Goal: Use online tool/utility: Utilize a website feature to perform a specific function

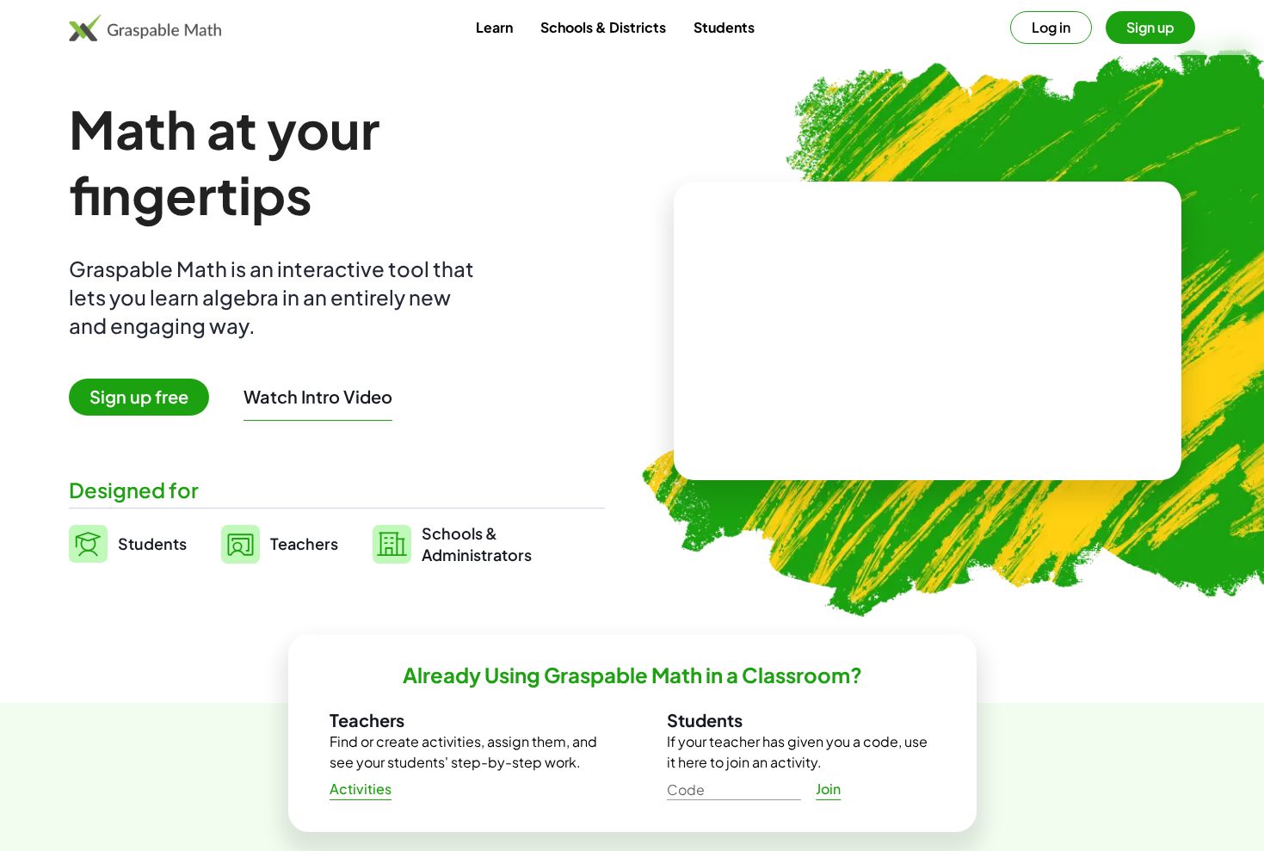
click at [1147, 29] on button "Sign up" at bounding box center [1149, 27] width 89 height 33
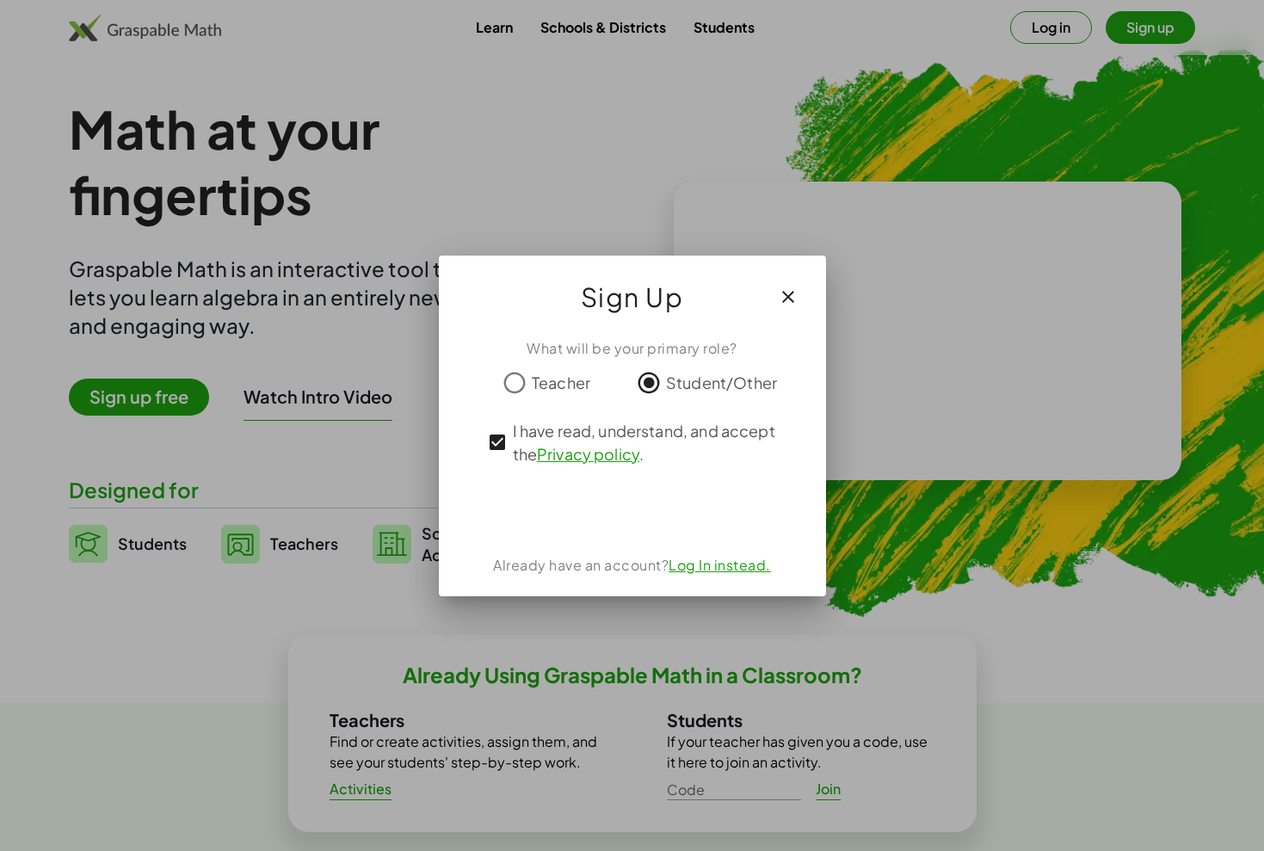
click at [668, 519] on div "Acceder con Google. Se abre en una pestaña nueva" at bounding box center [632, 510] width 164 height 38
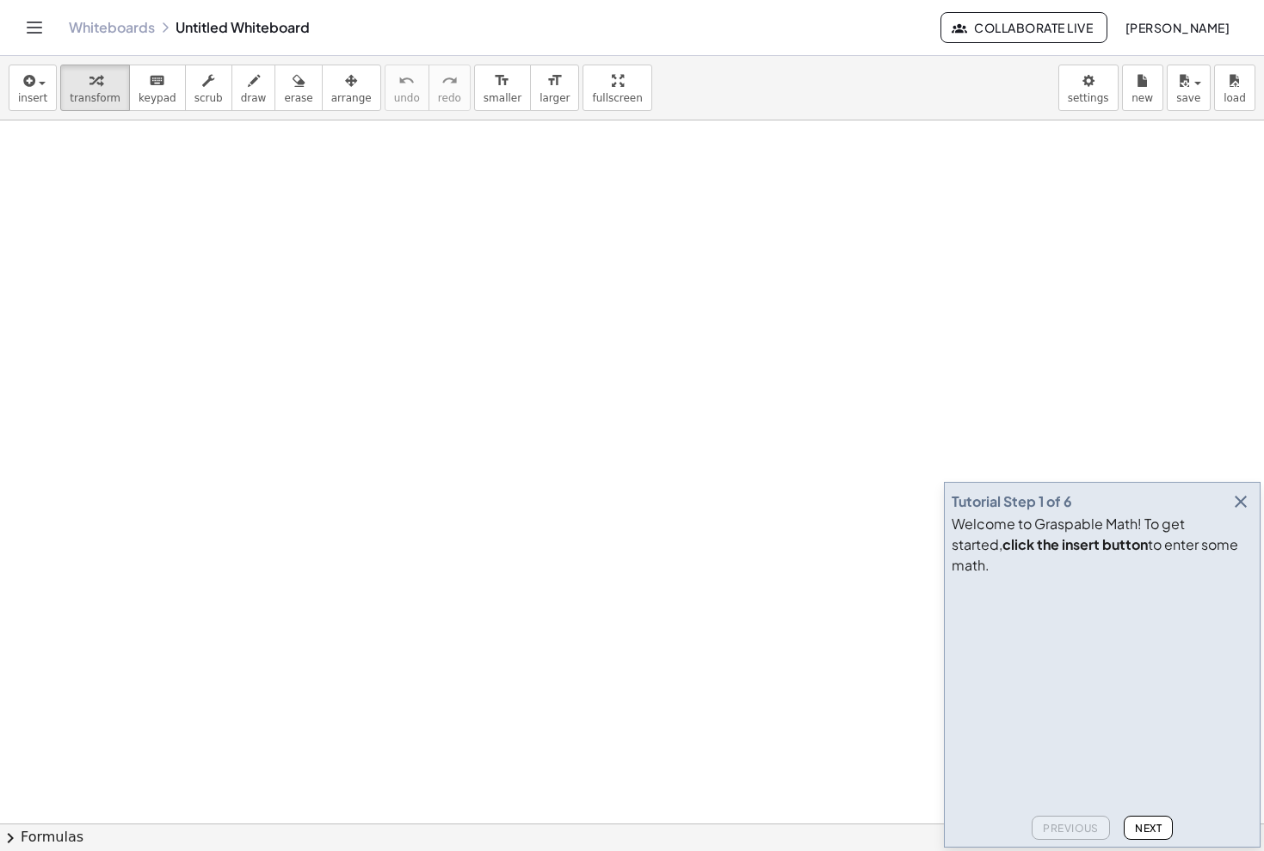
click at [1256, 524] on div "Tutorial Step 1 of 6 Welcome to Graspable Math! To get started, click the inser…" at bounding box center [1102, 665] width 317 height 366
click at [1240, 512] on icon "button" at bounding box center [1240, 501] width 21 height 21
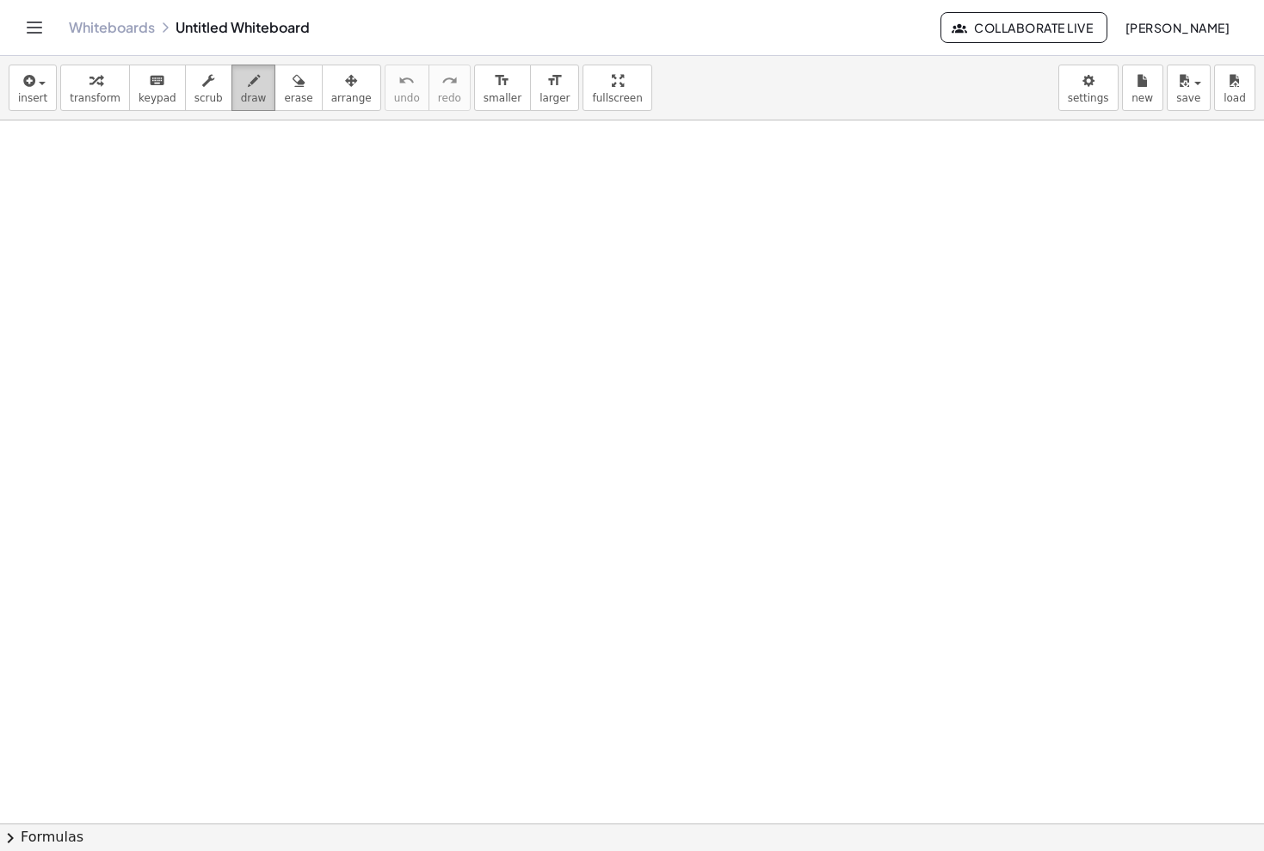
click at [238, 108] on button "draw" at bounding box center [253, 88] width 45 height 46
drag, startPoint x: 90, startPoint y: 214, endPoint x: 97, endPoint y: 245, distance: 31.7
drag, startPoint x: 116, startPoint y: 183, endPoint x: 115, endPoint y: 256, distance: 73.1
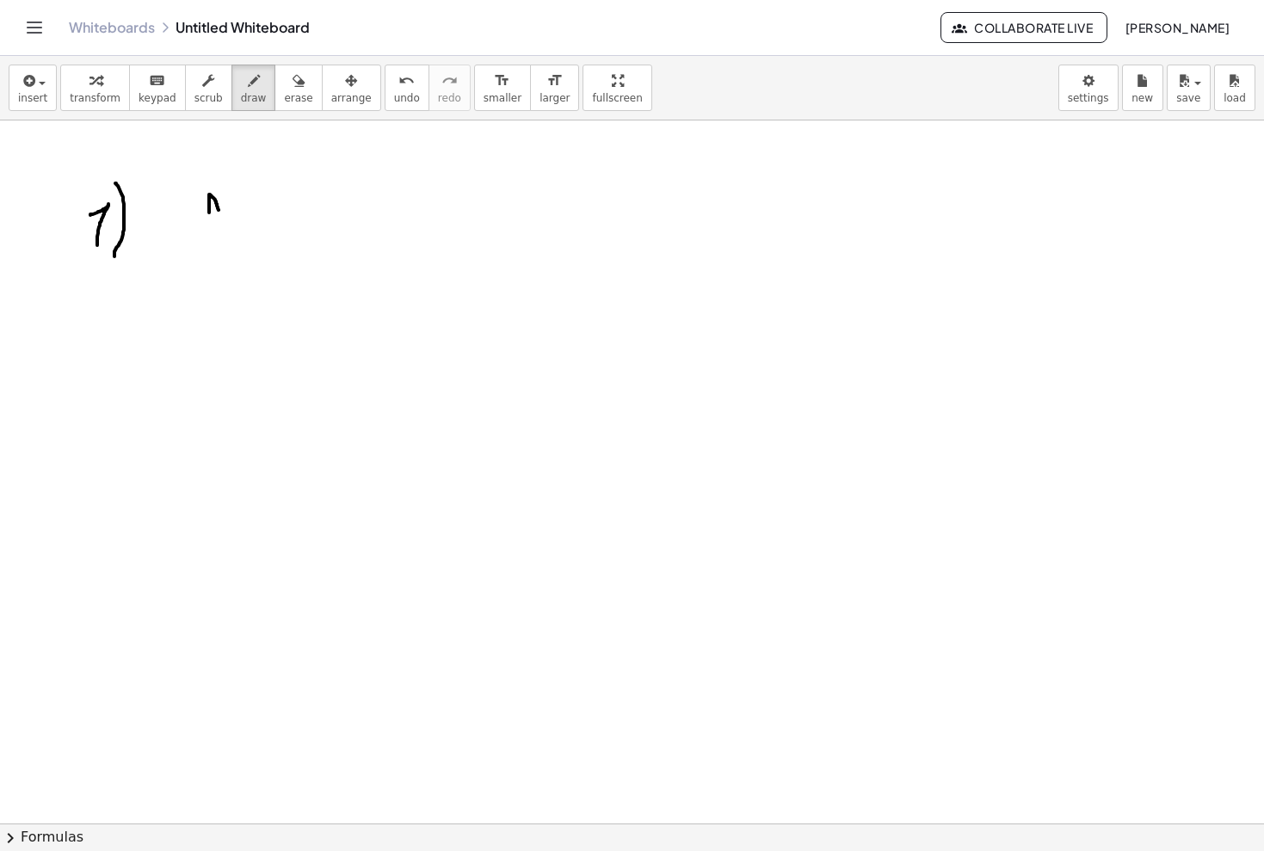
drag, startPoint x: 209, startPoint y: 212, endPoint x: 221, endPoint y: 217, distance: 12.8
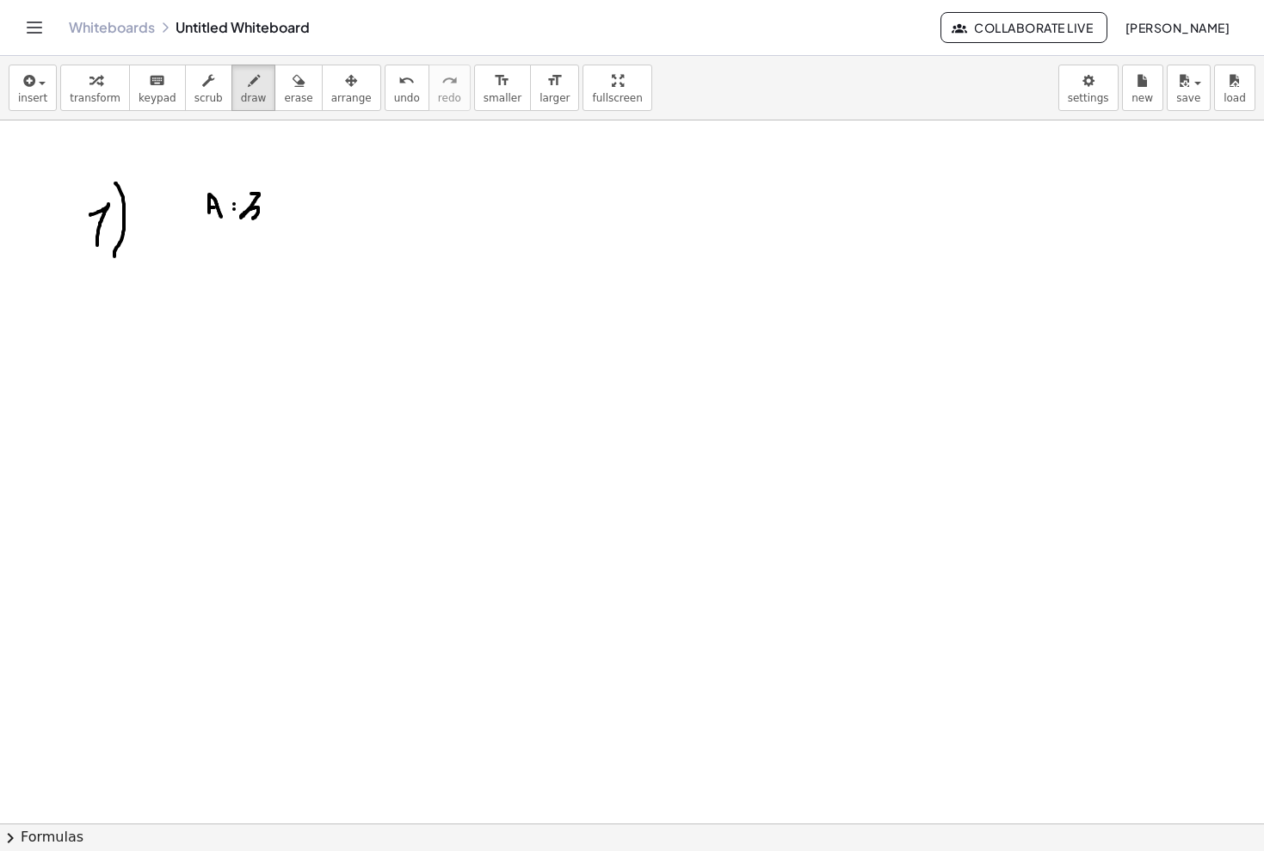
drag, startPoint x: 251, startPoint y: 194, endPoint x: 245, endPoint y: 222, distance: 29.0
click at [288, 100] on span "erase" at bounding box center [298, 98] width 28 height 12
drag, startPoint x: 255, startPoint y: 189, endPoint x: 260, endPoint y: 201, distance: 13.1
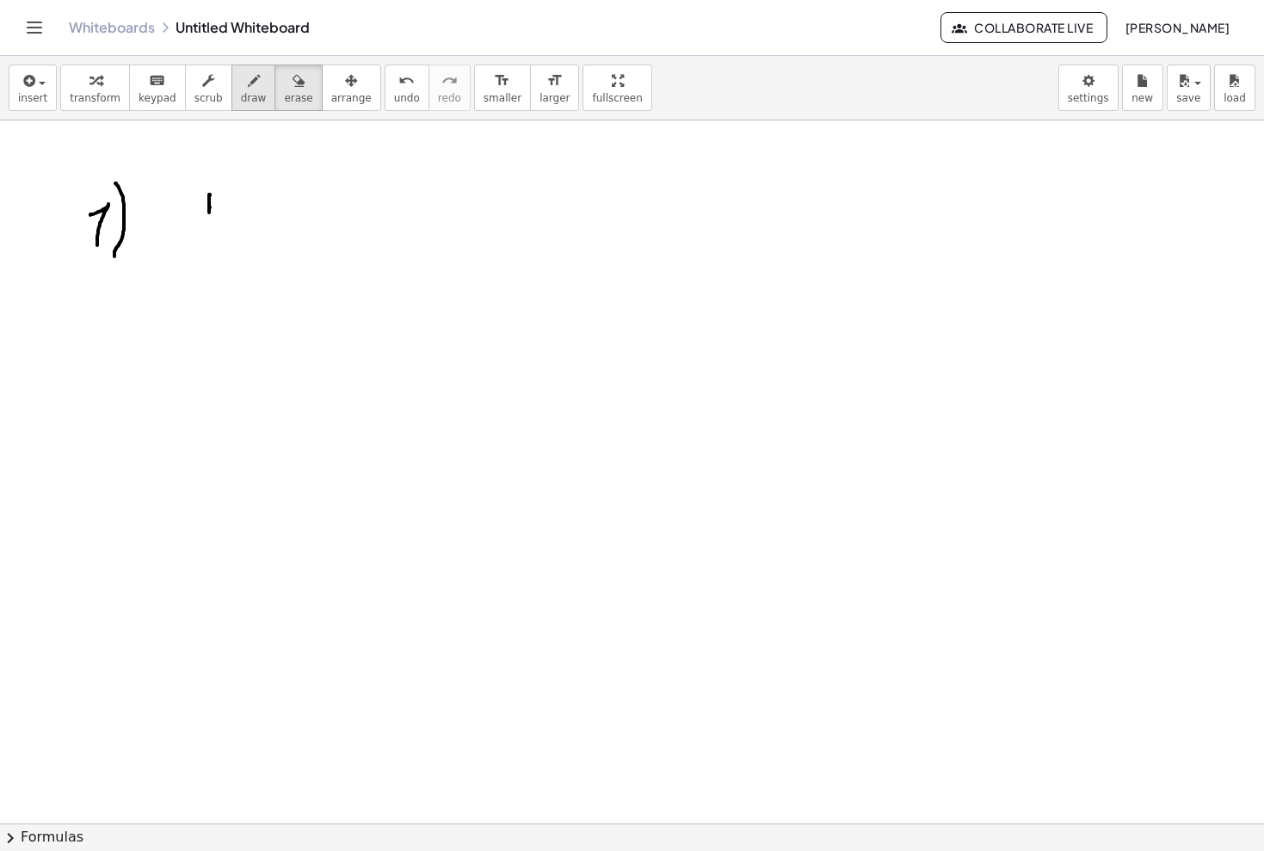
click at [248, 102] on span "draw" at bounding box center [254, 98] width 26 height 12
drag, startPoint x: 207, startPoint y: 197, endPoint x: 220, endPoint y: 209, distance: 17.6
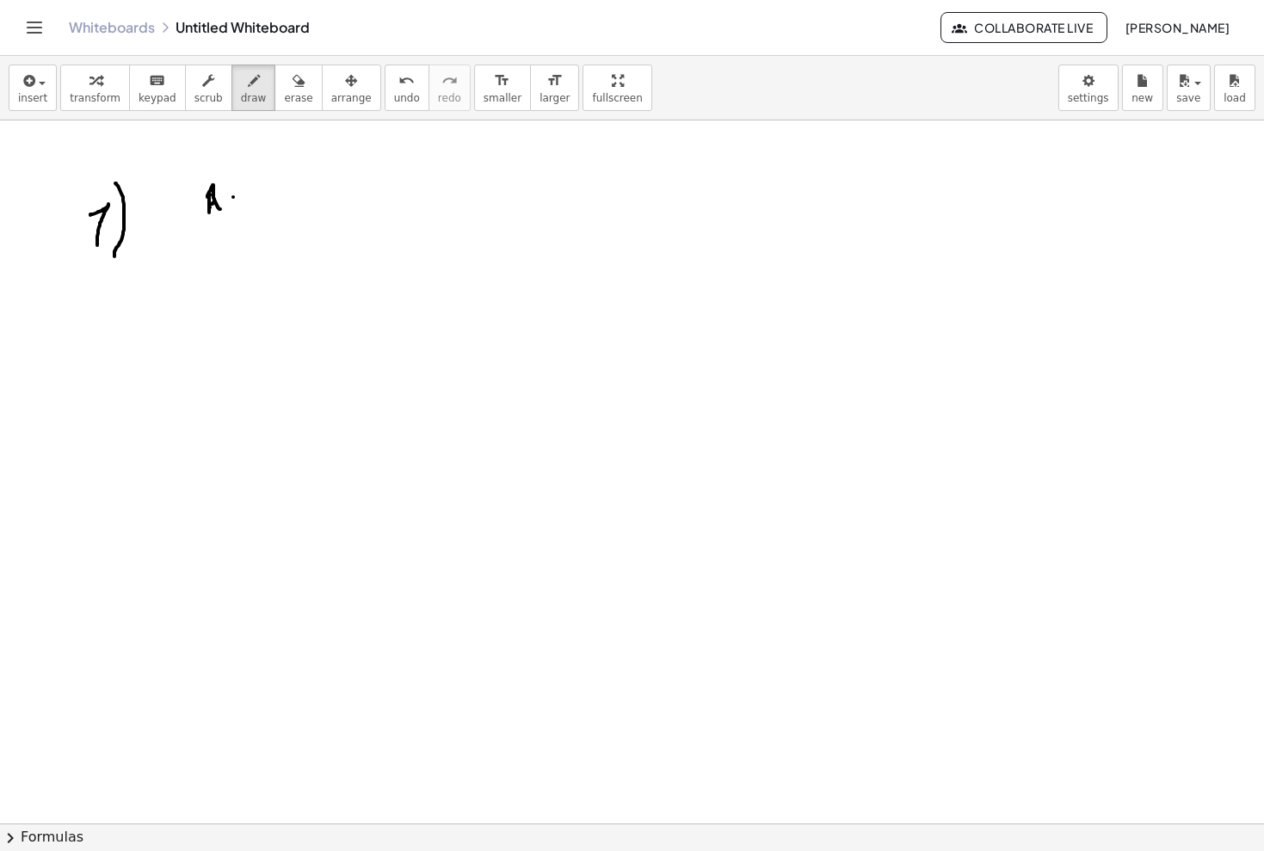
drag, startPoint x: 251, startPoint y: 182, endPoint x: 249, endPoint y: 204, distance: 21.6
drag, startPoint x: 210, startPoint y: 235, endPoint x: 210, endPoint y: 251, distance: 16.3
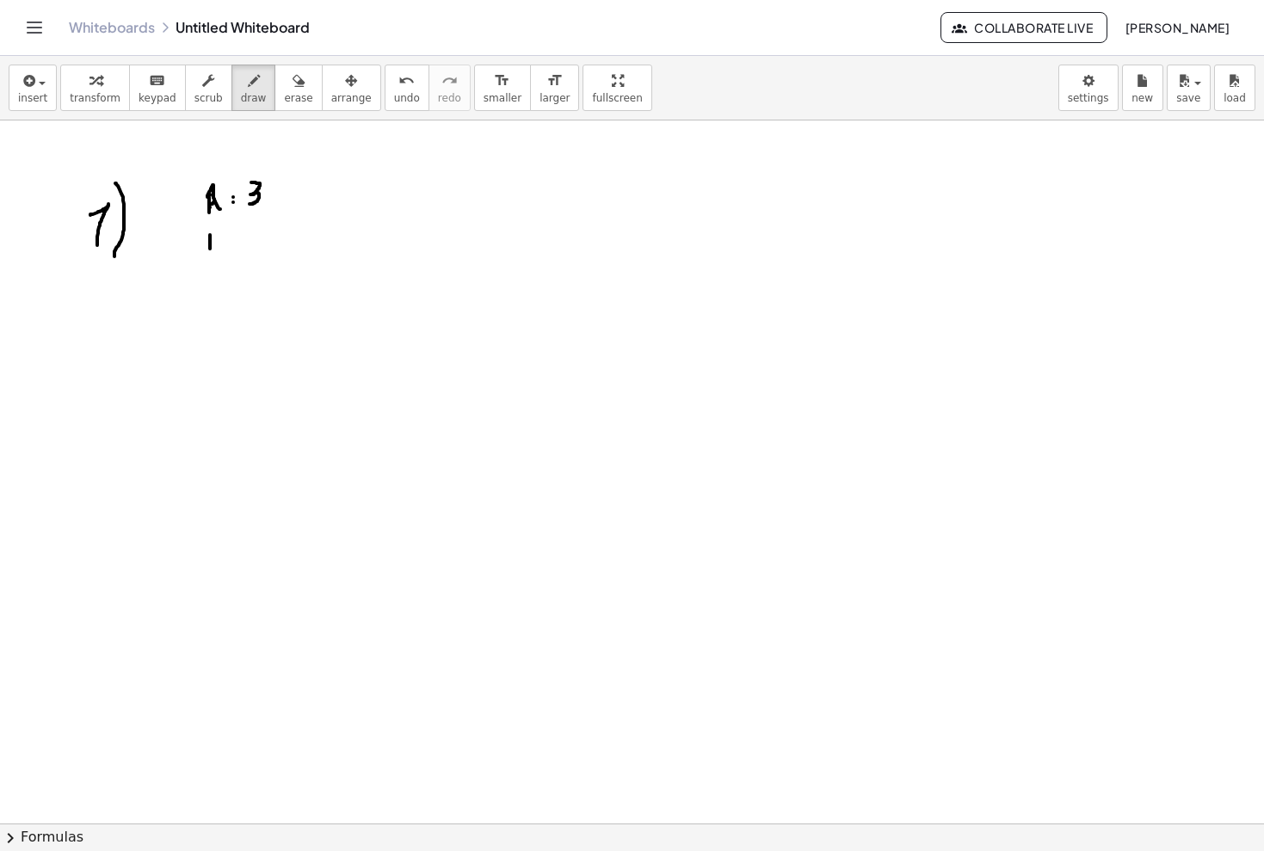
drag, startPoint x: 204, startPoint y: 230, endPoint x: 212, endPoint y: 252, distance: 24.0
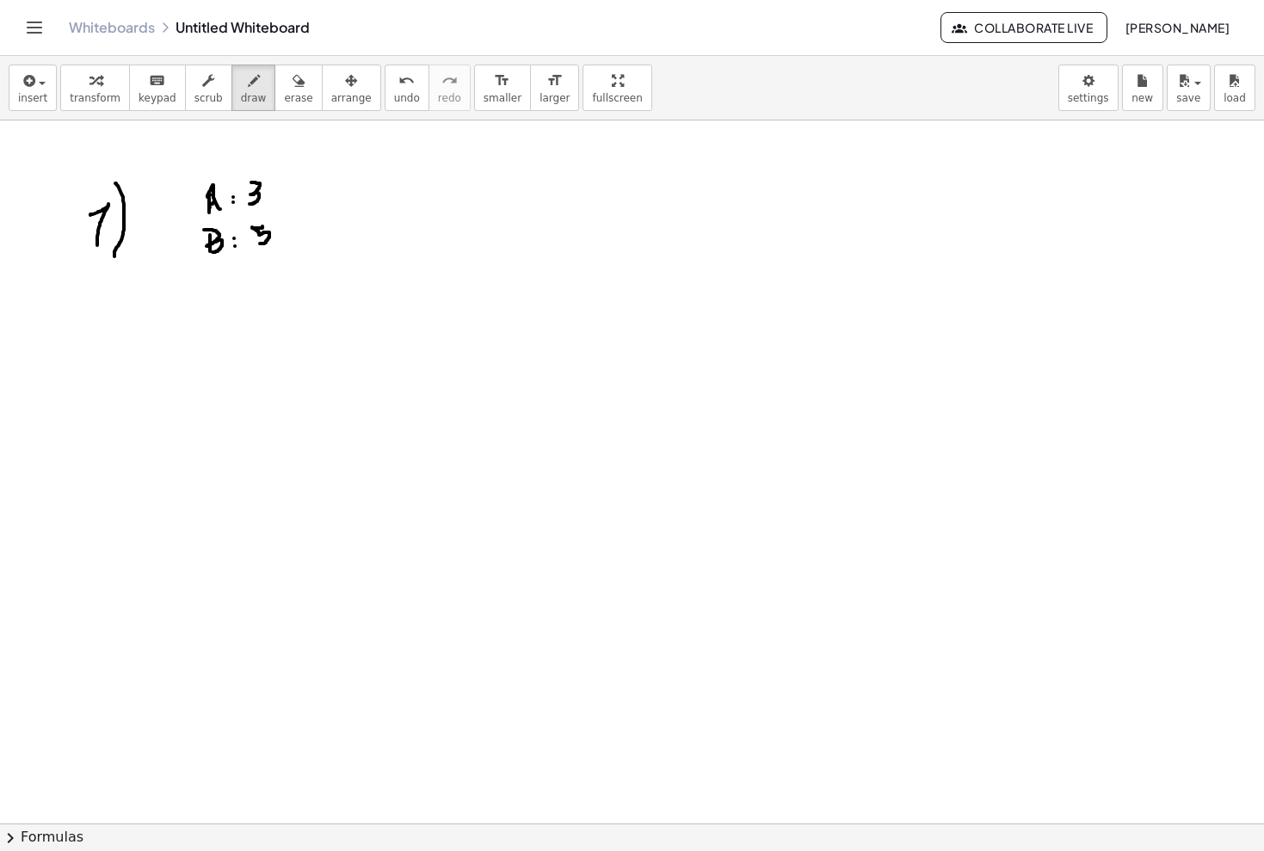
drag, startPoint x: 262, startPoint y: 226, endPoint x: 257, endPoint y: 243, distance: 18.0
click at [157, 95] on span "keypad" at bounding box center [157, 98] width 38 height 12
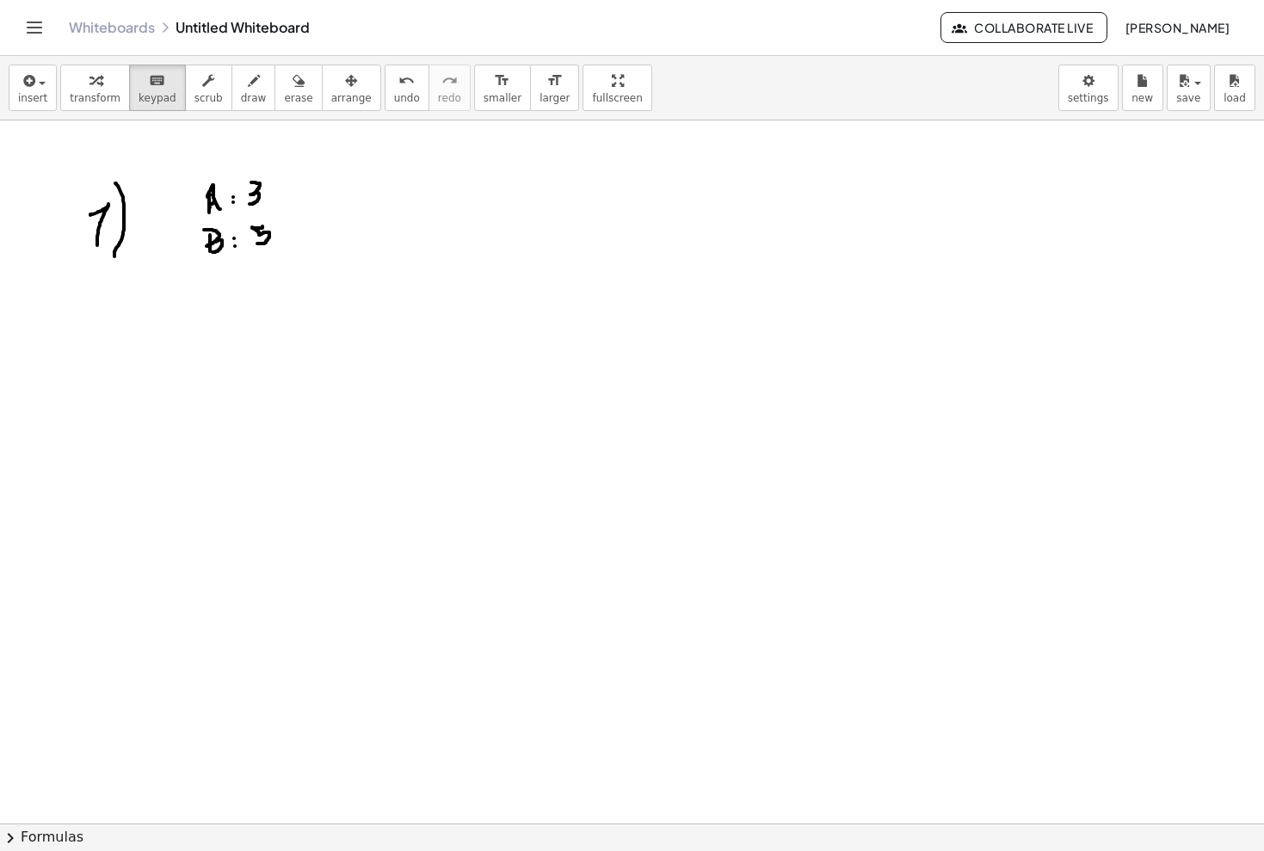
click at [244, 98] on span "draw" at bounding box center [254, 98] width 26 height 12
drag, startPoint x: 223, startPoint y: 272, endPoint x: 230, endPoint y: 292, distance: 21.8
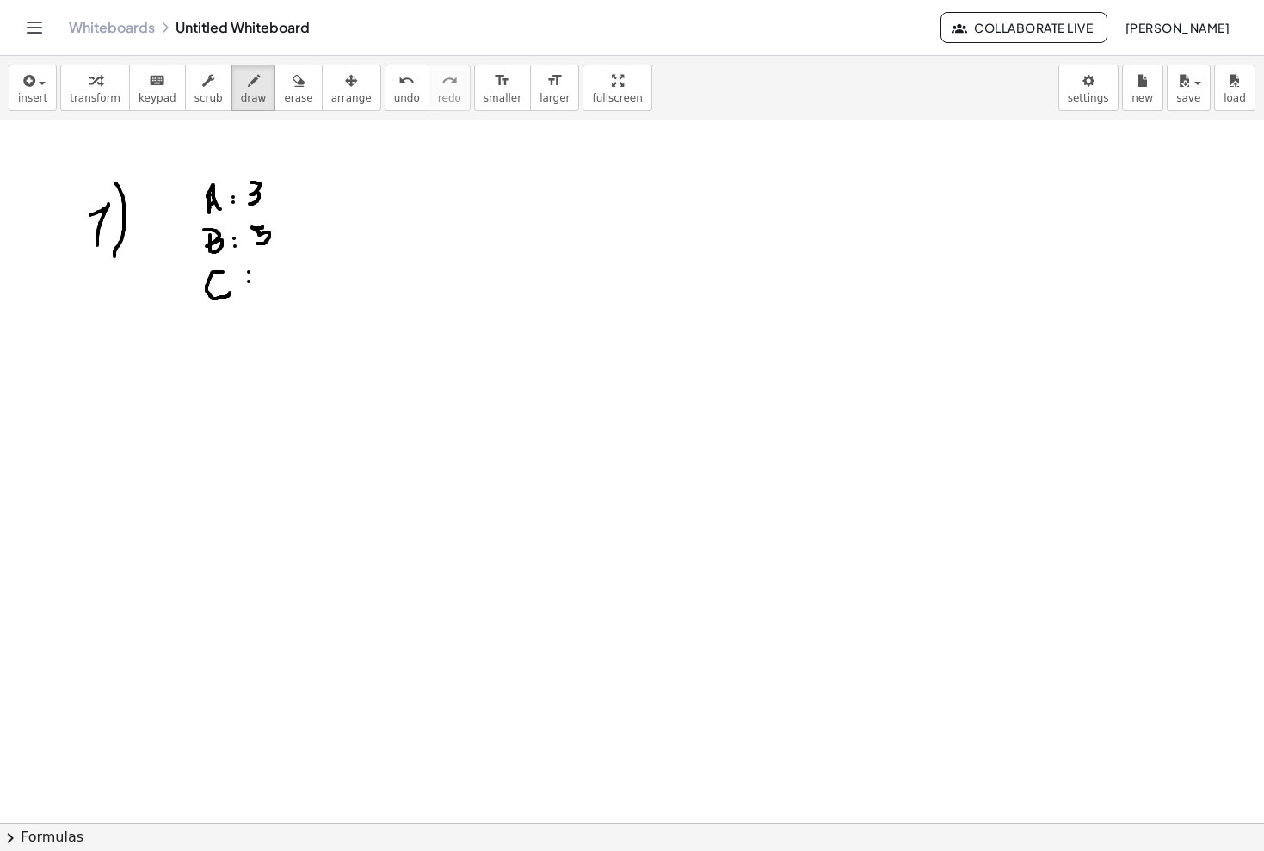
drag, startPoint x: 272, startPoint y: 272, endPoint x: 301, endPoint y: 287, distance: 33.1
drag, startPoint x: 319, startPoint y: 268, endPoint x: 298, endPoint y: 306, distance: 43.5
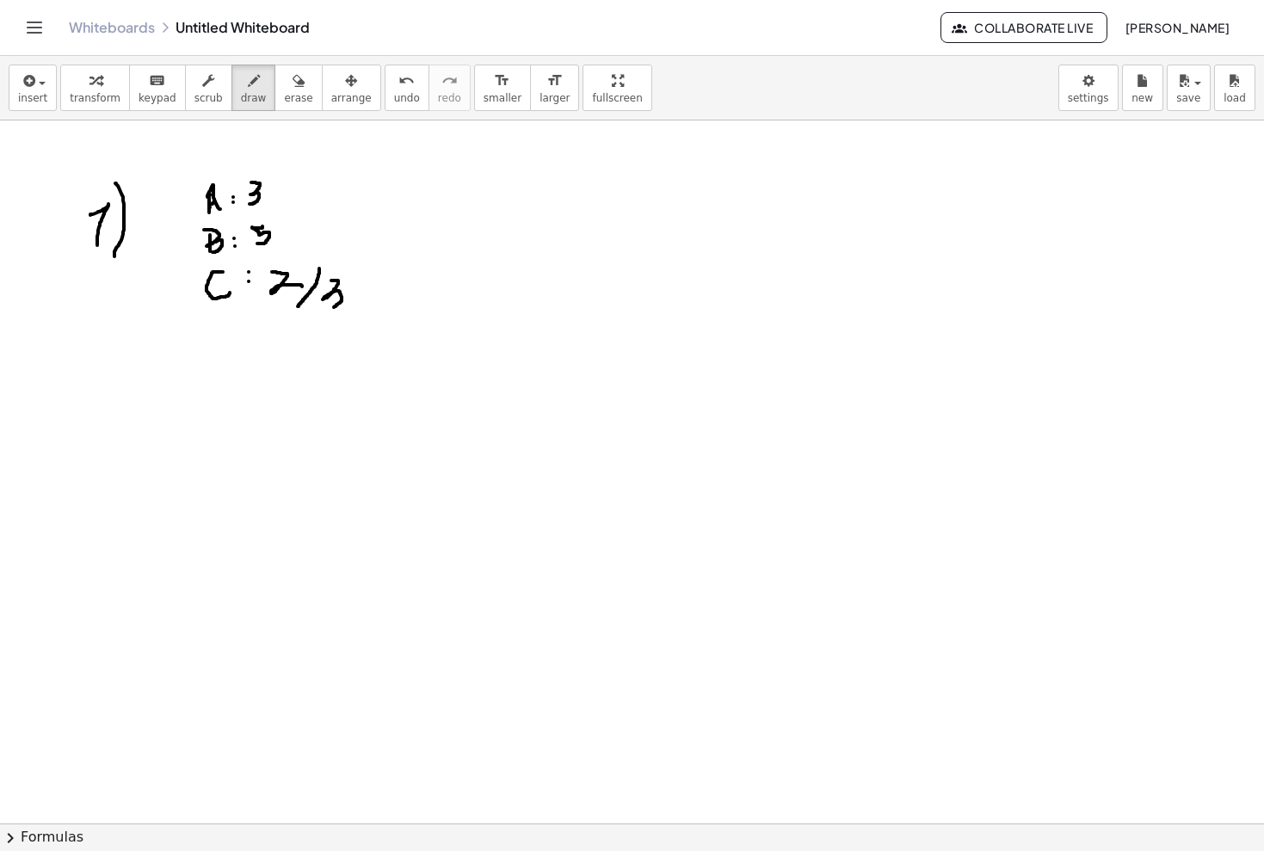
drag, startPoint x: 331, startPoint y: 280, endPoint x: 328, endPoint y: 308, distance: 27.7
drag, startPoint x: 215, startPoint y: 337, endPoint x: 218, endPoint y: 310, distance: 27.7
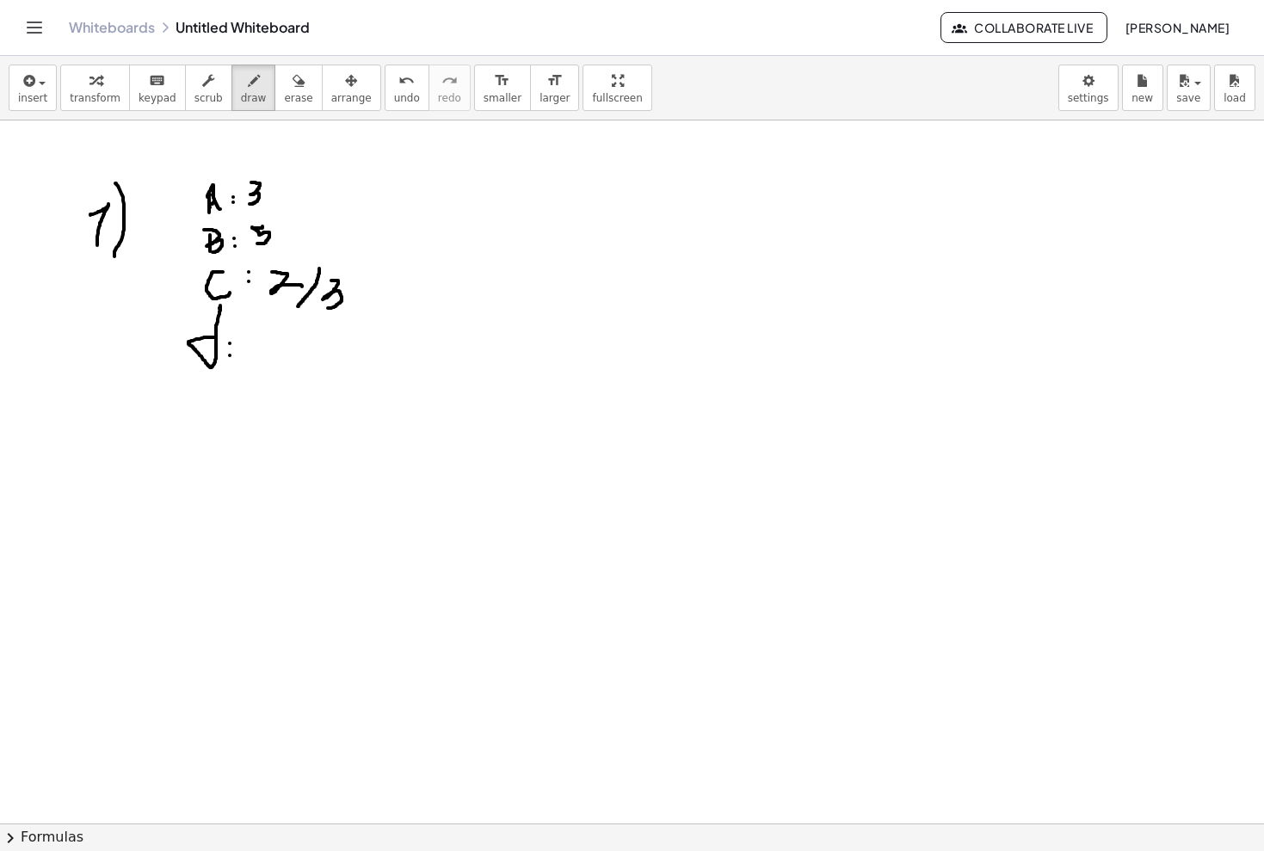
drag, startPoint x: 269, startPoint y: 331, endPoint x: 268, endPoint y: 368, distance: 37.0
drag, startPoint x: 305, startPoint y: 330, endPoint x: 313, endPoint y: 337, distance: 10.4
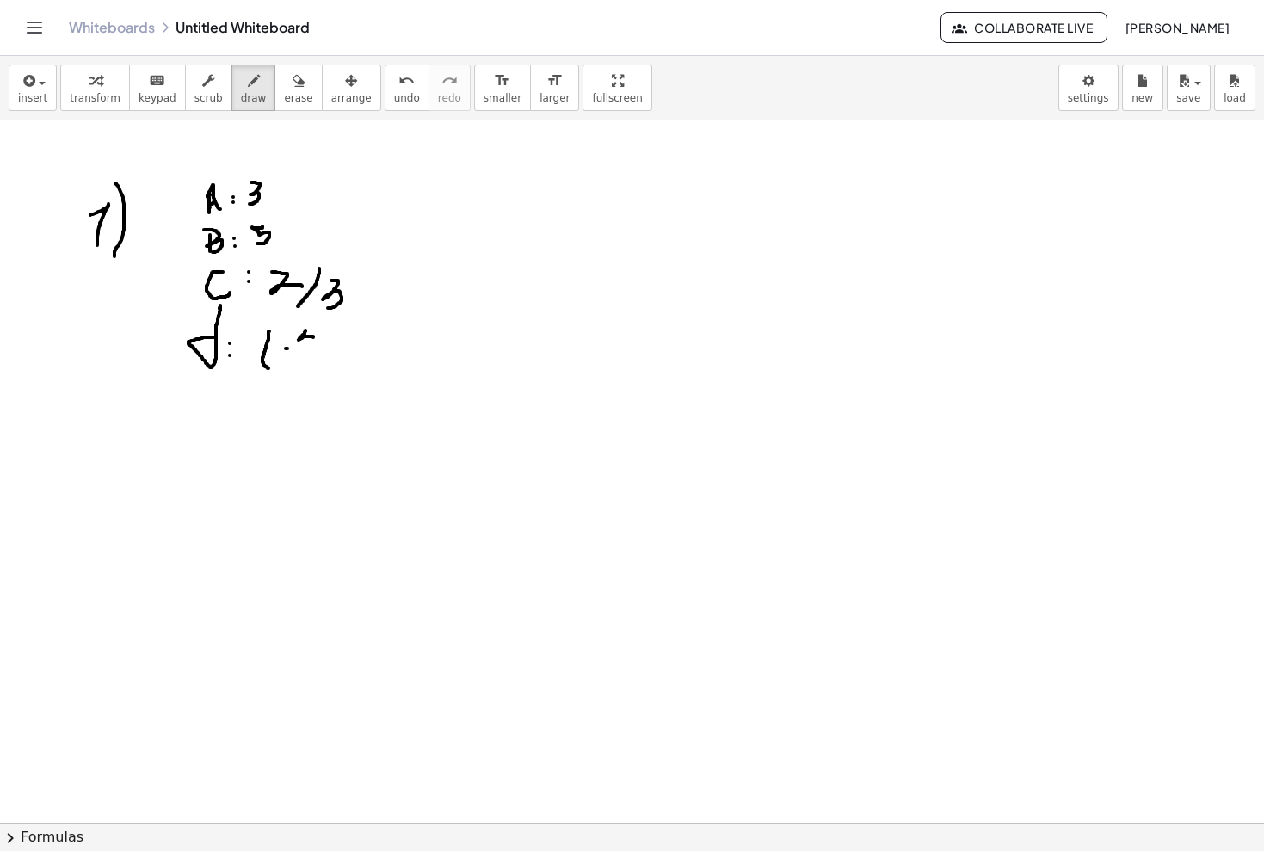
drag, startPoint x: 292, startPoint y: 325, endPoint x: 303, endPoint y: 335, distance: 14.6
drag, startPoint x: 309, startPoint y: 335, endPoint x: 303, endPoint y: 350, distance: 15.8
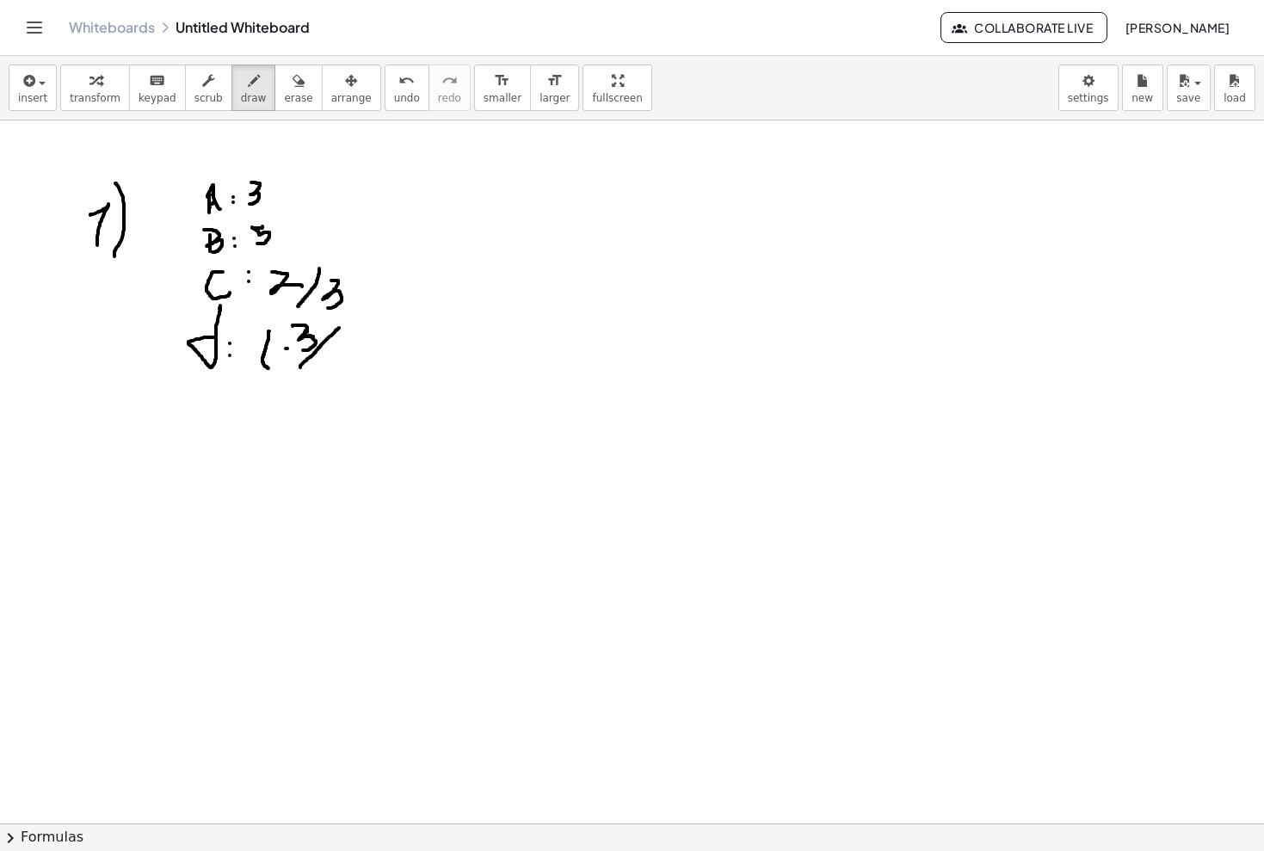
drag, startPoint x: 300, startPoint y: 367, endPoint x: 335, endPoint y: 331, distance: 49.9
drag, startPoint x: 329, startPoint y: 353, endPoint x: 332, endPoint y: 377, distance: 24.2
drag, startPoint x: 331, startPoint y: 362, endPoint x: 344, endPoint y: 363, distance: 12.9
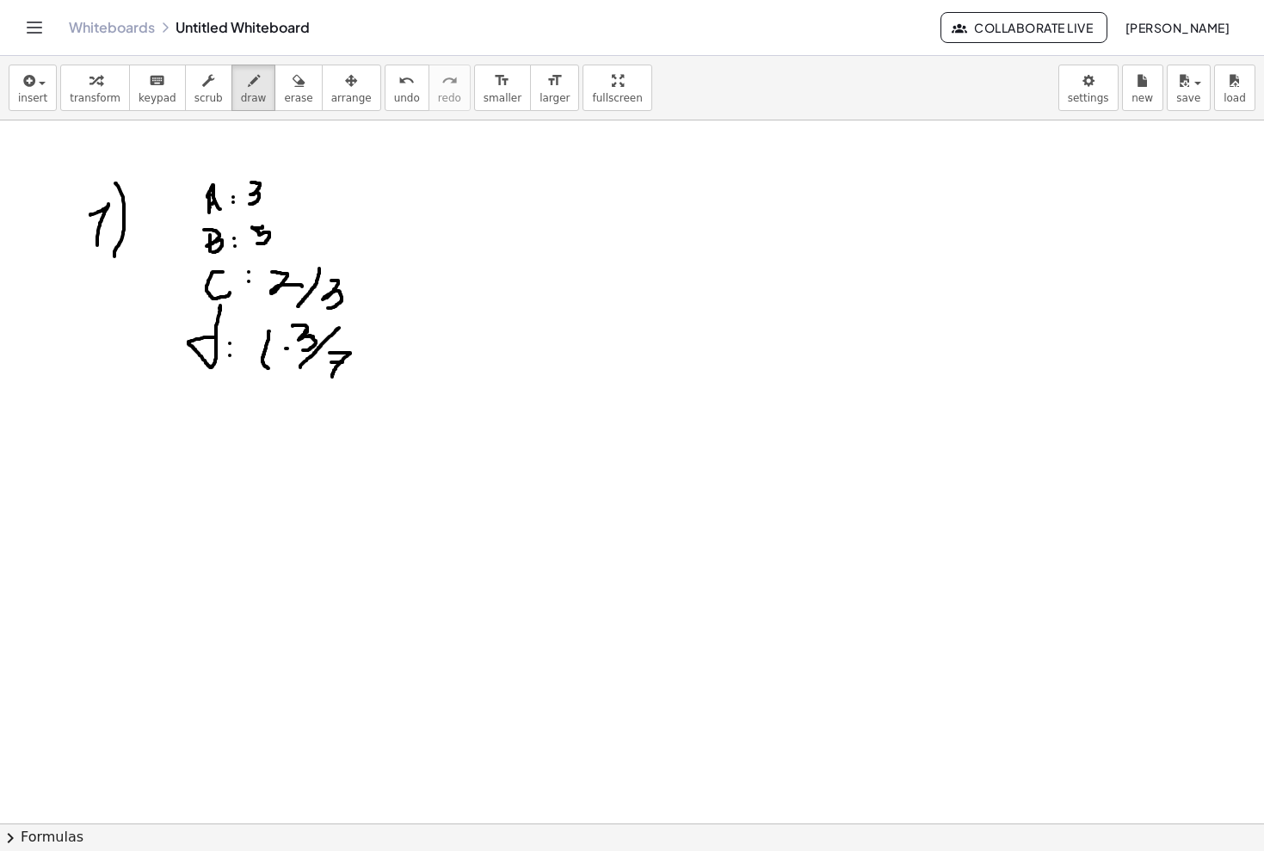
drag, startPoint x: 359, startPoint y: 315, endPoint x: 364, endPoint y: 374, distance: 59.6
drag, startPoint x: 274, startPoint y: 317, endPoint x: 268, endPoint y: 361, distance: 44.3
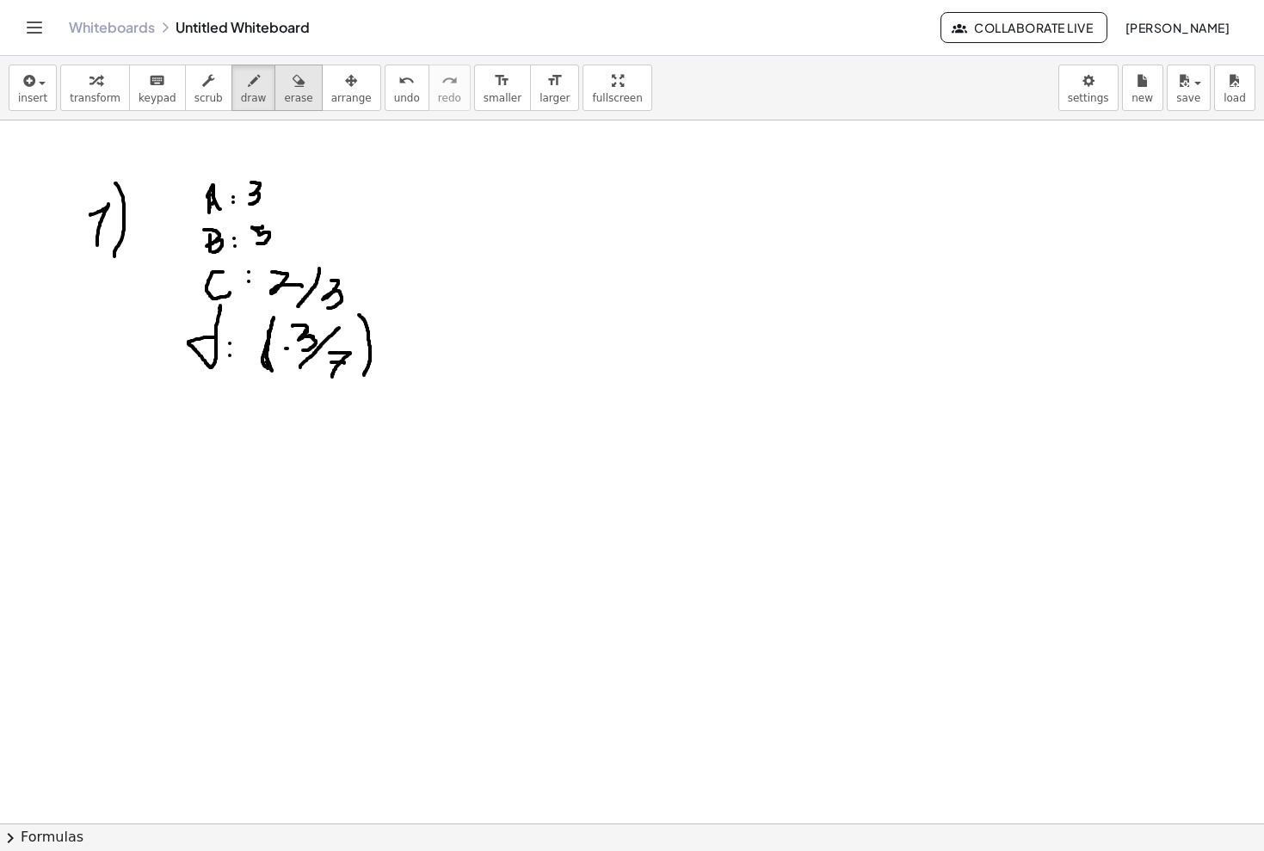
click at [297, 99] on span "erase" at bounding box center [298, 98] width 28 height 12
click at [483, 93] on span "smaller" at bounding box center [502, 98] width 38 height 12
drag, startPoint x: 572, startPoint y: 183, endPoint x: 558, endPoint y: 245, distance: 63.4
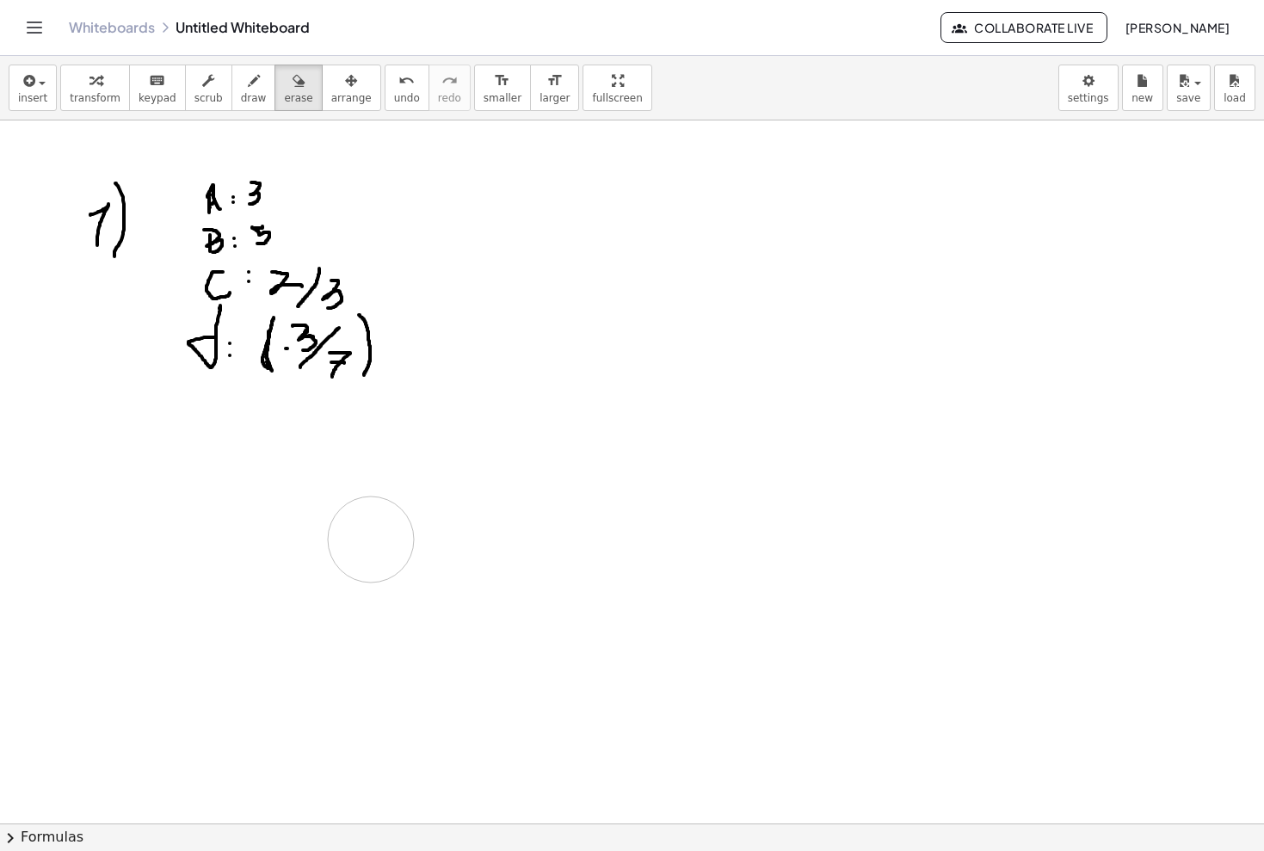
drag, startPoint x: 520, startPoint y: 351, endPoint x: 343, endPoint y: 564, distance: 277.3
drag, startPoint x: 338, startPoint y: 563, endPoint x: 297, endPoint y: 486, distance: 87.0
click at [255, 96] on span "draw" at bounding box center [254, 98] width 26 height 12
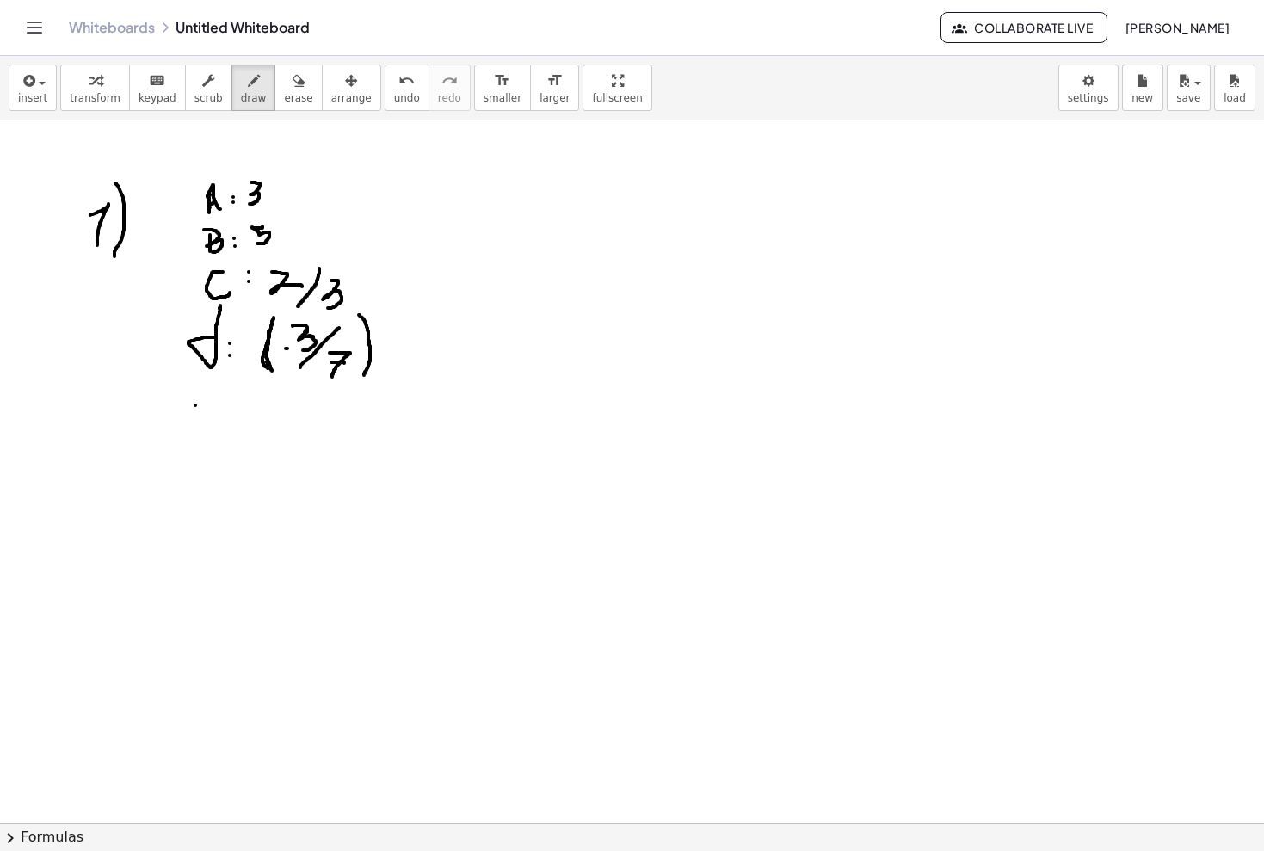
drag, startPoint x: 195, startPoint y: 405, endPoint x: 195, endPoint y: 456, distance: 50.8
drag, startPoint x: 194, startPoint y: 405, endPoint x: 220, endPoint y: 406, distance: 26.7
drag, startPoint x: 196, startPoint y: 427, endPoint x: 225, endPoint y: 428, distance: 29.3
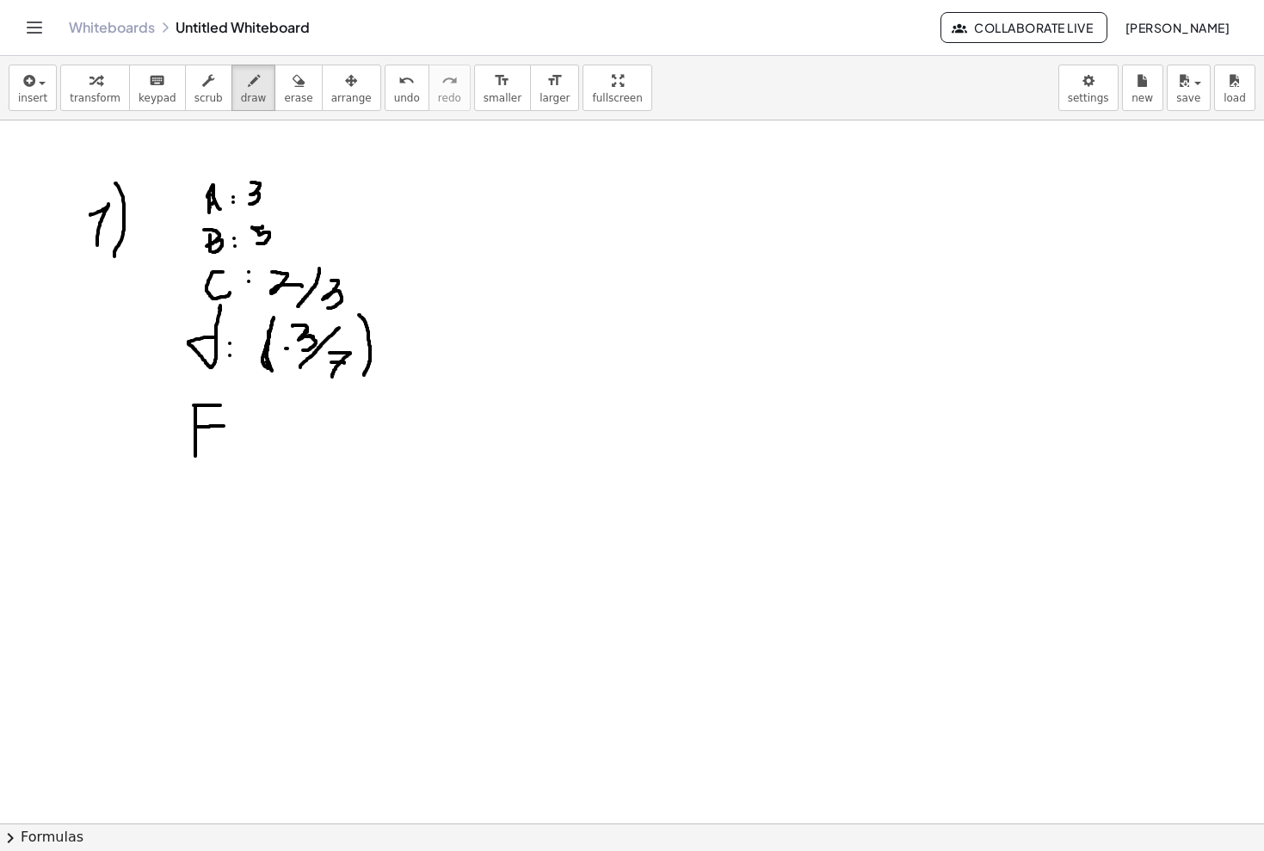
drag, startPoint x: 194, startPoint y: 456, endPoint x: 218, endPoint y: 454, distance: 24.1
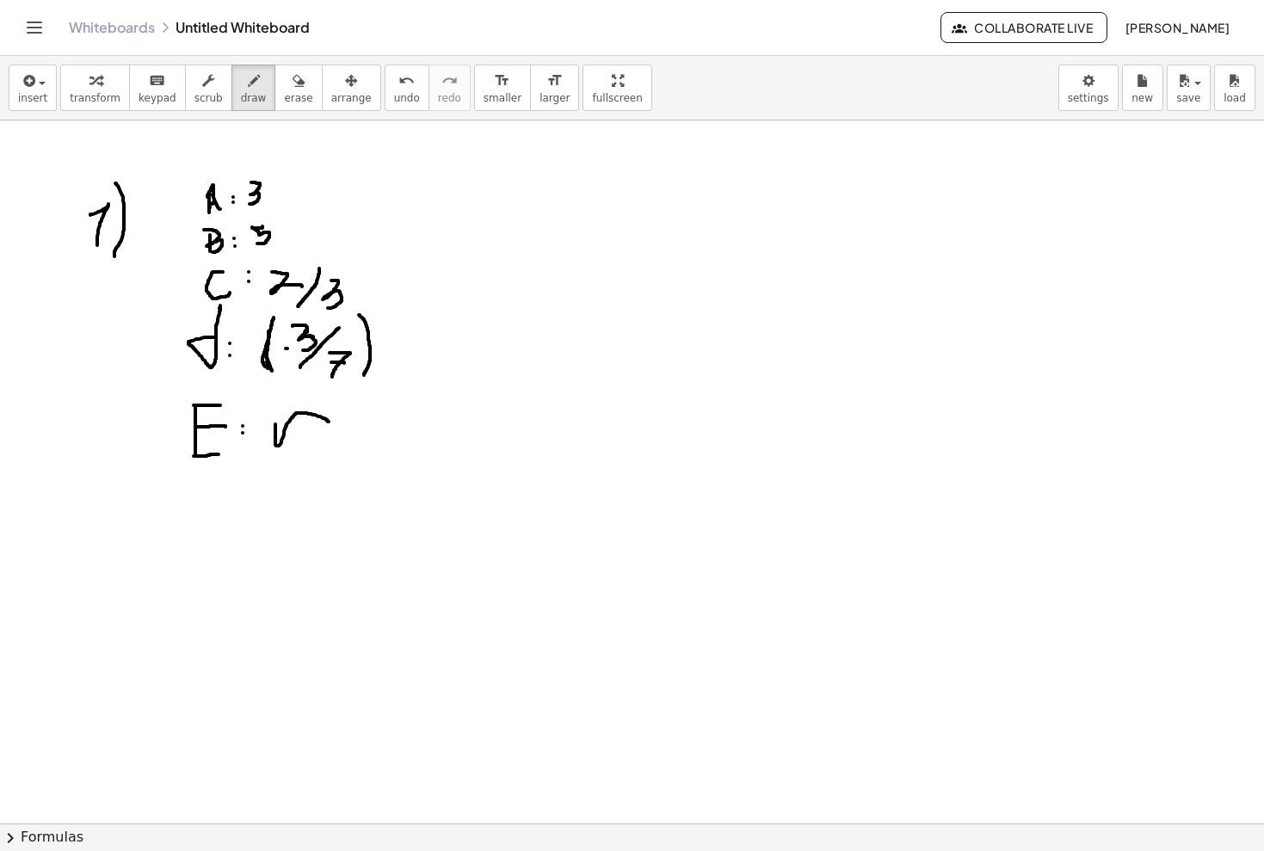
drag, startPoint x: 275, startPoint y: 424, endPoint x: 329, endPoint y: 422, distance: 53.4
drag, startPoint x: 304, startPoint y: 428, endPoint x: 351, endPoint y: 442, distance: 49.5
drag, startPoint x: 201, startPoint y: 495, endPoint x: 201, endPoint y: 539, distance: 44.7
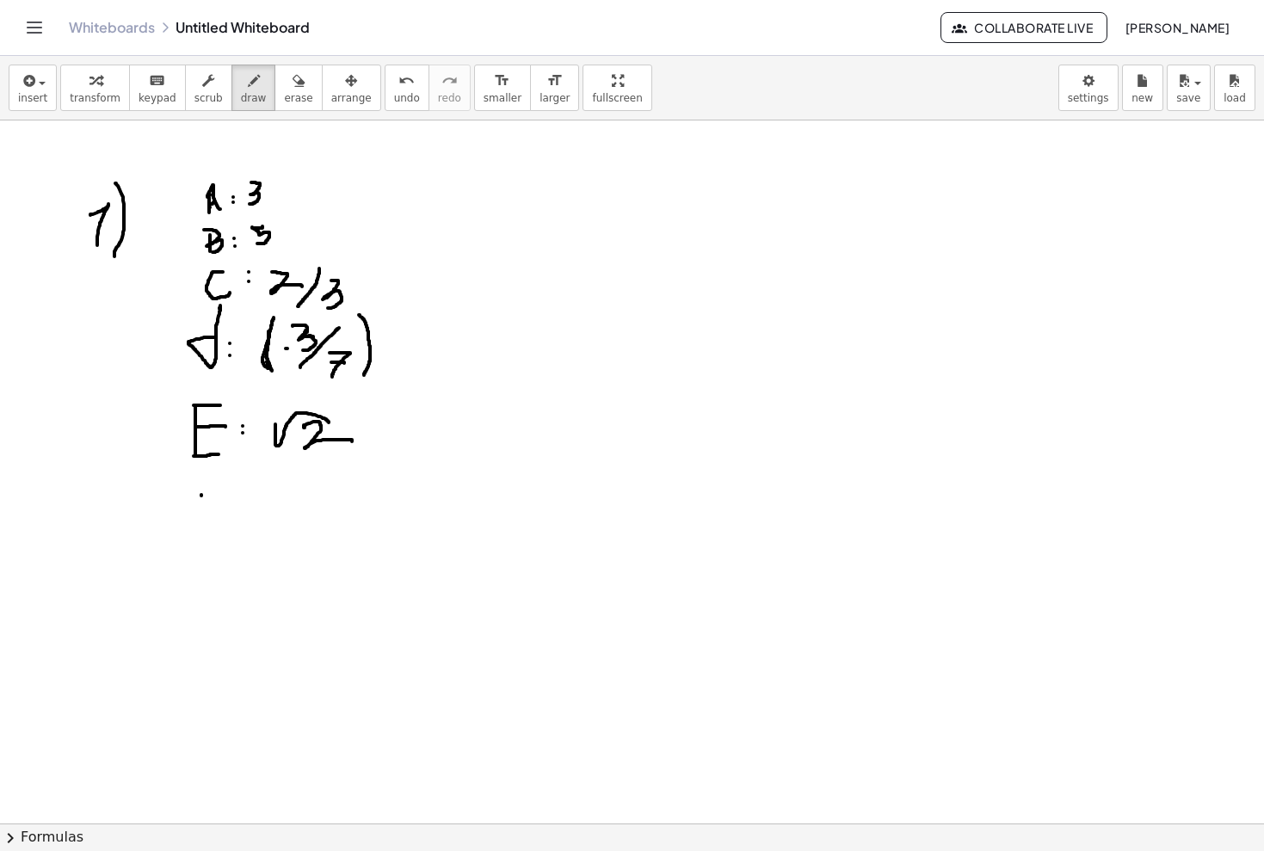
drag, startPoint x: 200, startPoint y: 491, endPoint x: 224, endPoint y: 490, distance: 24.1
drag, startPoint x: 203, startPoint y: 509, endPoint x: 214, endPoint y: 509, distance: 11.2
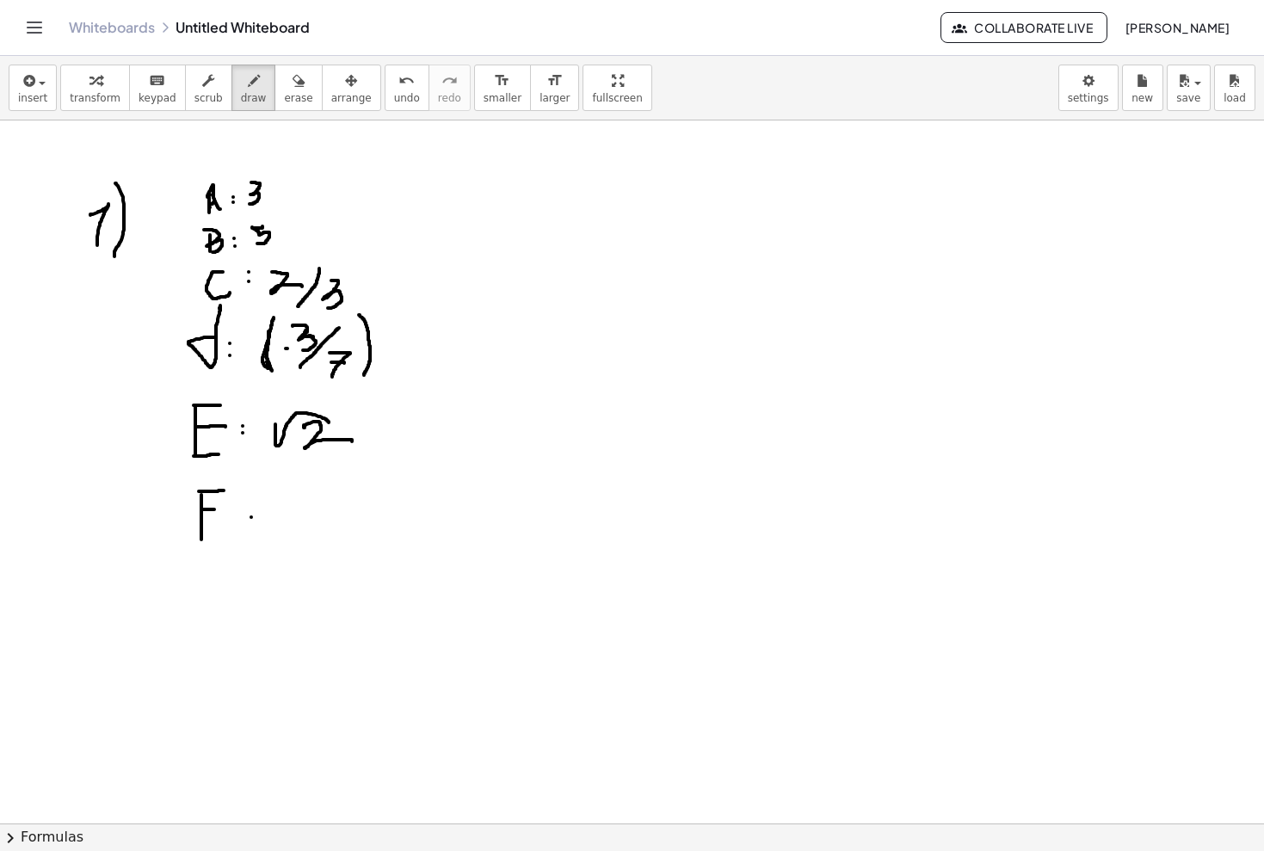
drag, startPoint x: 283, startPoint y: 519, endPoint x: 298, endPoint y: 519, distance: 15.5
drag, startPoint x: 326, startPoint y: 508, endPoint x: 398, endPoint y: 496, distance: 73.1
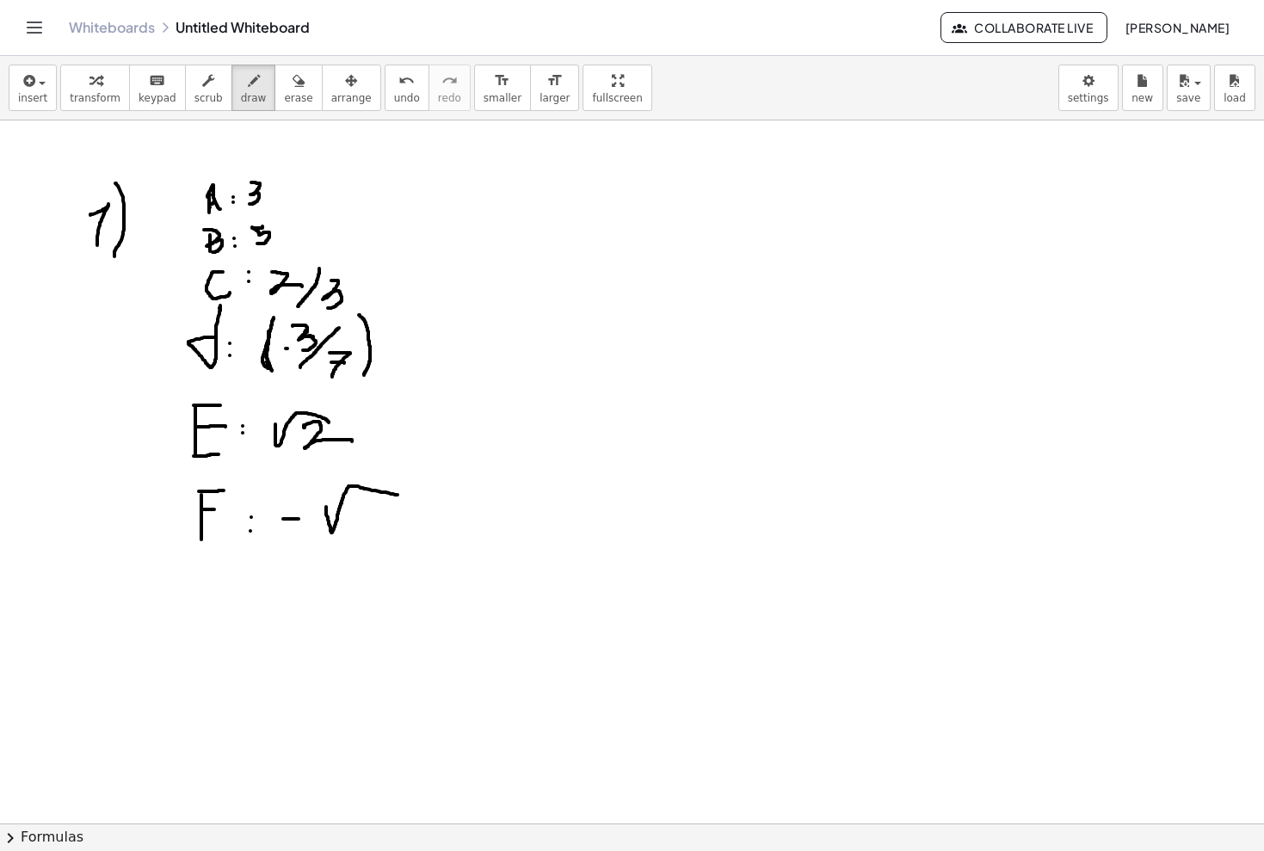
drag, startPoint x: 389, startPoint y: 500, endPoint x: 372, endPoint y: 528, distance: 32.8
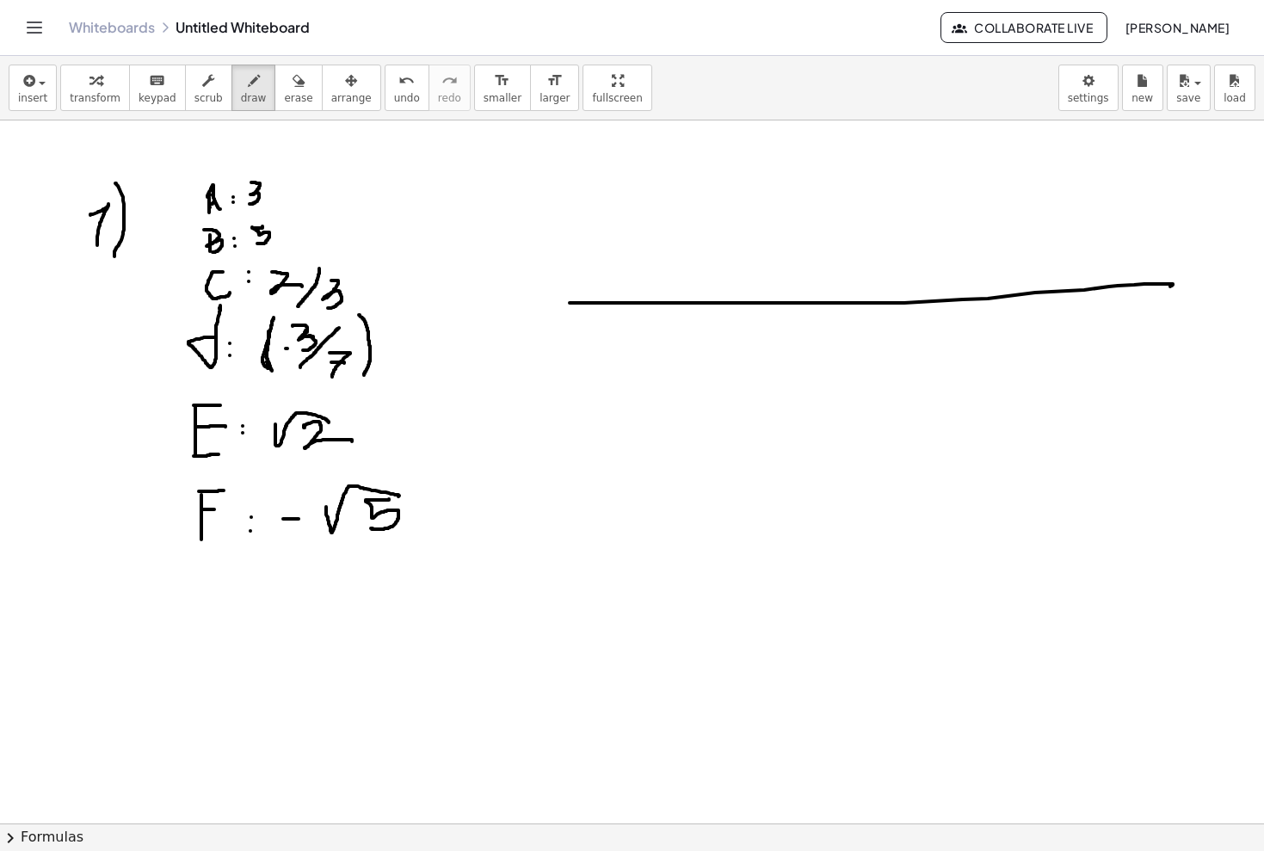
drag, startPoint x: 569, startPoint y: 303, endPoint x: 1169, endPoint y: 287, distance: 599.8
click at [112, 95] on span "transform" at bounding box center [95, 98] width 51 height 12
drag, startPoint x: 600, startPoint y: 304, endPoint x: 737, endPoint y: 299, distance: 136.8
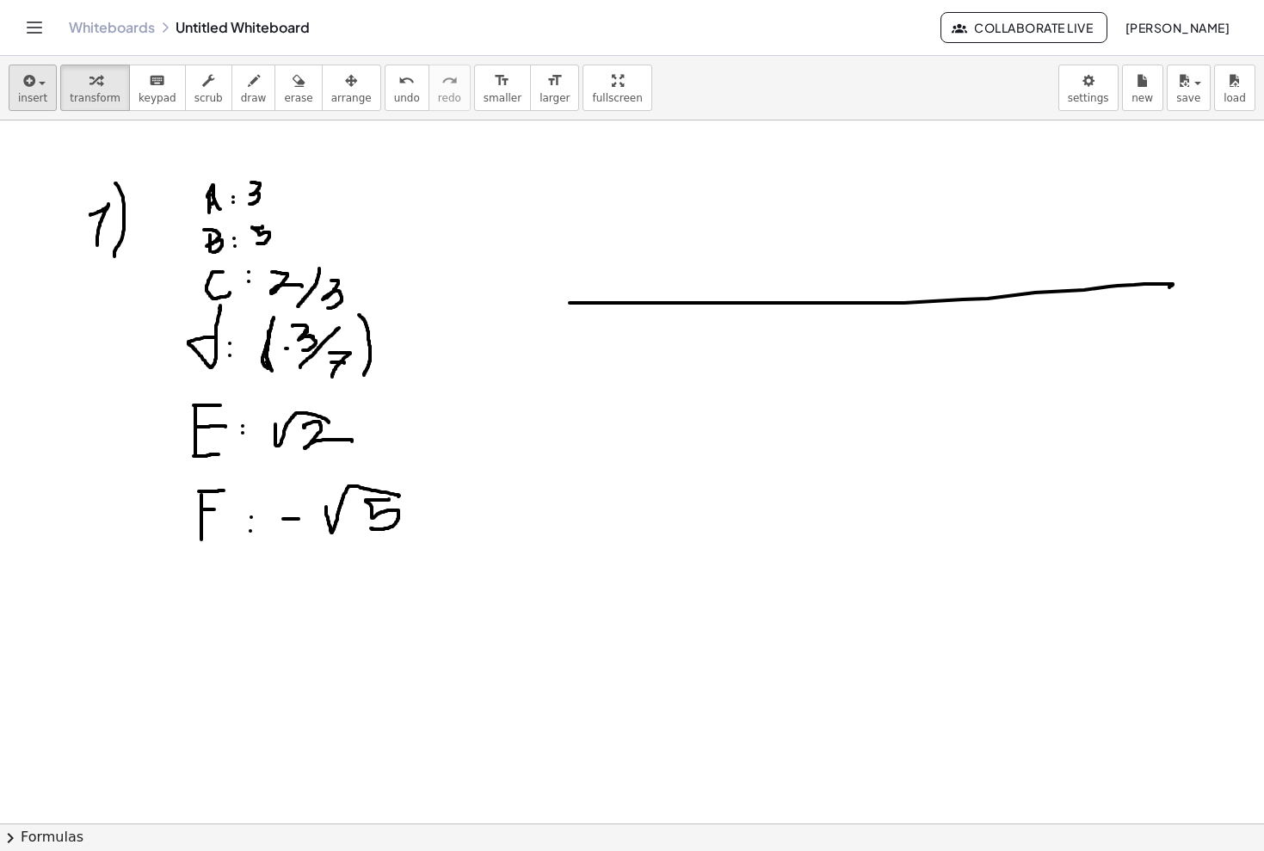
click at [49, 96] on button "insert" at bounding box center [33, 88] width 48 height 46
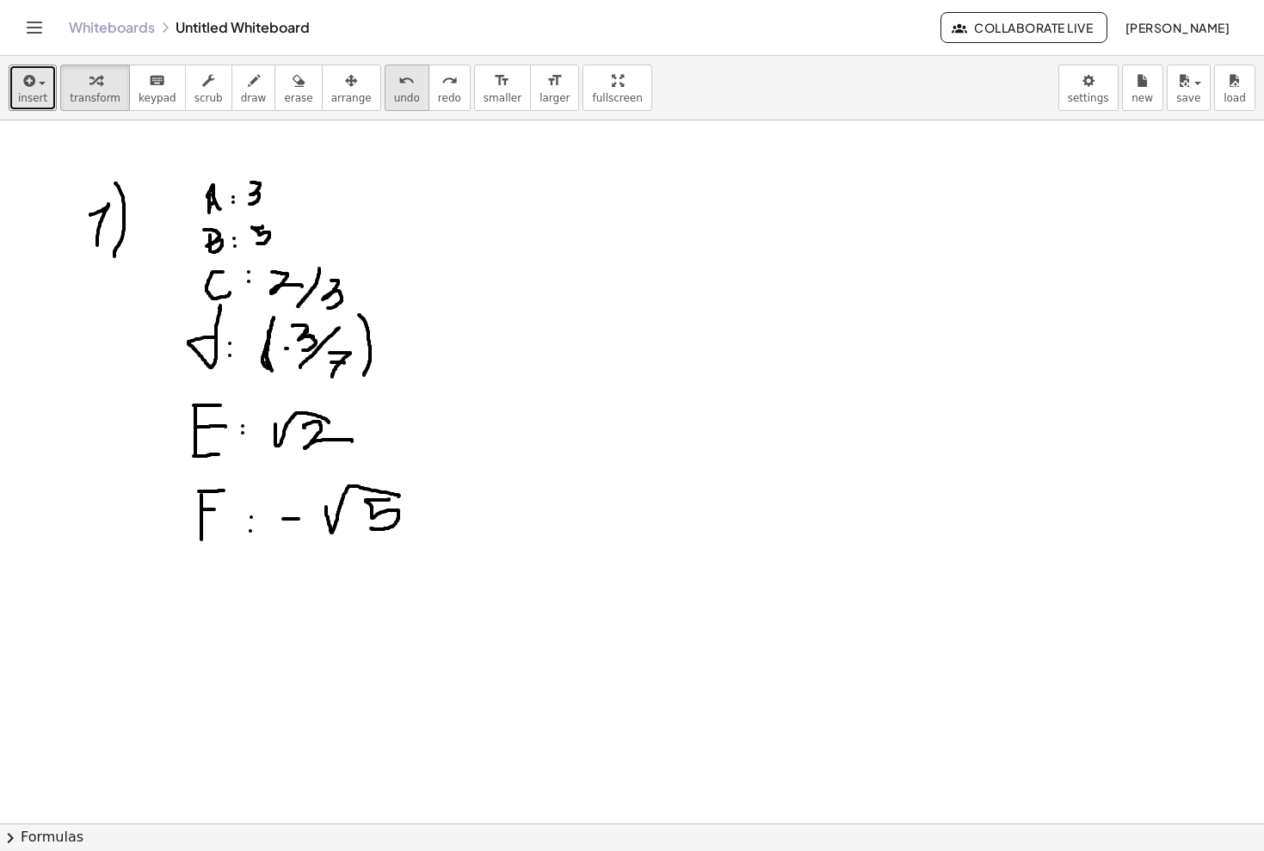
click at [398, 82] on icon "undo" at bounding box center [406, 81] width 16 height 21
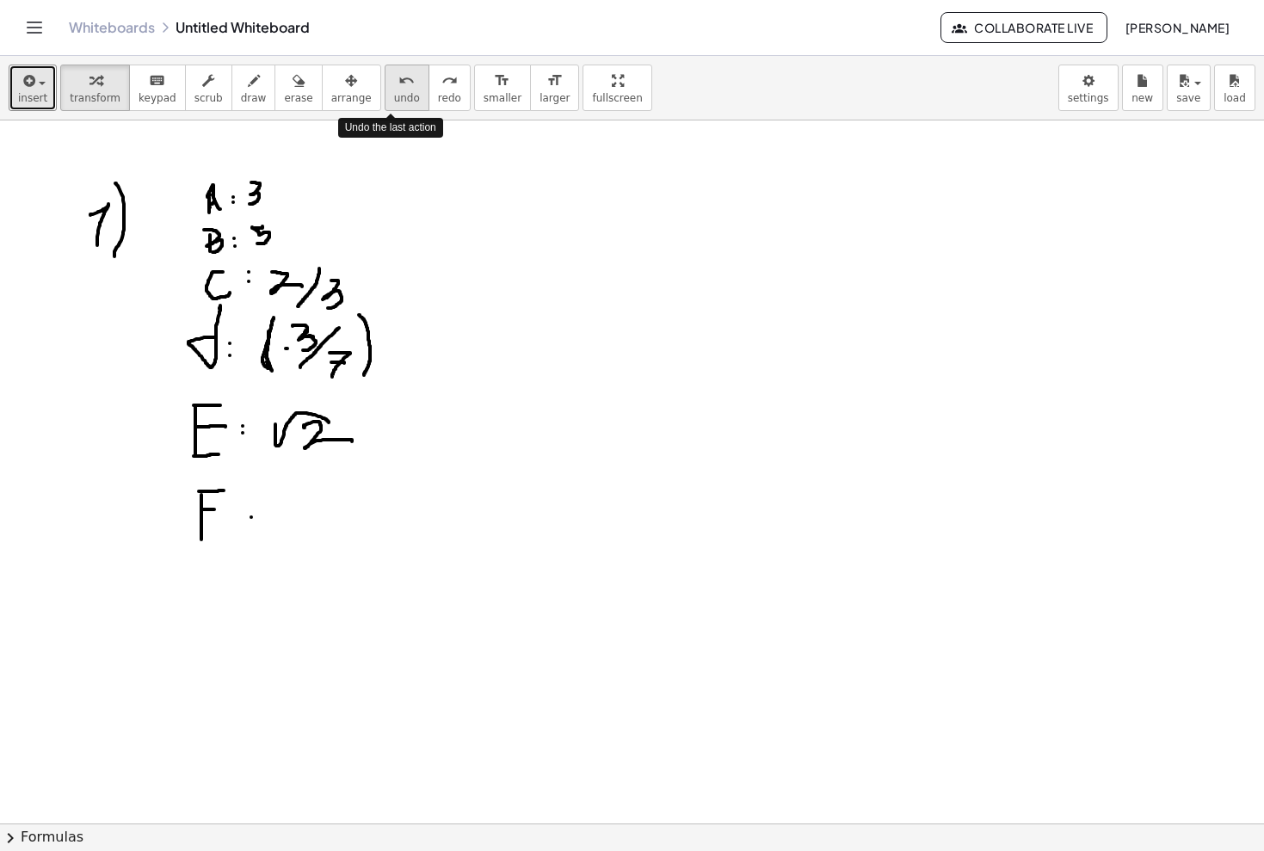
click at [398, 82] on icon "undo" at bounding box center [406, 81] width 16 height 21
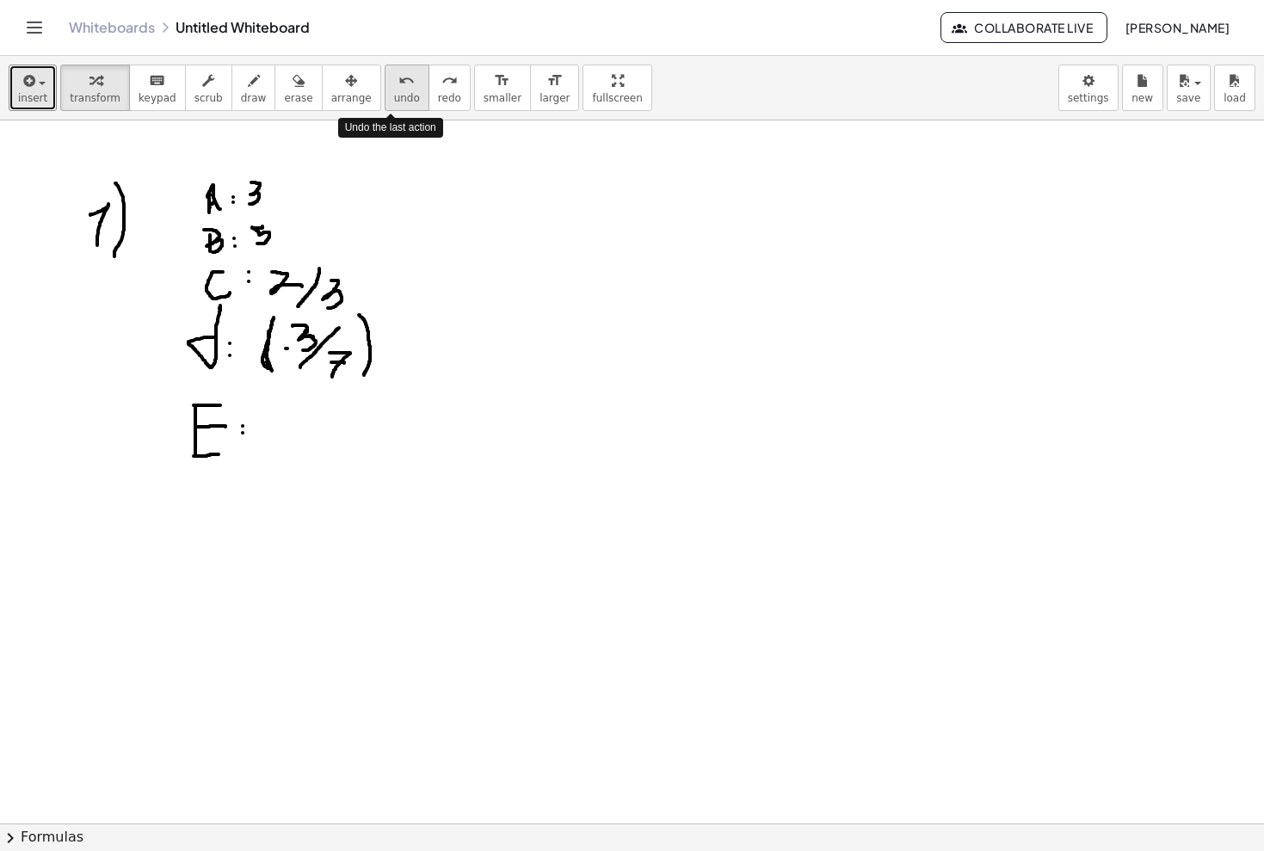
click at [398, 82] on icon "undo" at bounding box center [406, 81] width 16 height 21
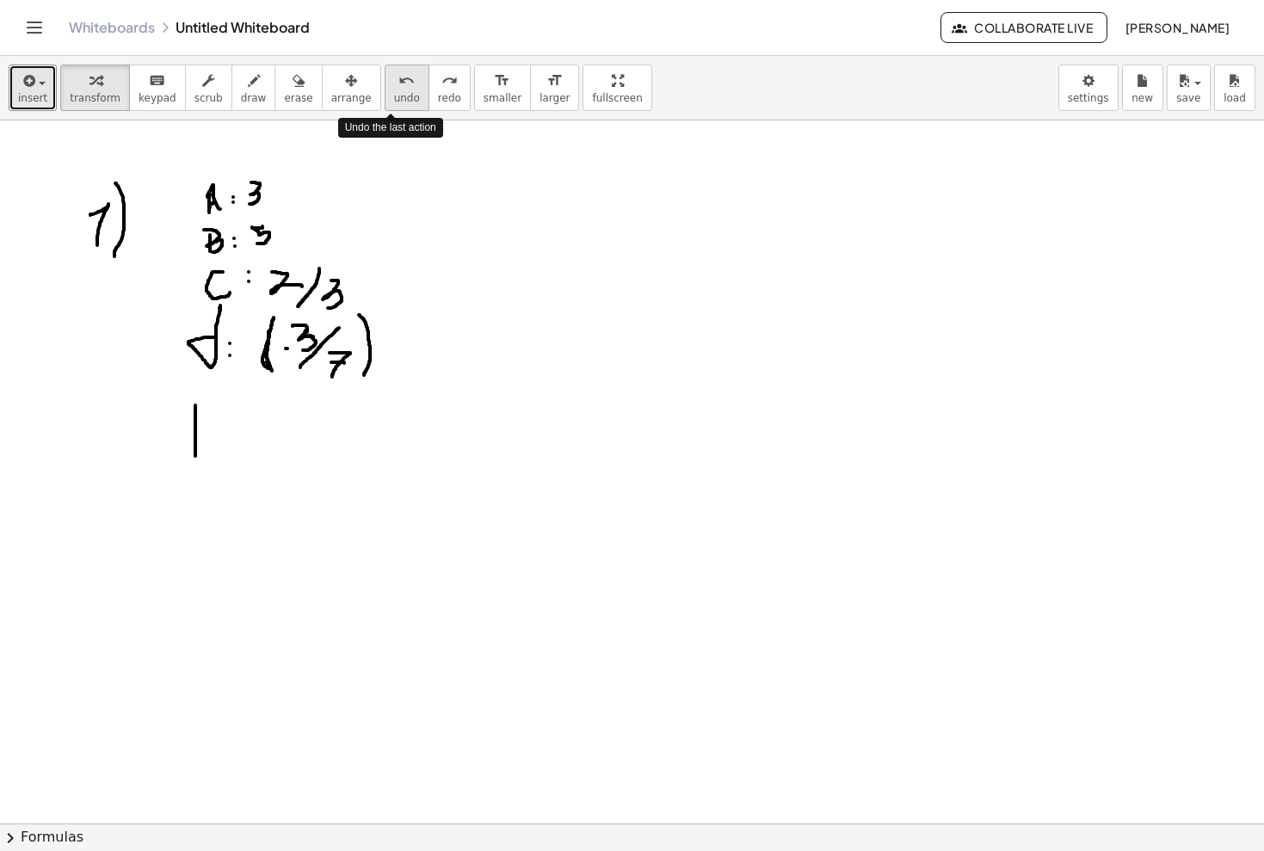
click at [398, 82] on icon "undo" at bounding box center [406, 81] width 16 height 21
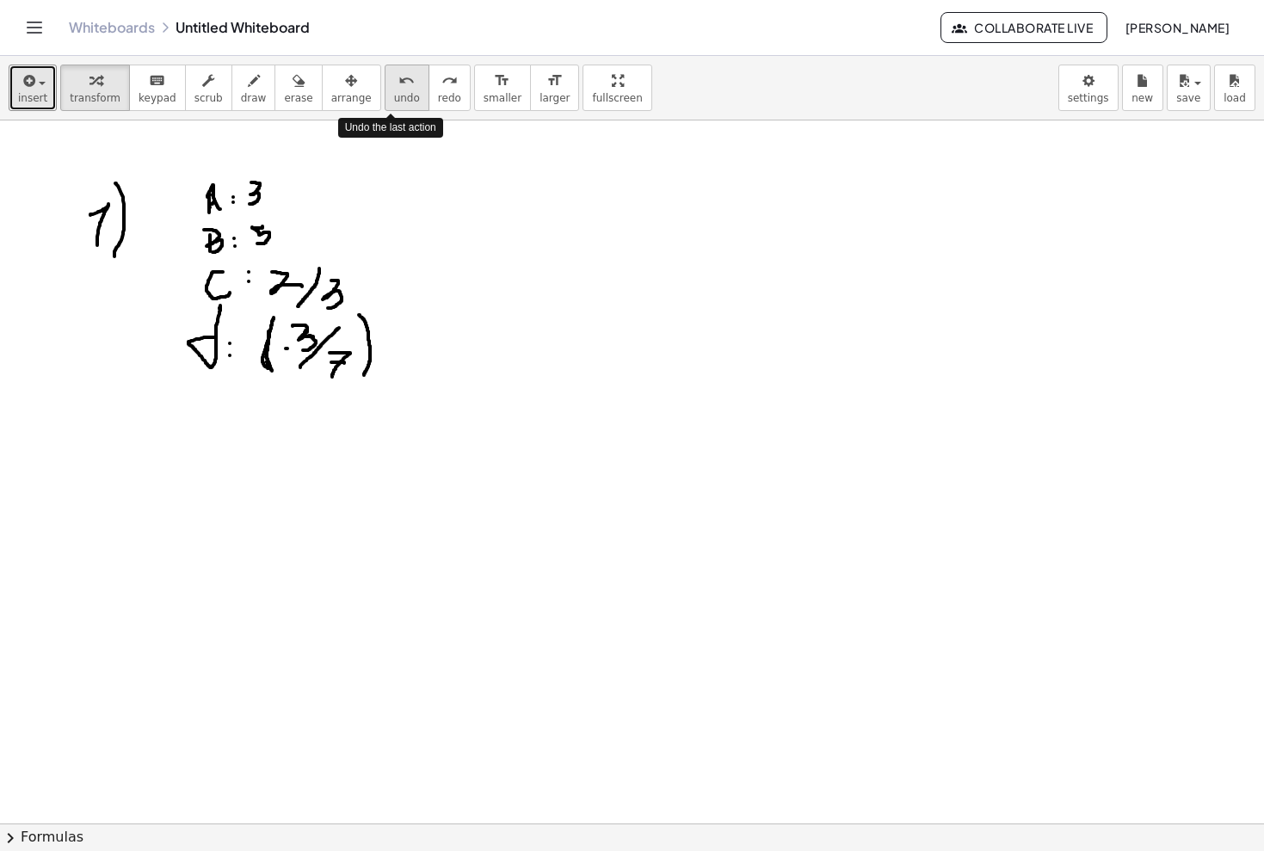
click at [398, 82] on icon "undo" at bounding box center [406, 81] width 16 height 21
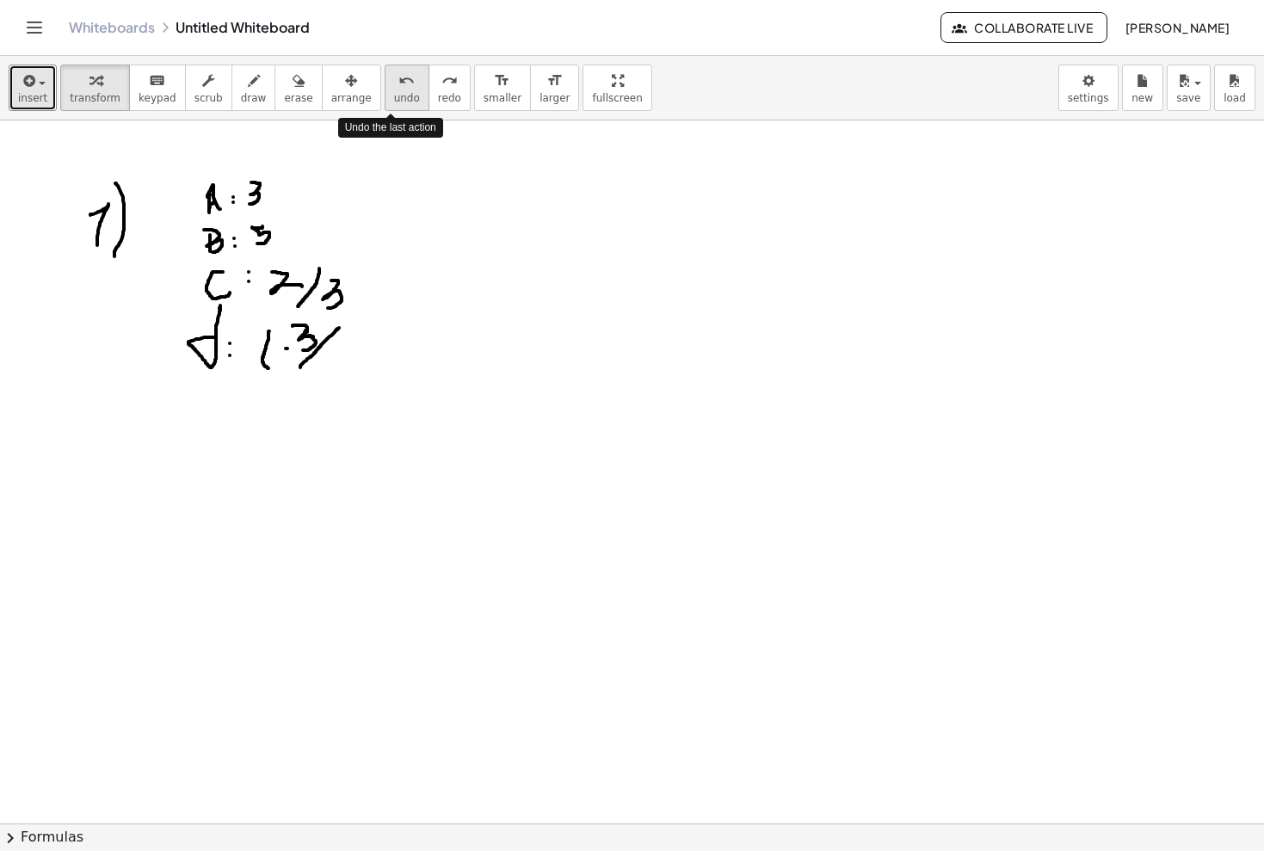
click at [398, 82] on icon "undo" at bounding box center [406, 81] width 16 height 21
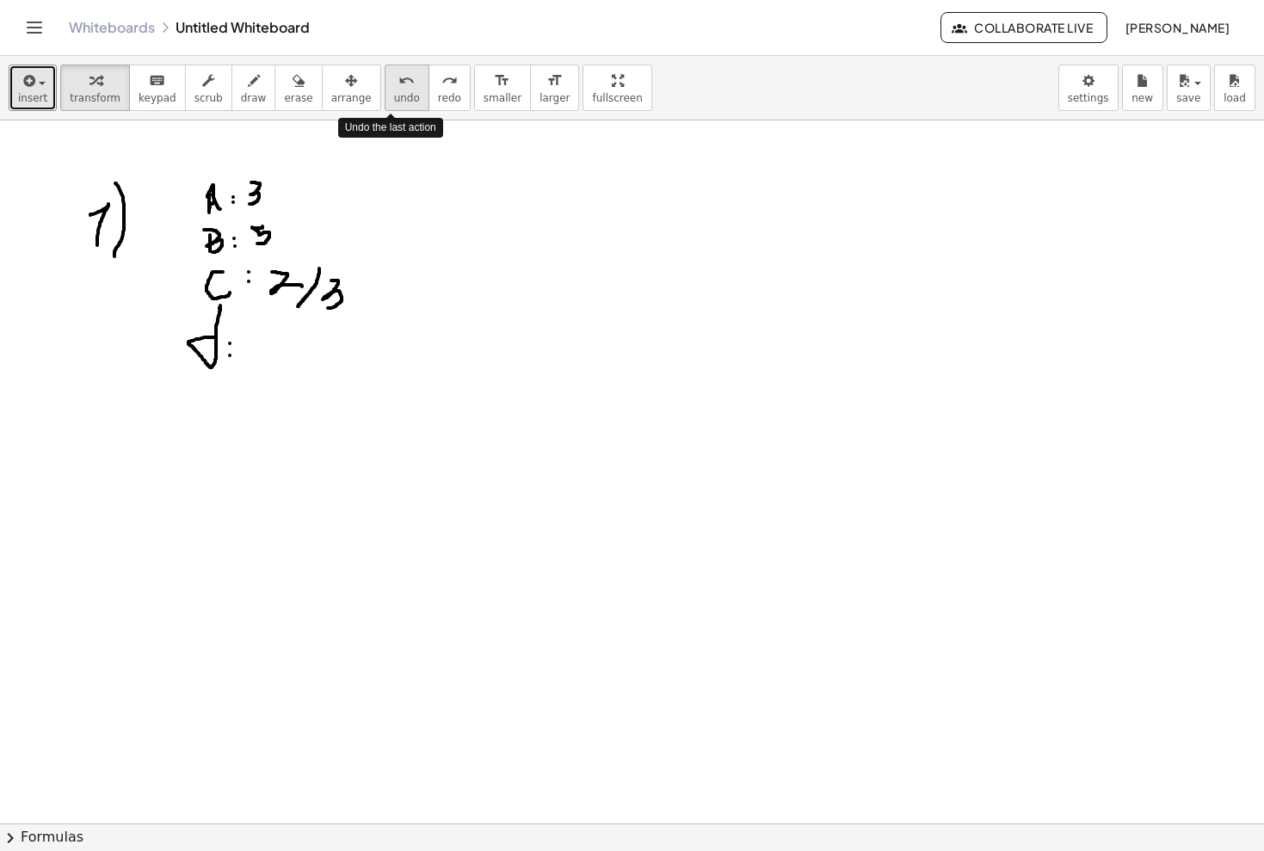
click at [398, 82] on icon "undo" at bounding box center [406, 81] width 16 height 21
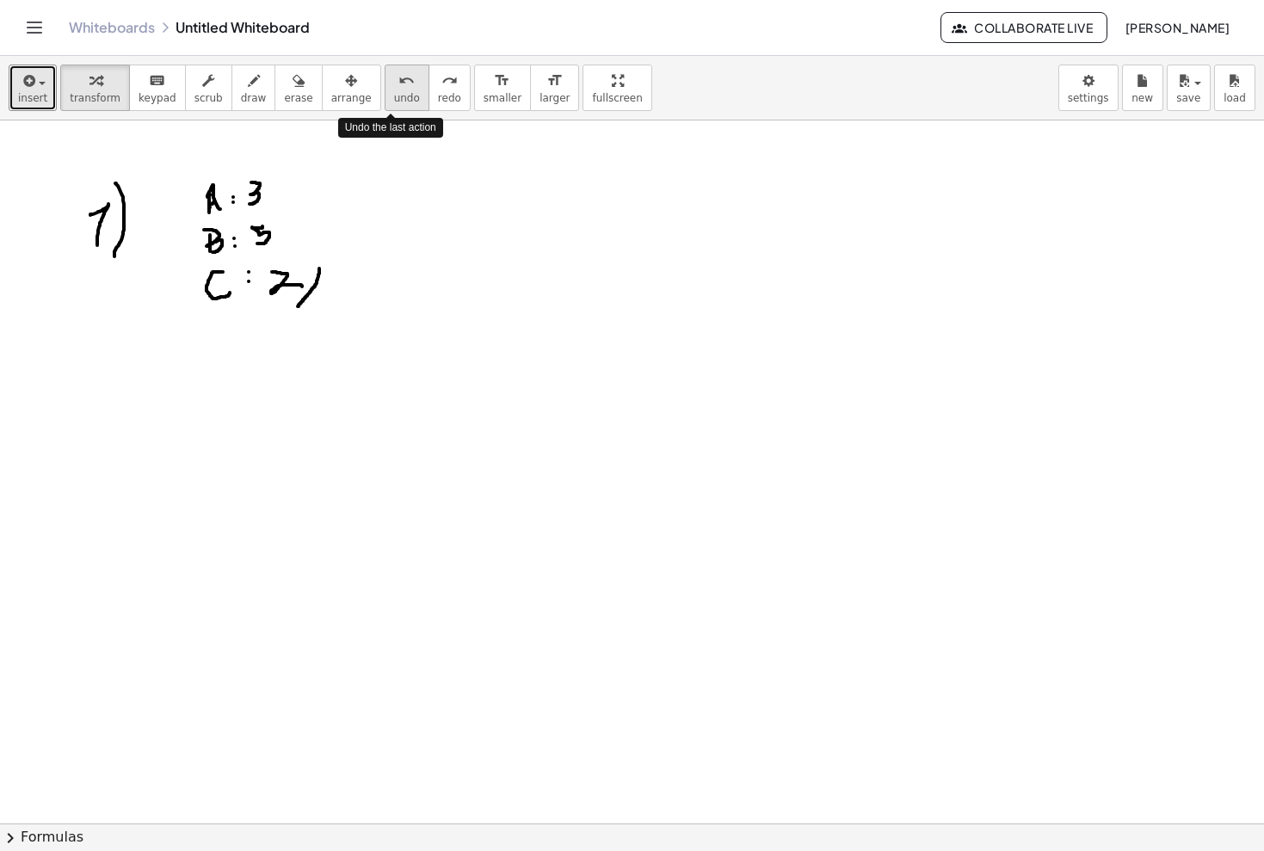
click at [398, 82] on icon "undo" at bounding box center [406, 81] width 16 height 21
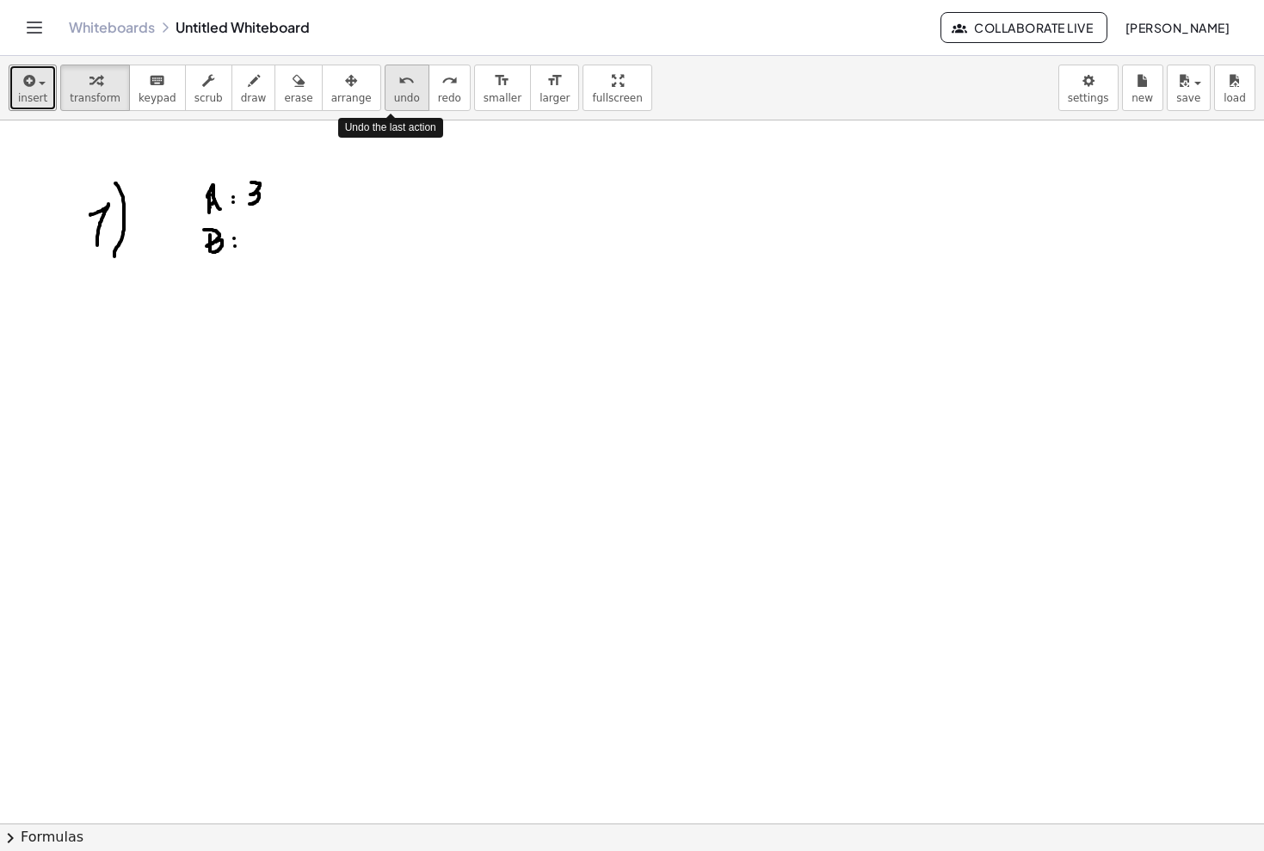
click at [398, 82] on icon "undo" at bounding box center [406, 81] width 16 height 21
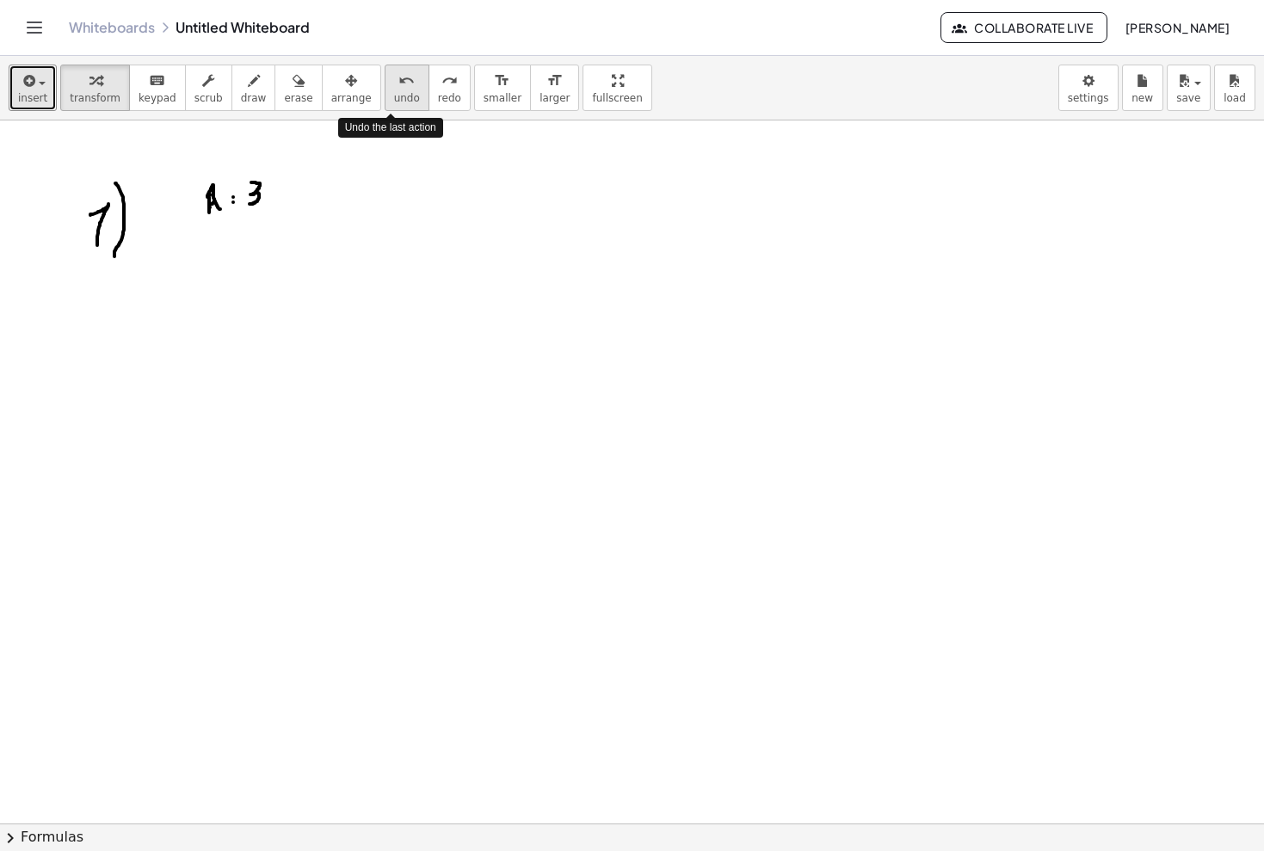
click at [398, 82] on icon "undo" at bounding box center [406, 81] width 16 height 21
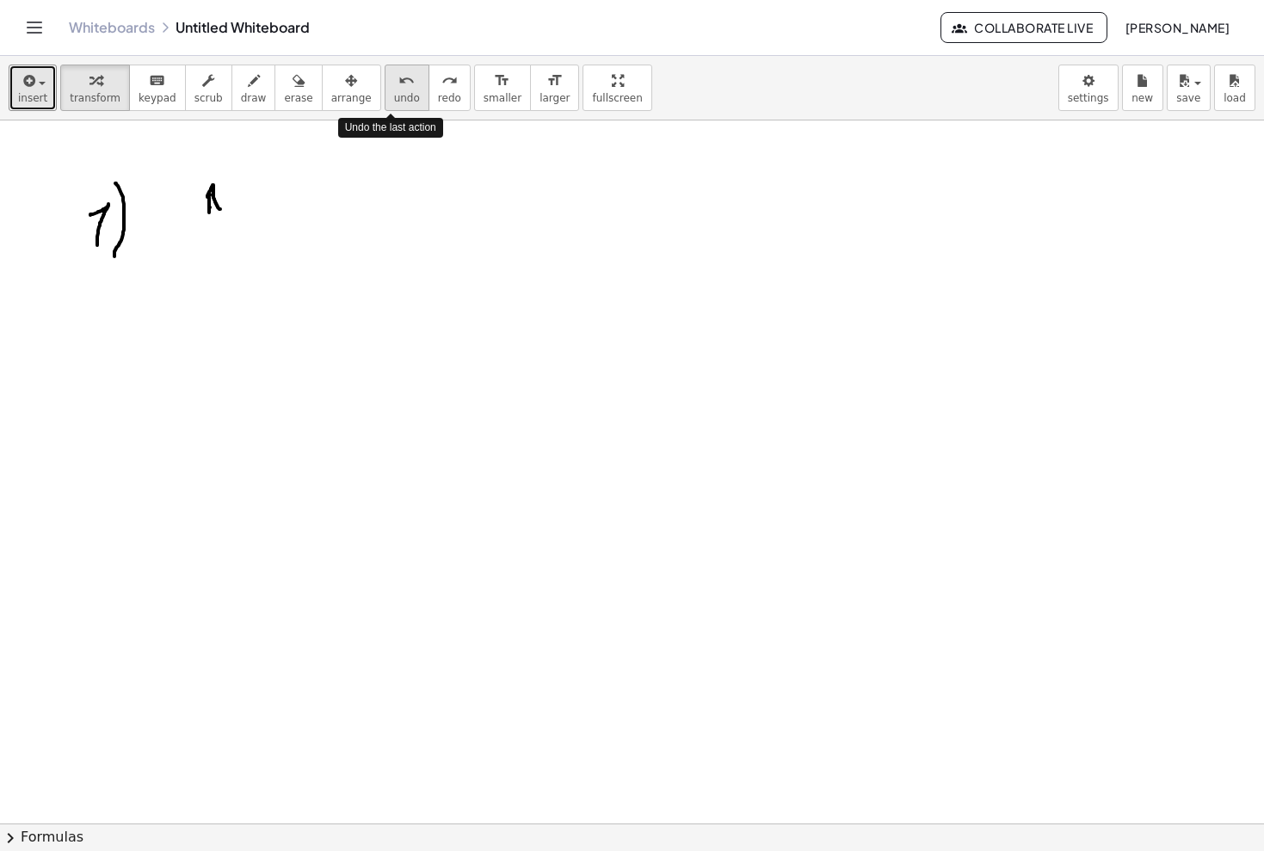
click at [398, 82] on icon "undo" at bounding box center [406, 81] width 16 height 21
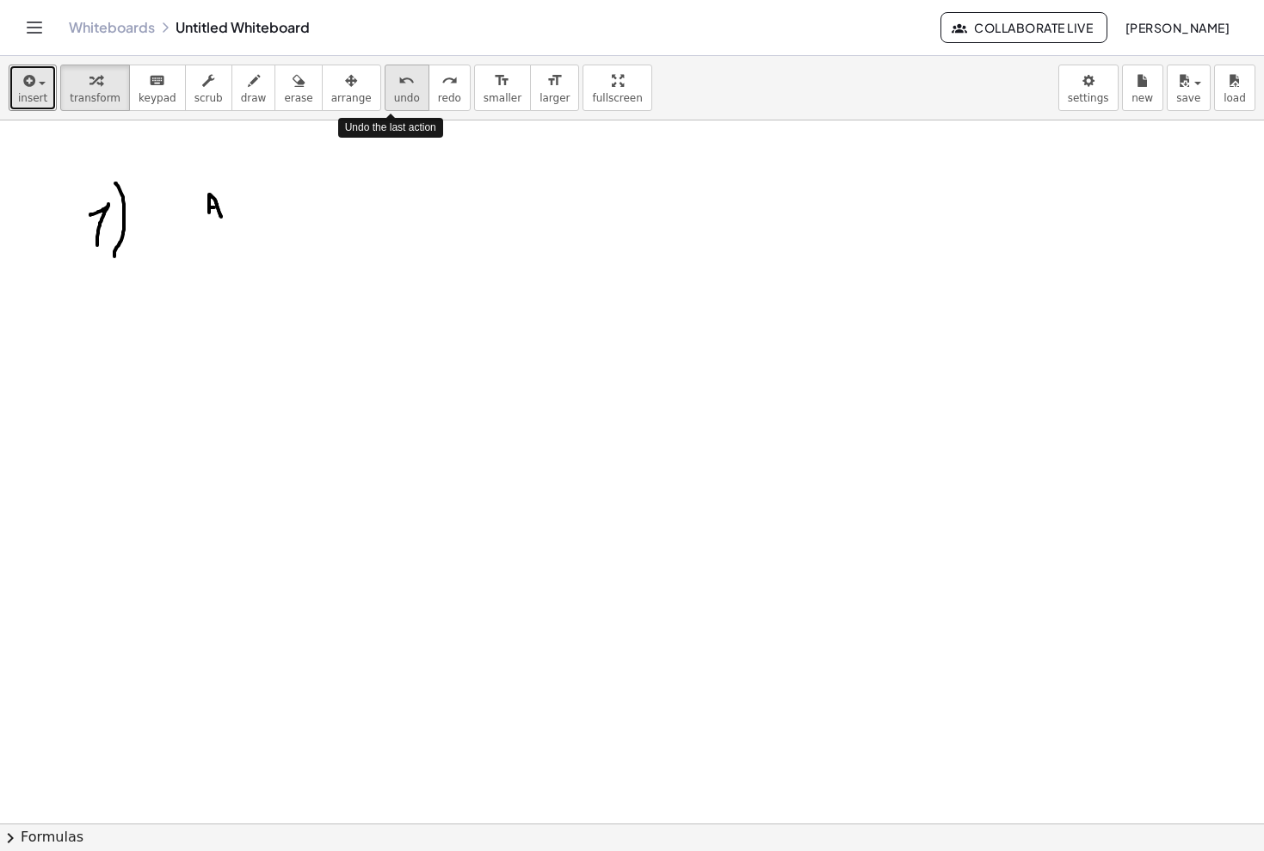
click at [398, 82] on icon "undo" at bounding box center [406, 81] width 16 height 21
click at [34, 101] on span "insert" at bounding box center [32, 98] width 29 height 12
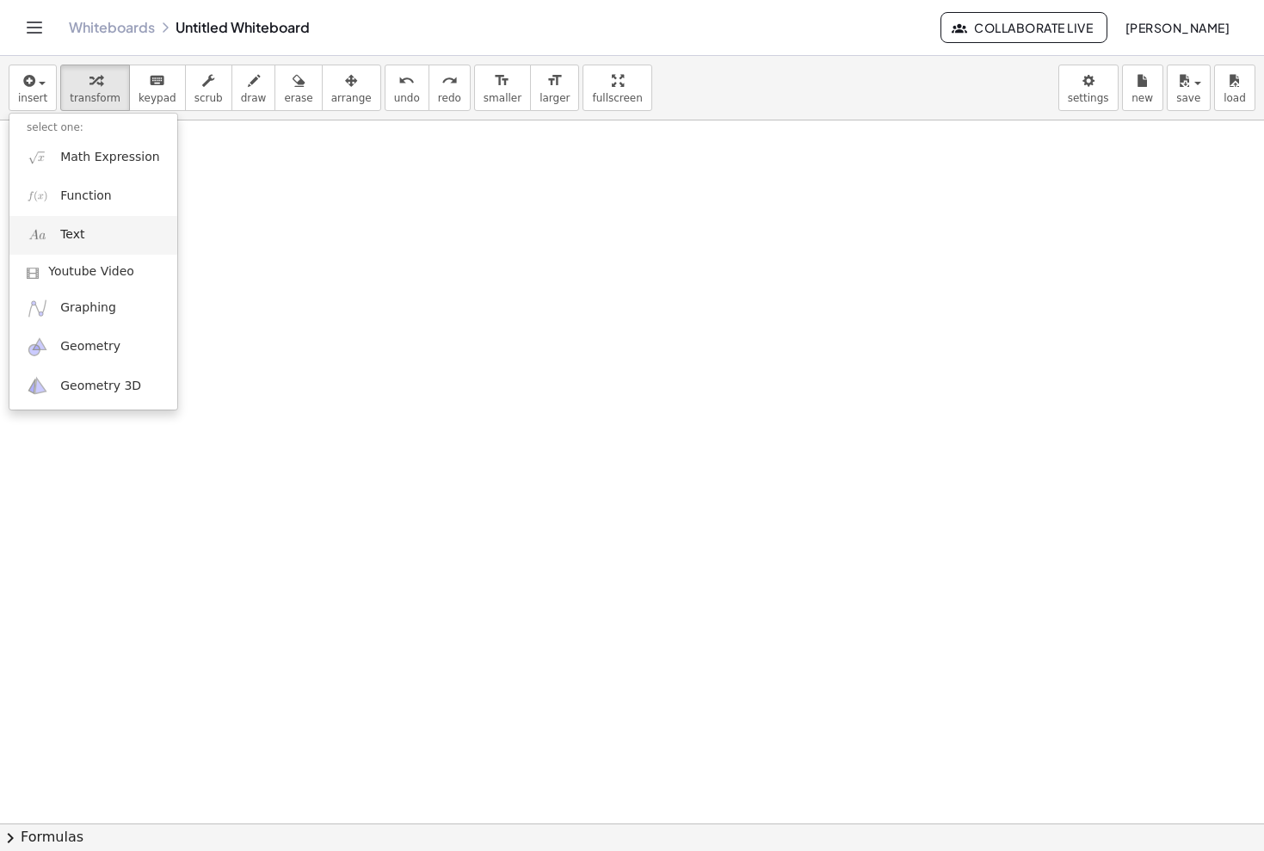
click at [72, 236] on span "Text" at bounding box center [72, 234] width 24 height 17
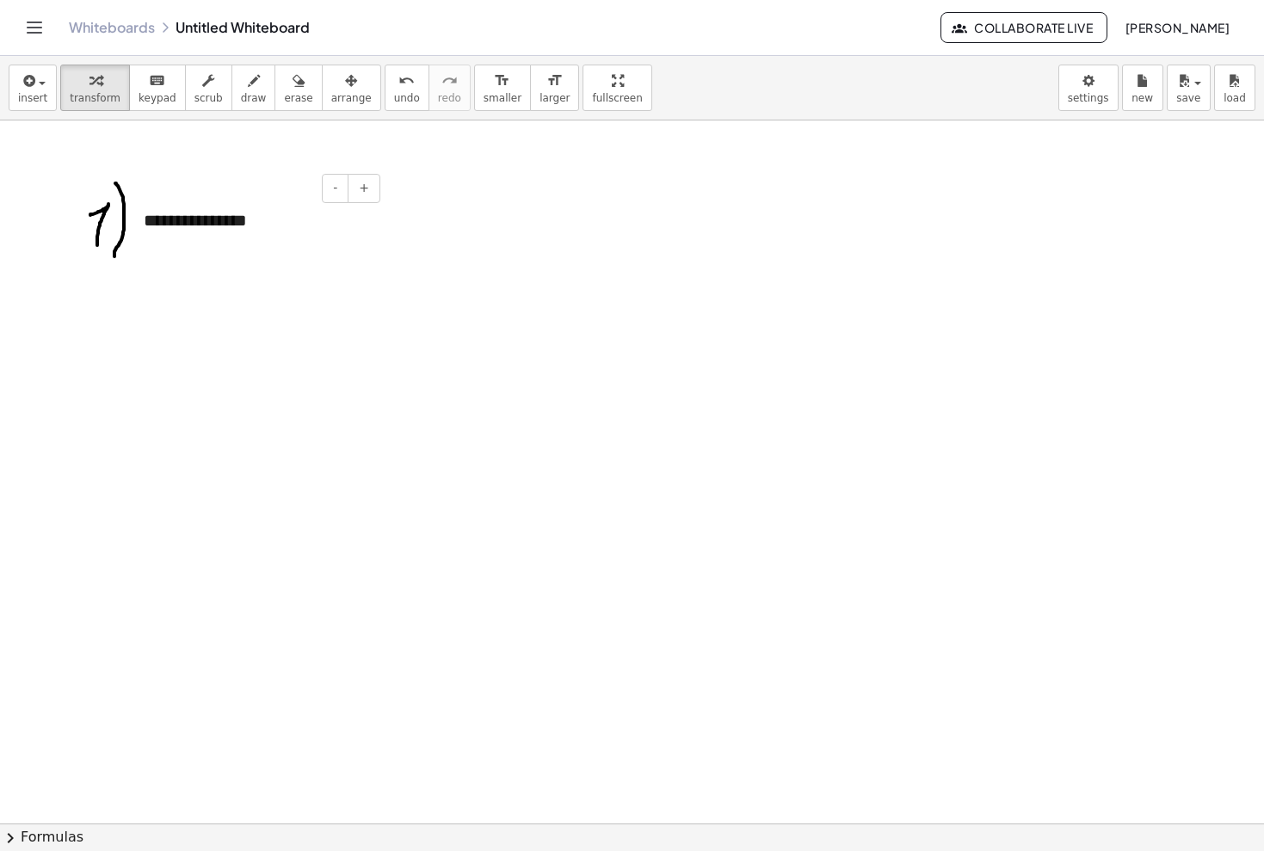
click at [277, 230] on div "**********" at bounding box center [255, 220] width 258 height 58
click at [42, 78] on div "button" at bounding box center [32, 80] width 29 height 21
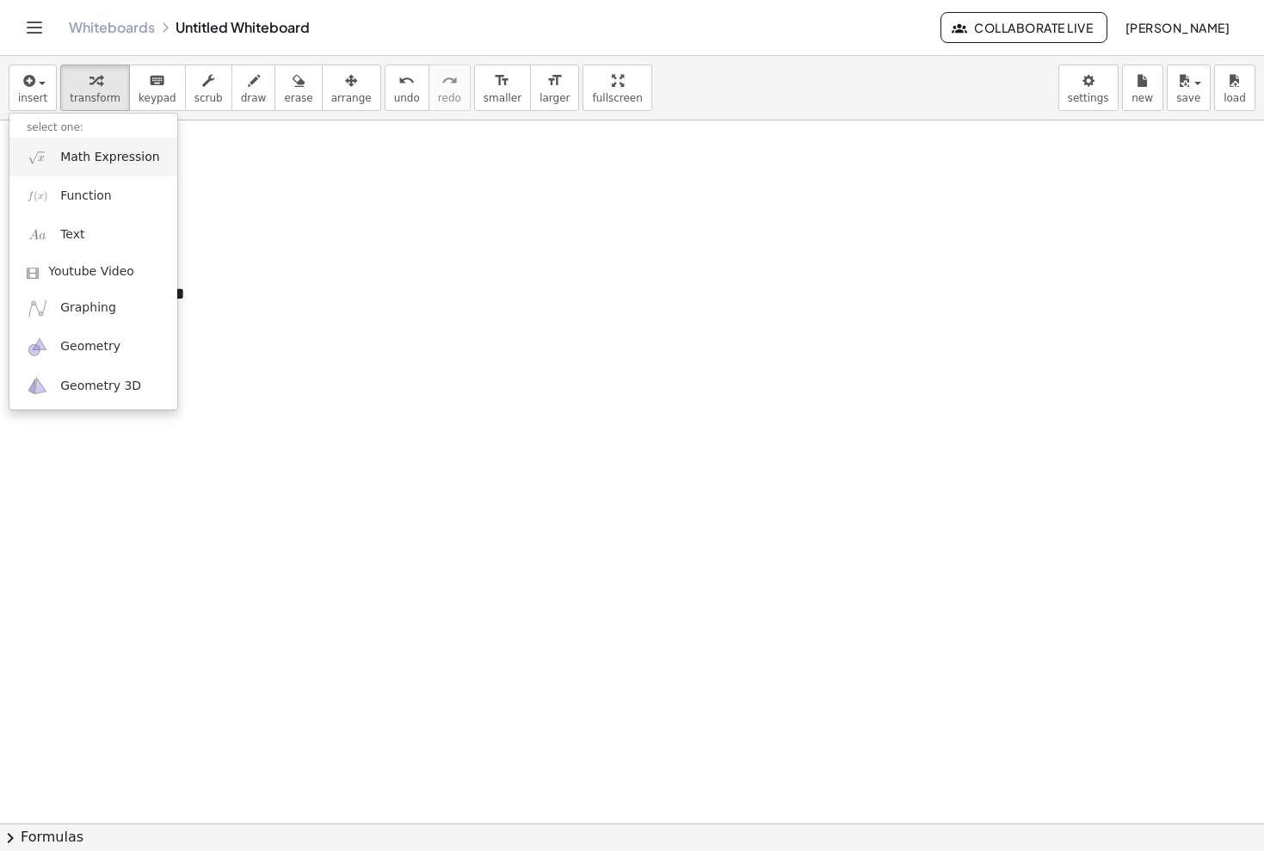
click at [133, 170] on link "Math Expression" at bounding box center [93, 157] width 168 height 39
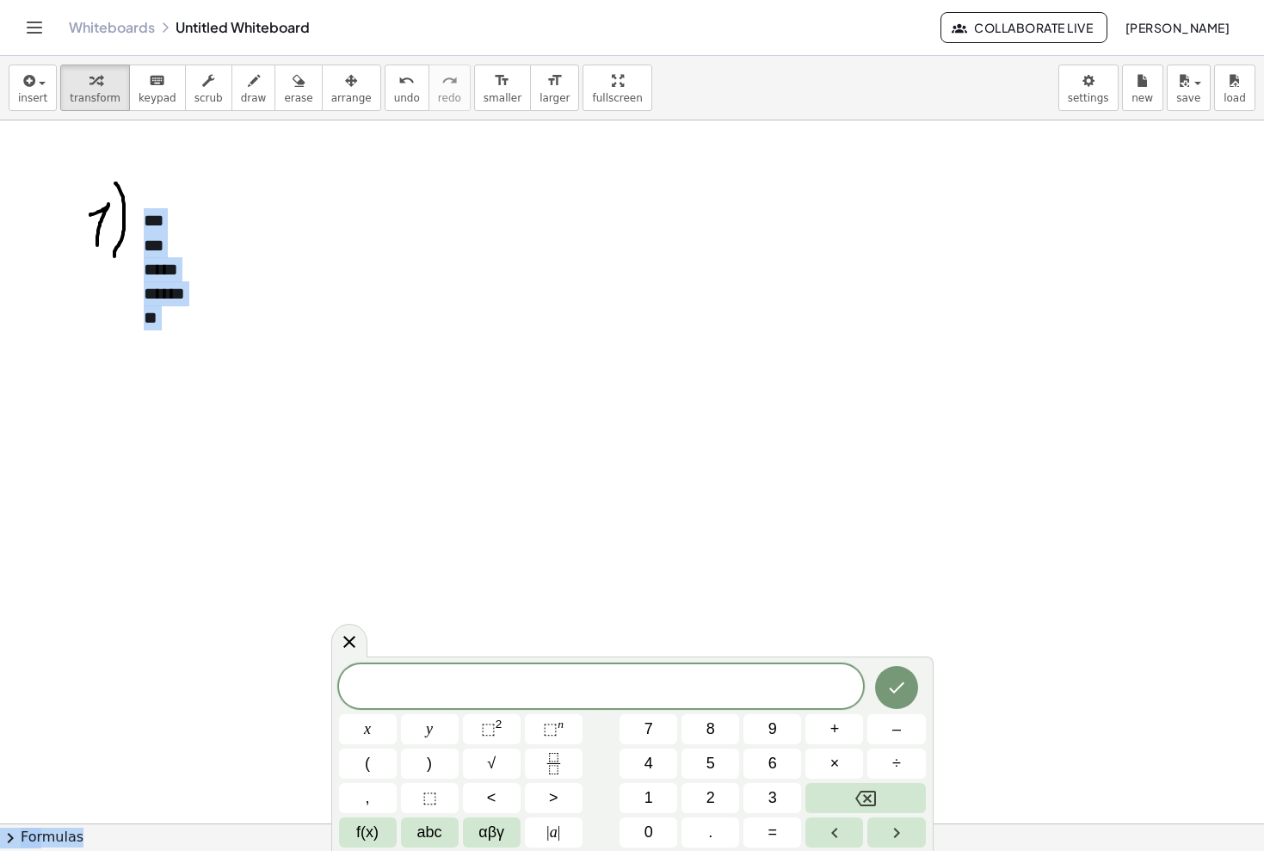
drag, startPoint x: 924, startPoint y: 680, endPoint x: 915, endPoint y: 594, distance: 87.3
click at [915, 593] on body "Graspable Math Activities Whiteboards Classes Account v1.28.5 | Privacy policy …" at bounding box center [632, 425] width 1264 height 851
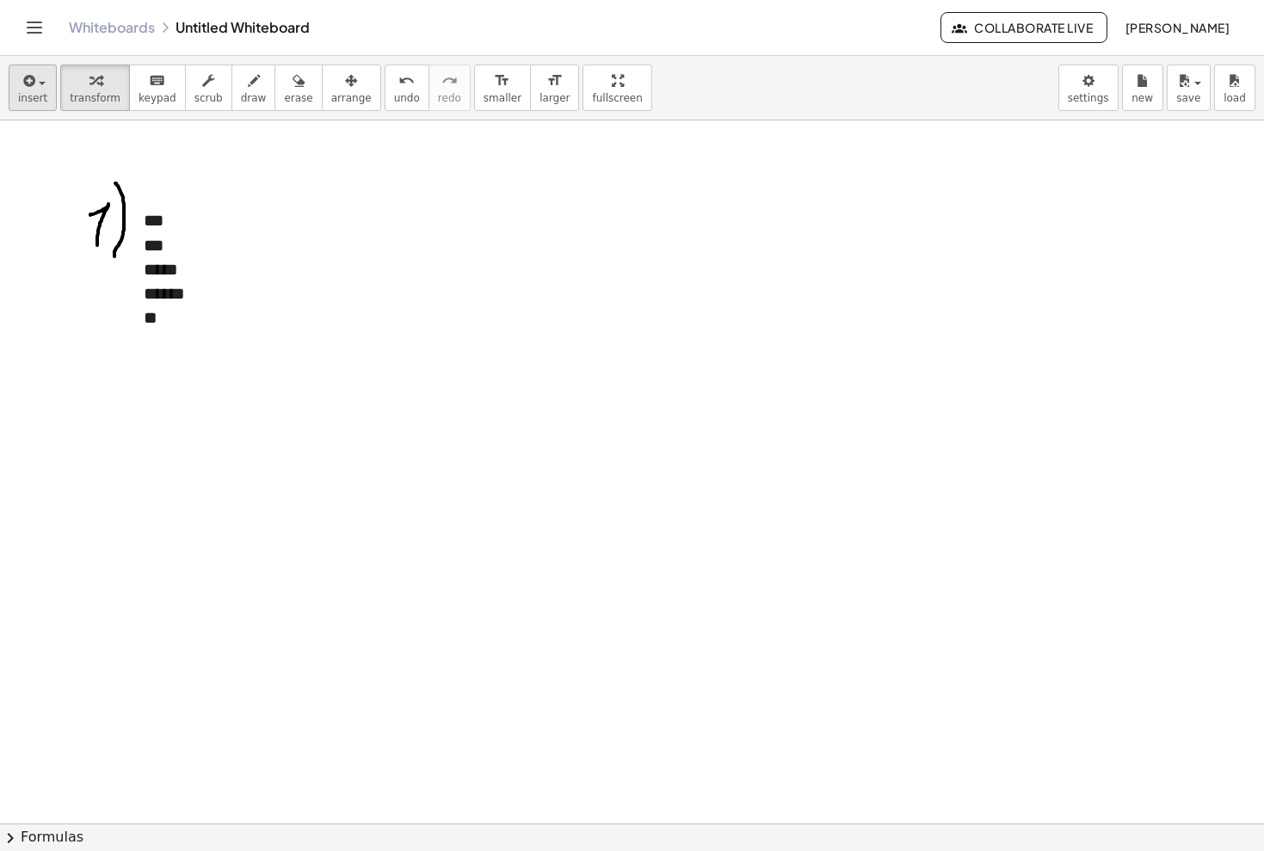
click at [14, 85] on button "insert" at bounding box center [33, 88] width 48 height 46
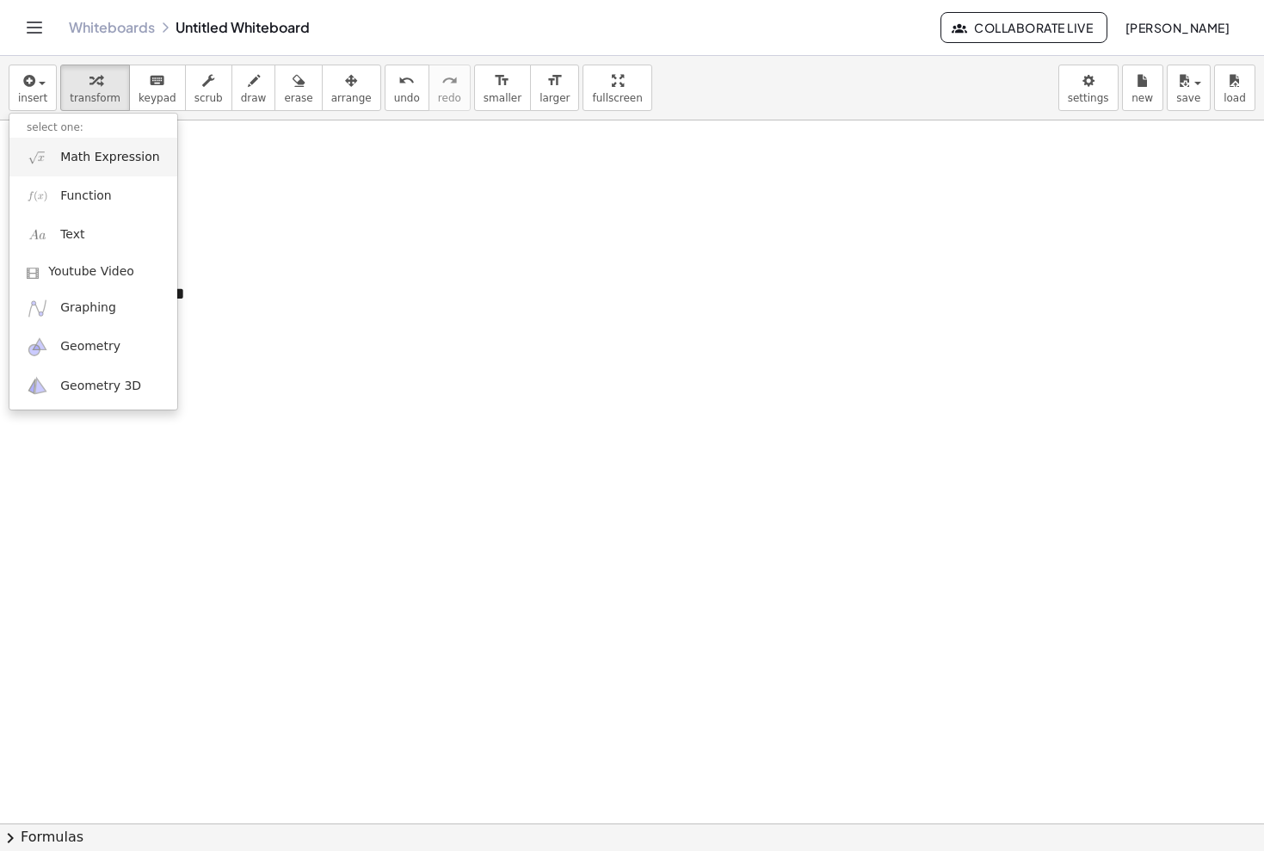
click at [112, 161] on span "Math Expression" at bounding box center [109, 157] width 99 height 17
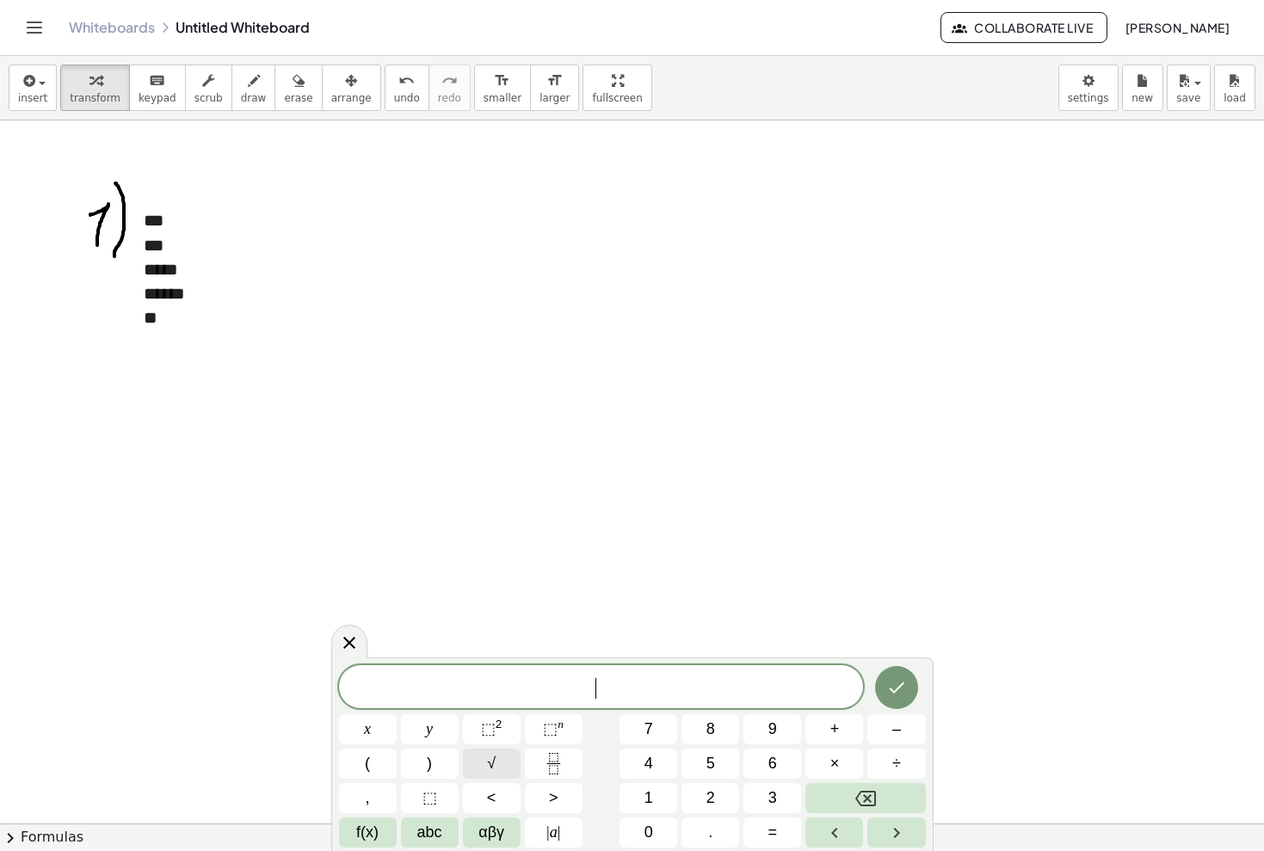
click at [501, 758] on button "√" at bounding box center [492, 763] width 58 height 30
click at [708, 786] on span "2" at bounding box center [710, 797] width 9 height 23
click at [895, 690] on icon "Done" at bounding box center [896, 686] width 15 height 11
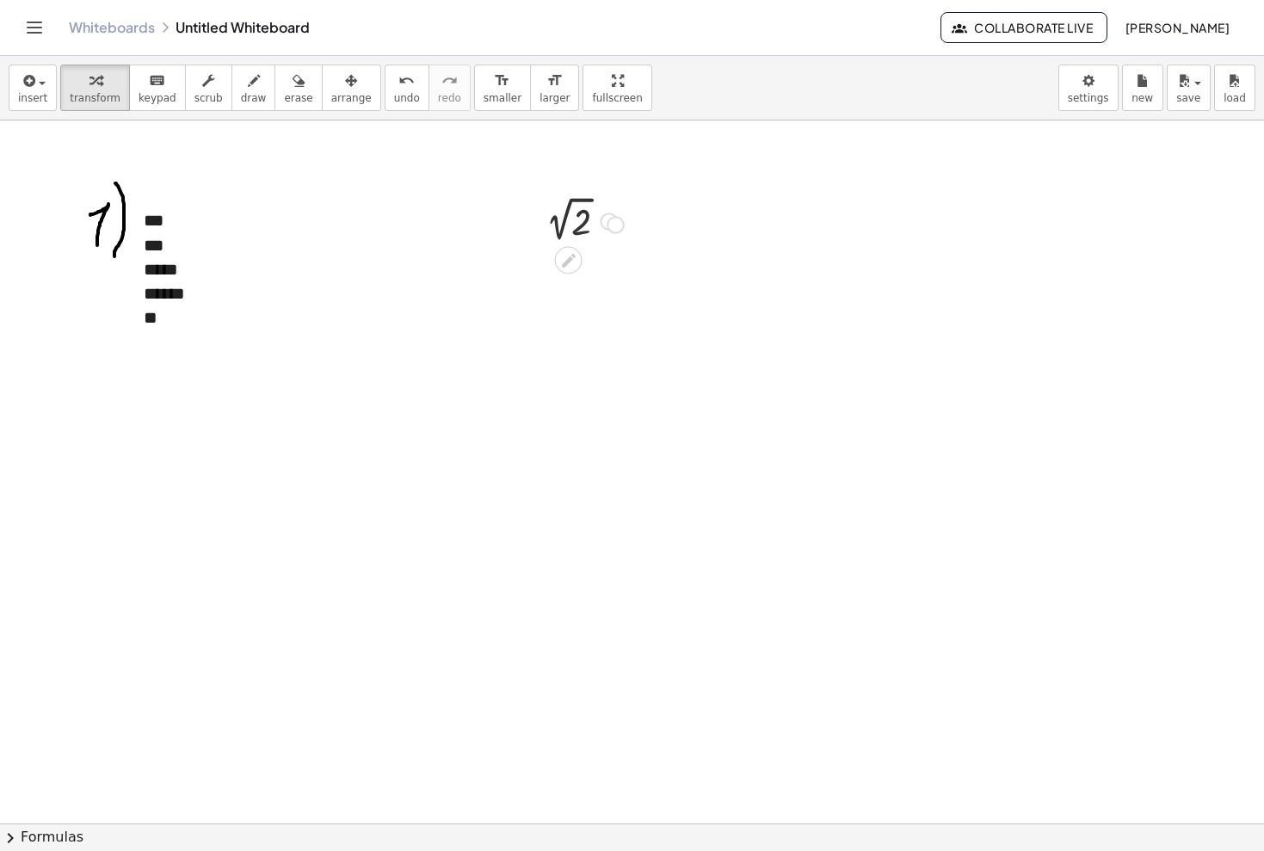
click at [605, 222] on div at bounding box center [608, 221] width 15 height 15
click at [569, 255] on icon at bounding box center [568, 260] width 18 height 18
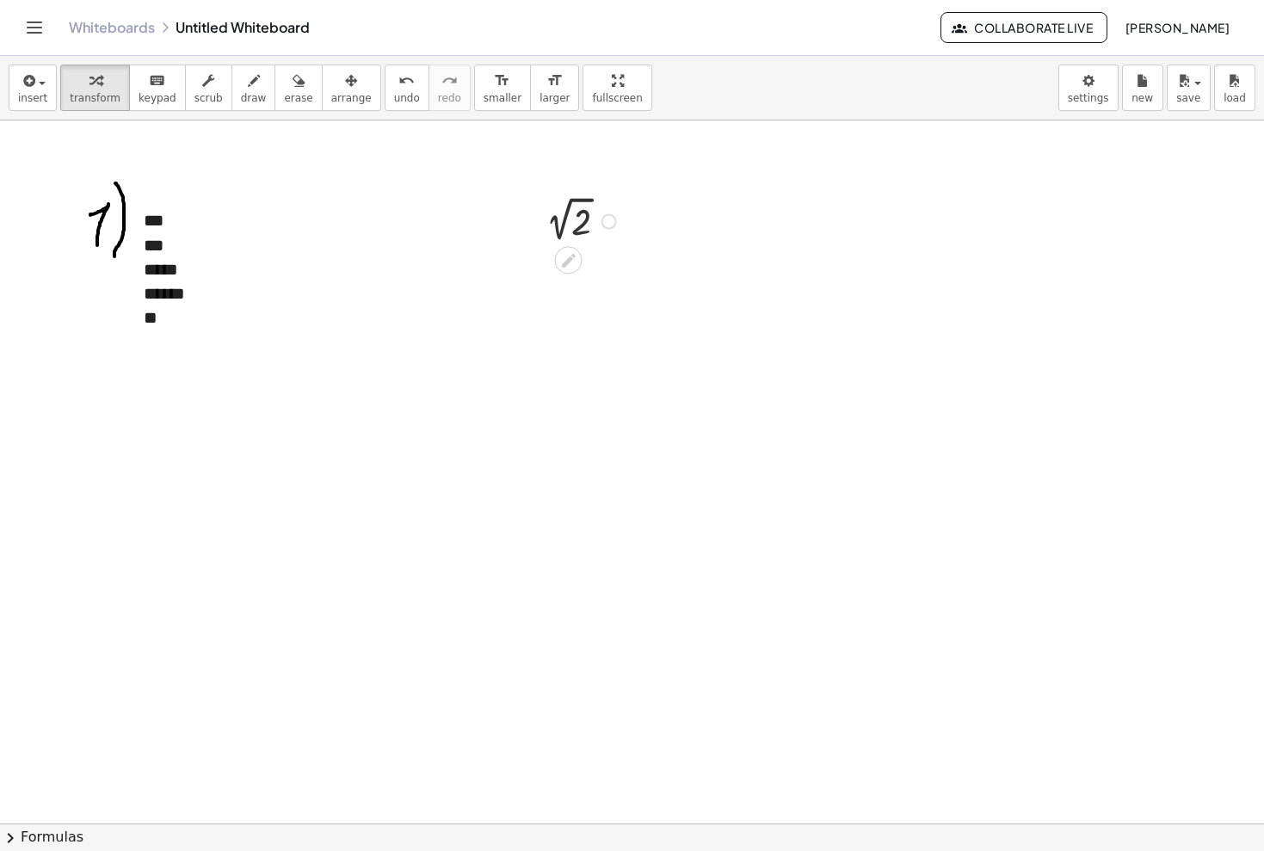
click at [578, 201] on div at bounding box center [579, 220] width 101 height 50
click at [585, 228] on div at bounding box center [583, 220] width 132 height 50
click at [575, 208] on div at bounding box center [583, 220] width 132 height 50
drag, startPoint x: 575, startPoint y: 200, endPoint x: 532, endPoint y: 205, distance: 44.1
click at [532, 205] on div at bounding box center [583, 220] width 132 height 50
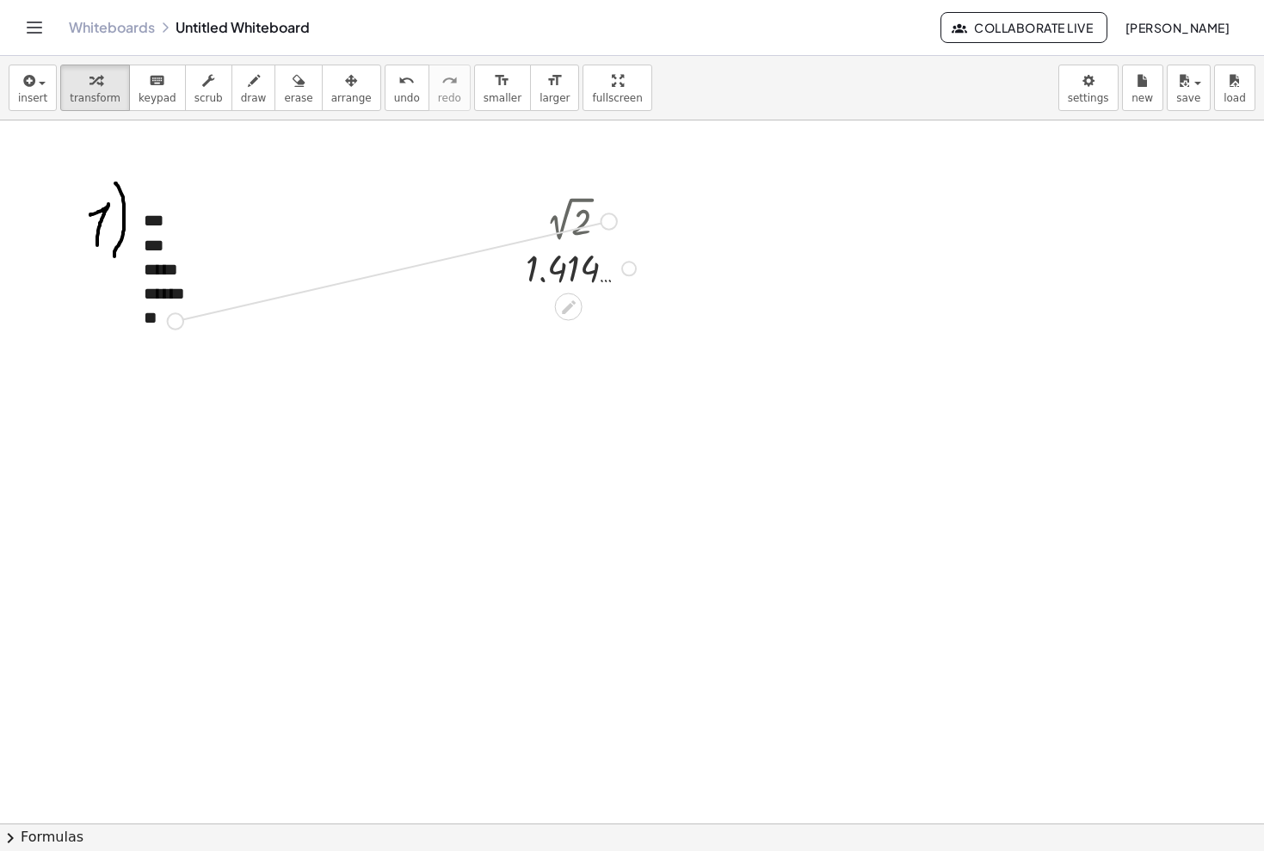
drag, startPoint x: 609, startPoint y: 216, endPoint x: 156, endPoint y: 320, distance: 465.1
drag, startPoint x: 163, startPoint y: 313, endPoint x: 224, endPoint y: 317, distance: 61.2
drag, startPoint x: 193, startPoint y: 316, endPoint x: 225, endPoint y: 331, distance: 36.2
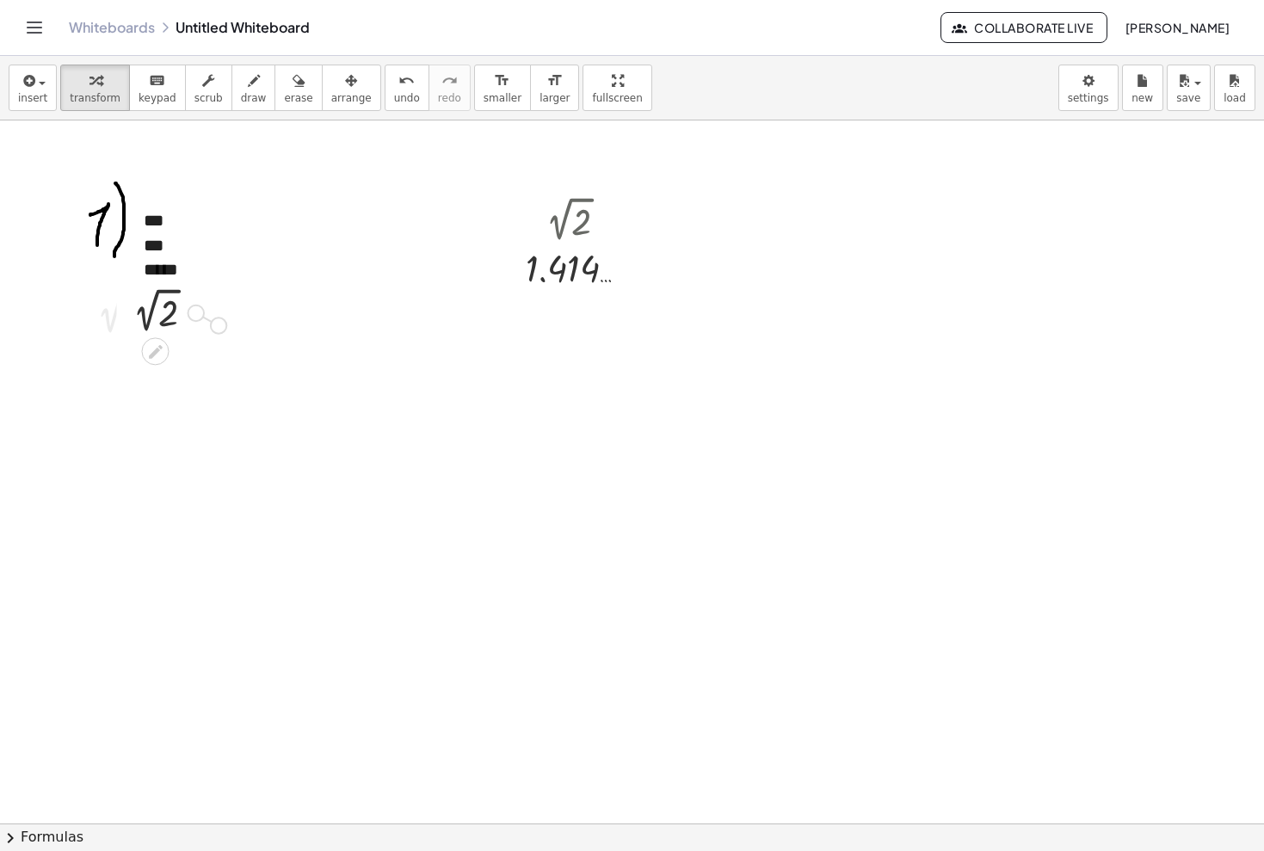
drag, startPoint x: 212, startPoint y: 321, endPoint x: 251, endPoint y: 329, distance: 40.5
click at [144, 318] on div at bounding box center [135, 320] width 26 height 58
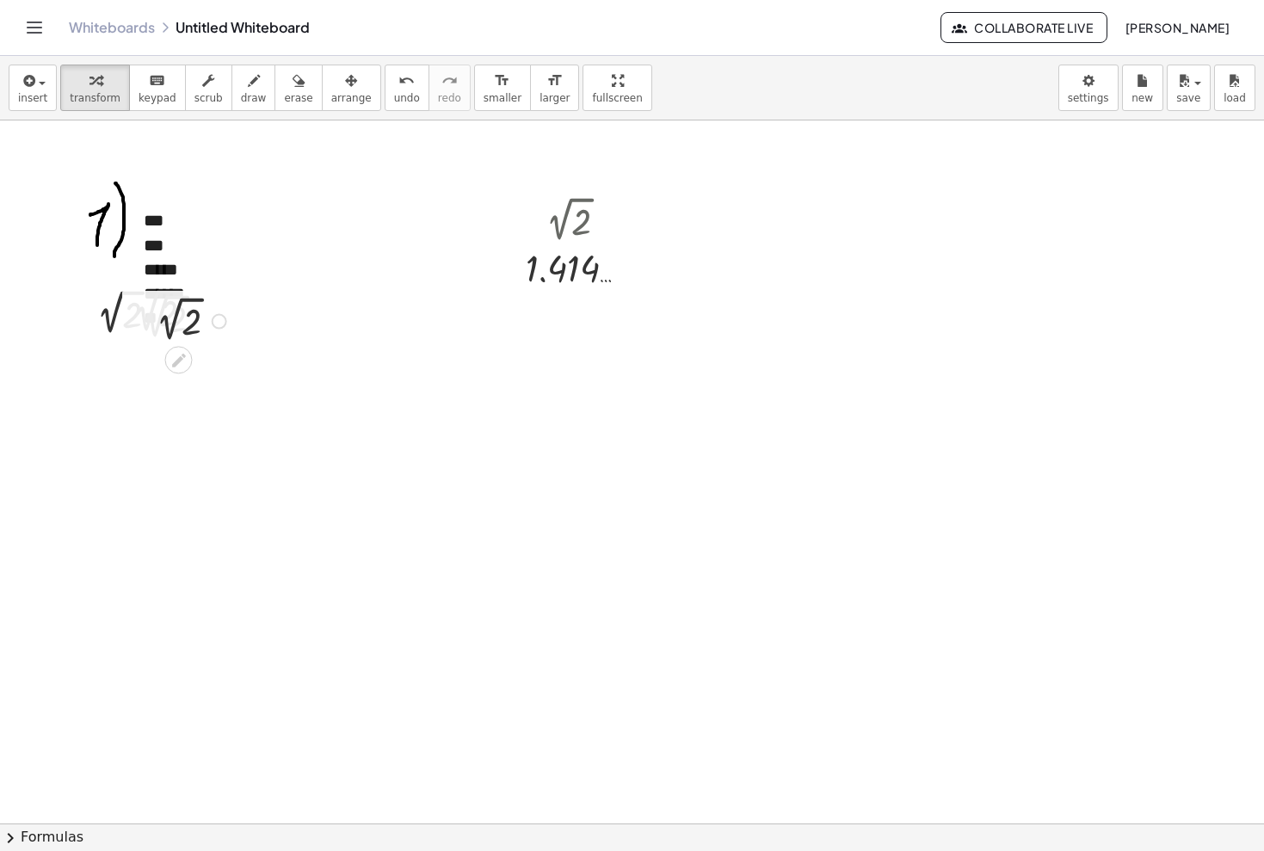
click at [151, 319] on div at bounding box center [189, 320] width 101 height 50
click at [278, 106] on button "erase" at bounding box center [297, 88] width 47 height 46
click at [390, 104] on button "undo undo" at bounding box center [407, 88] width 45 height 46
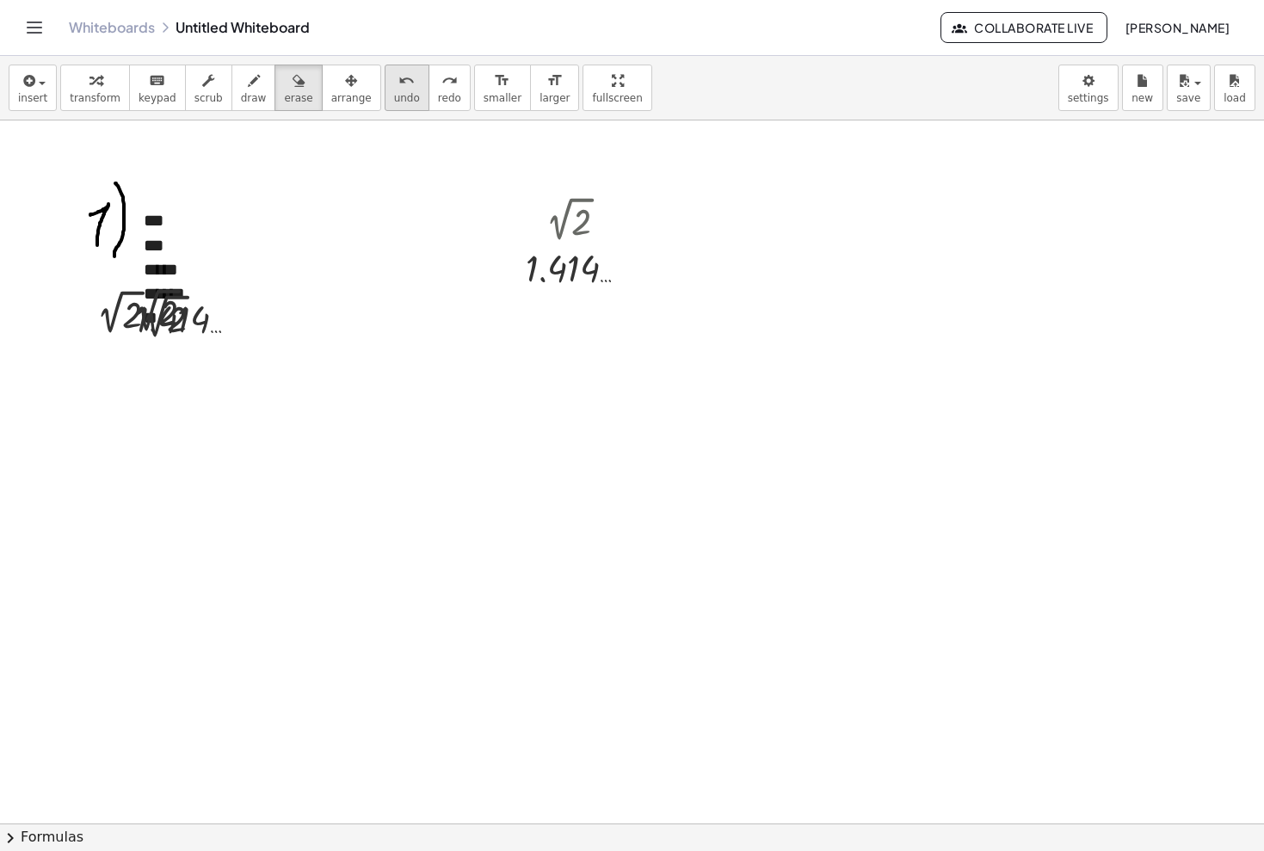
click at [390, 104] on button "undo undo" at bounding box center [407, 88] width 45 height 46
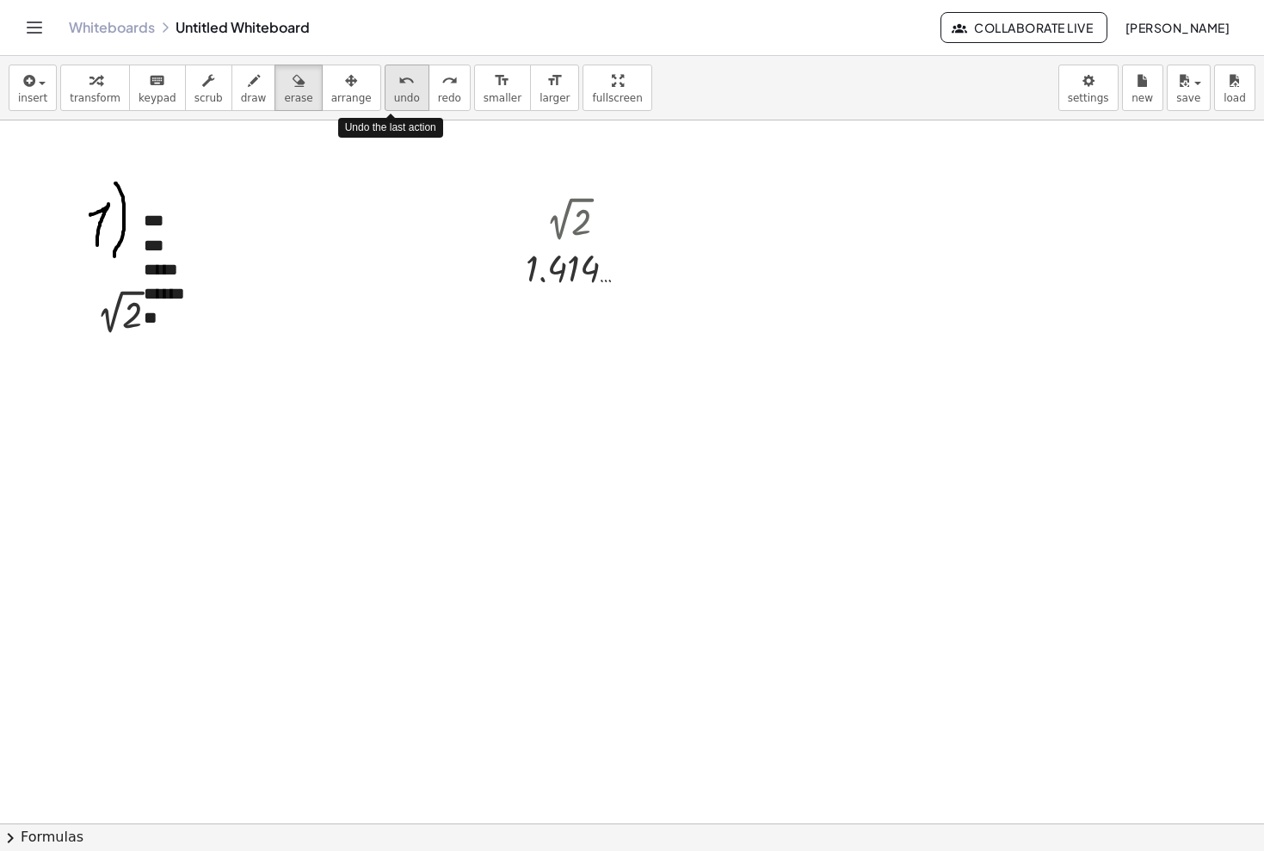
click at [390, 104] on button "undo undo" at bounding box center [407, 88] width 45 height 46
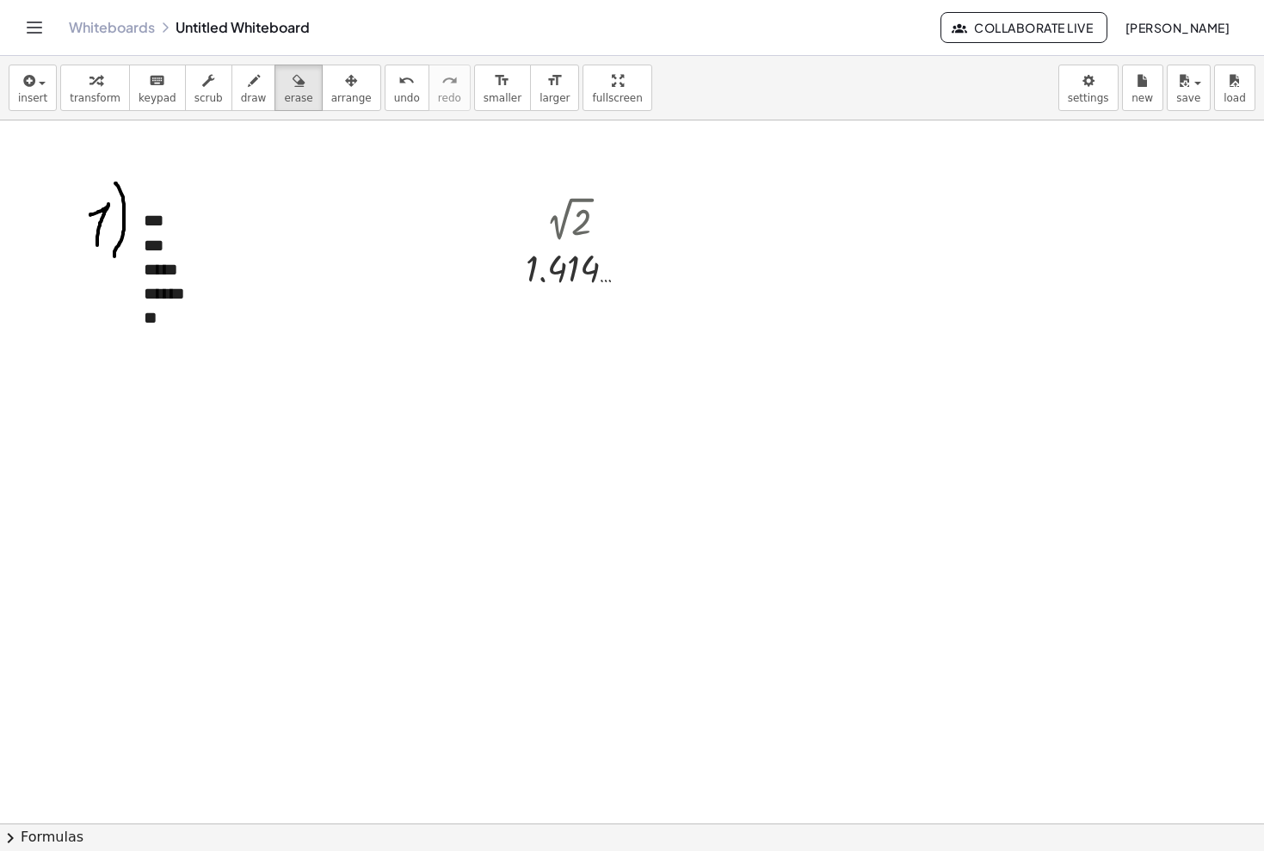
click at [284, 97] on span "erase" at bounding box center [298, 98] width 28 height 12
click at [96, 83] on icon "button" at bounding box center [95, 81] width 12 height 21
click at [569, 218] on div at bounding box center [583, 220] width 132 height 50
click at [52, 90] on button "insert" at bounding box center [33, 88] width 48 height 46
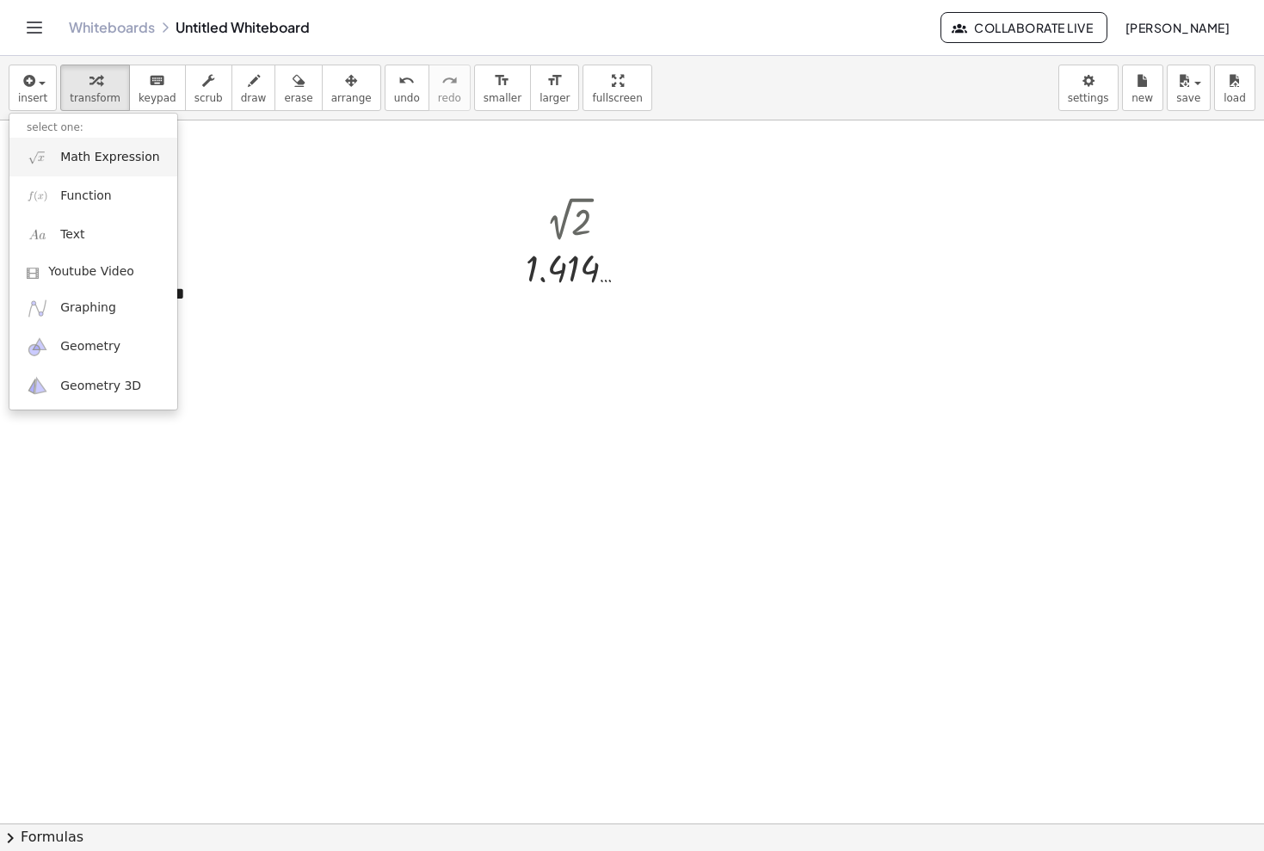
click at [114, 161] on span "Math Expression" at bounding box center [109, 157] width 99 height 17
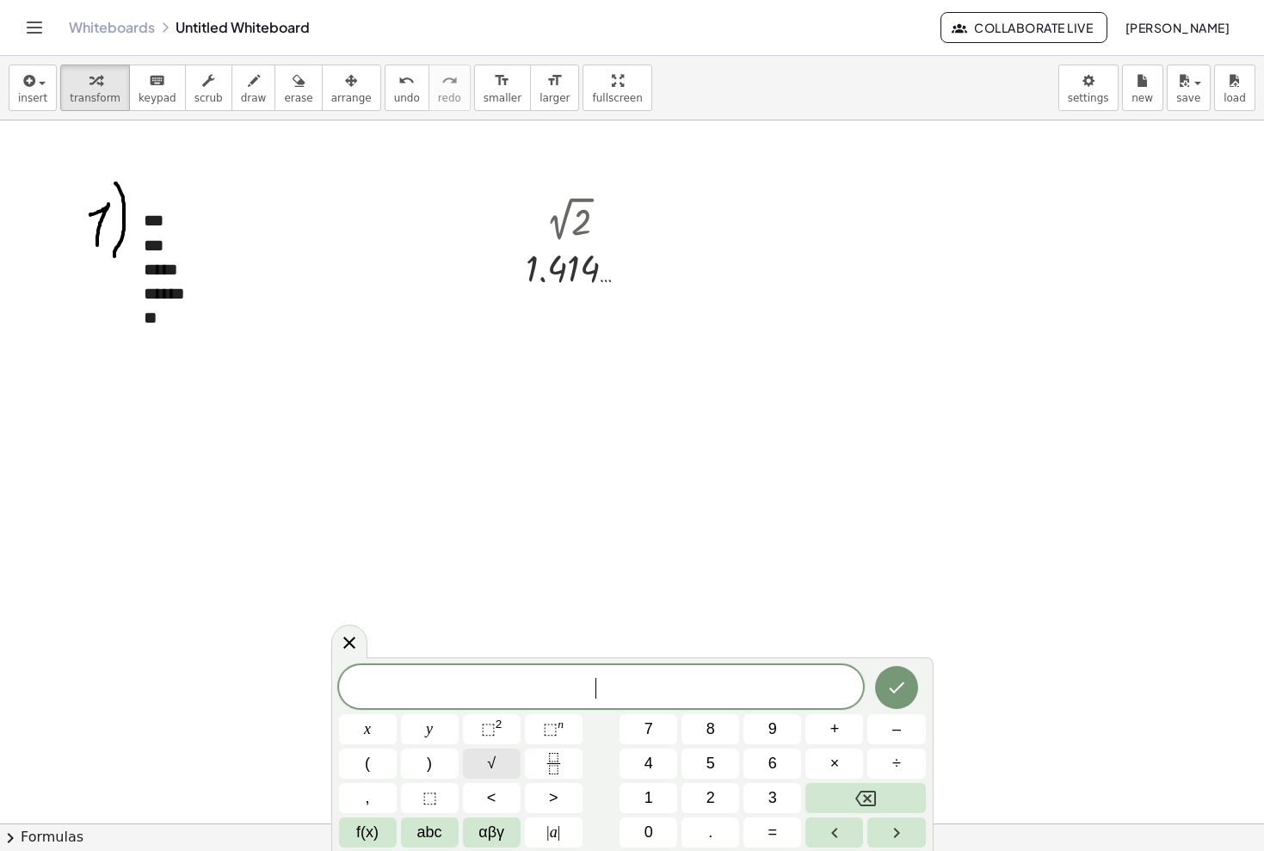
click at [506, 772] on button "√" at bounding box center [492, 763] width 58 height 30
click at [702, 794] on button "2" at bounding box center [710, 798] width 58 height 30
click at [907, 691] on button "Done" at bounding box center [896, 686] width 43 height 43
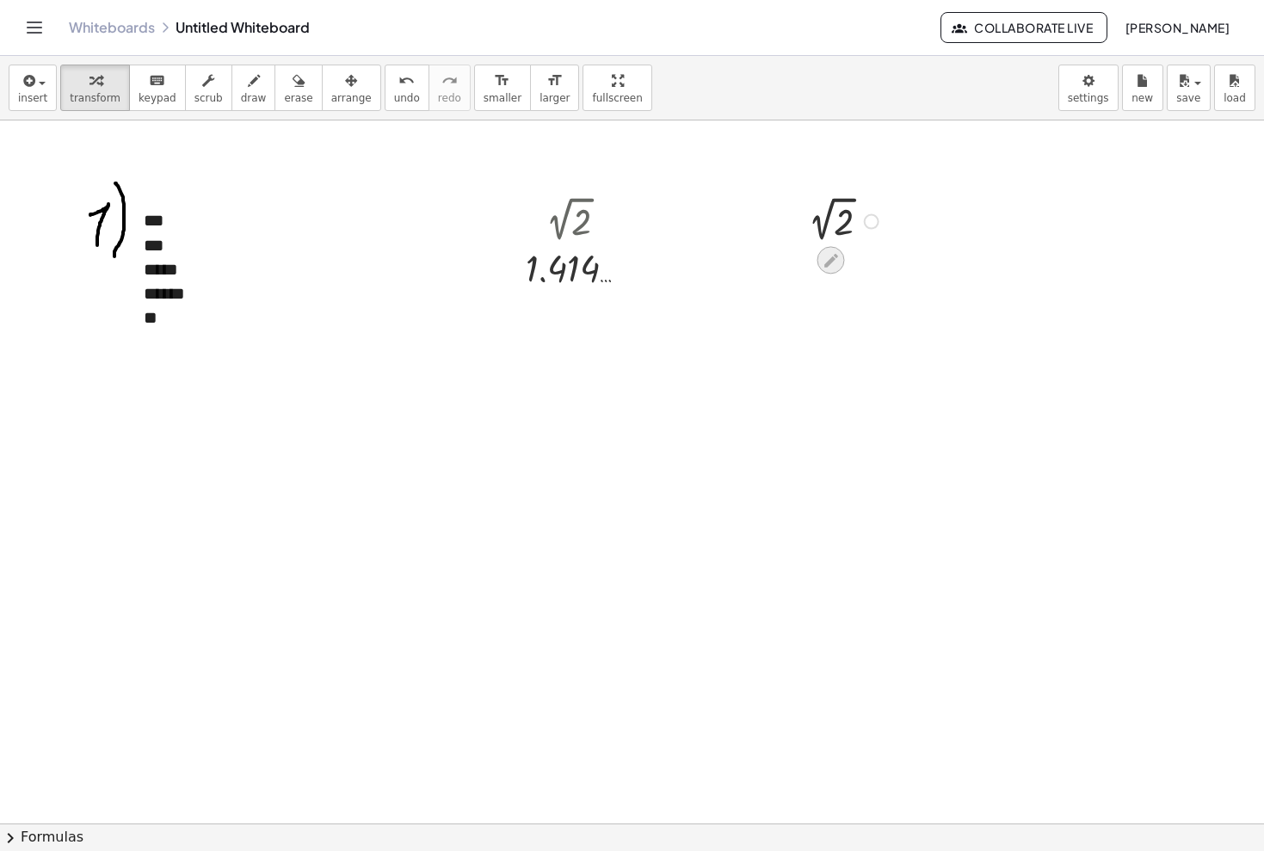
click at [833, 258] on icon at bounding box center [831, 261] width 14 height 14
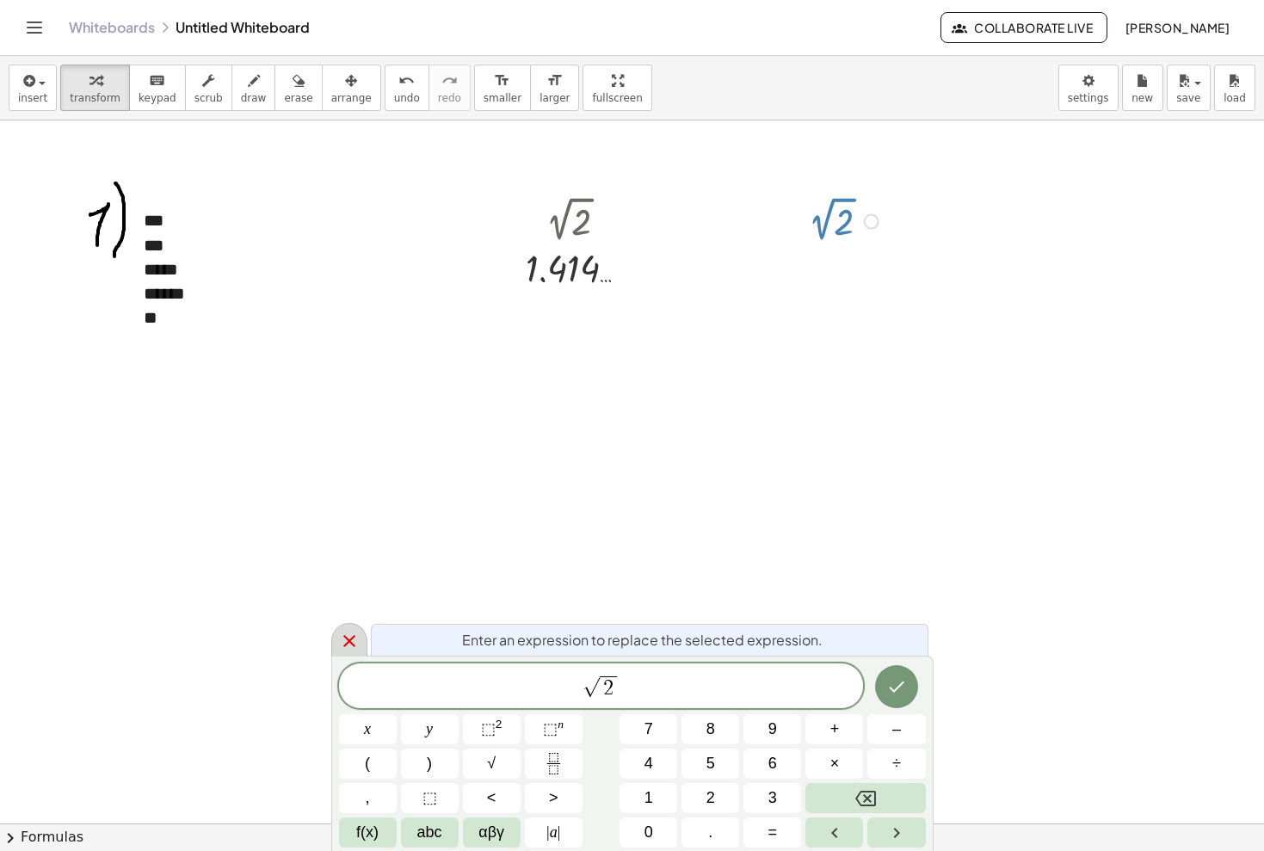
click at [358, 642] on icon at bounding box center [349, 641] width 21 height 21
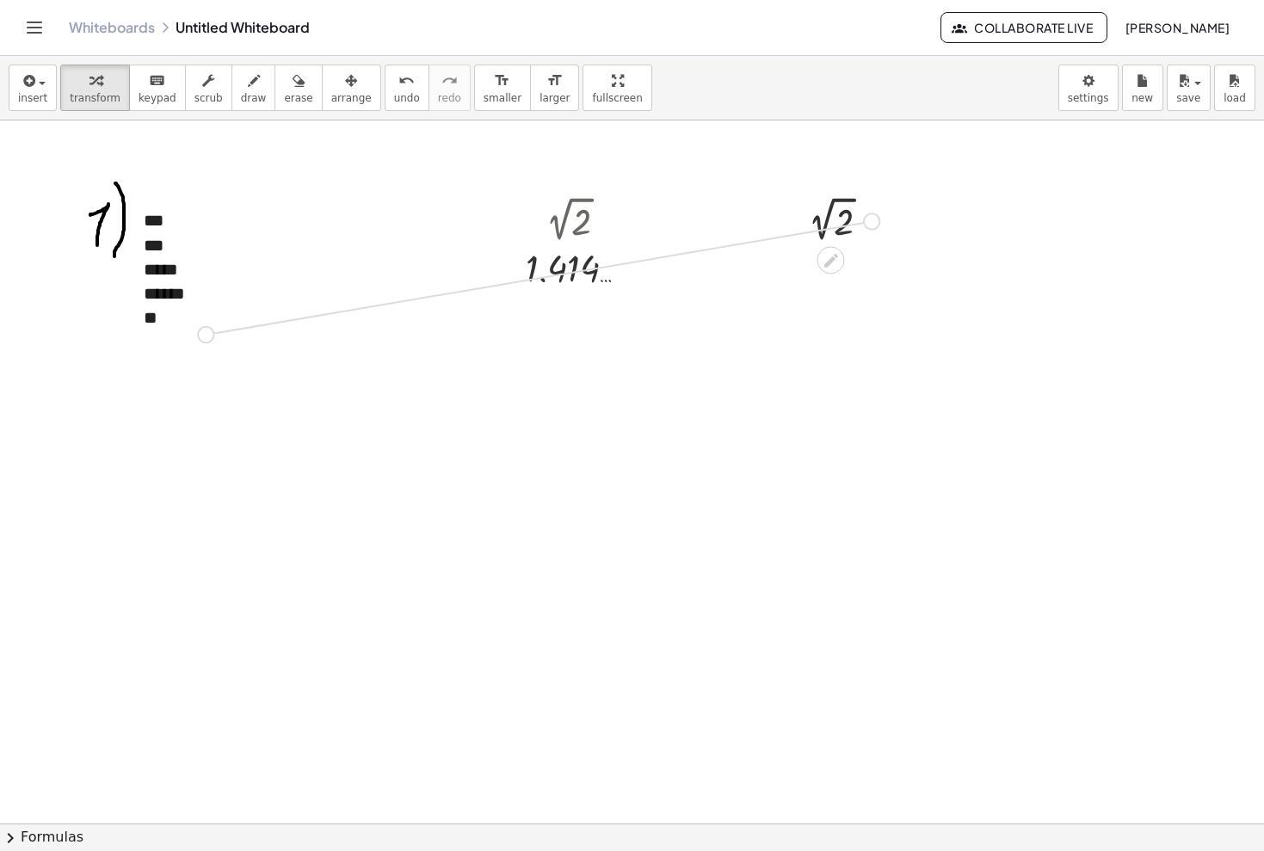
drag, startPoint x: 864, startPoint y: 219, endPoint x: 172, endPoint y: 332, distance: 700.7
drag, startPoint x: 155, startPoint y: 330, endPoint x: 184, endPoint y: 331, distance: 29.3
click at [185, 330] on div at bounding box center [160, 323] width 101 height 50
drag, startPoint x: 165, startPoint y: 328, endPoint x: 203, endPoint y: 328, distance: 37.8
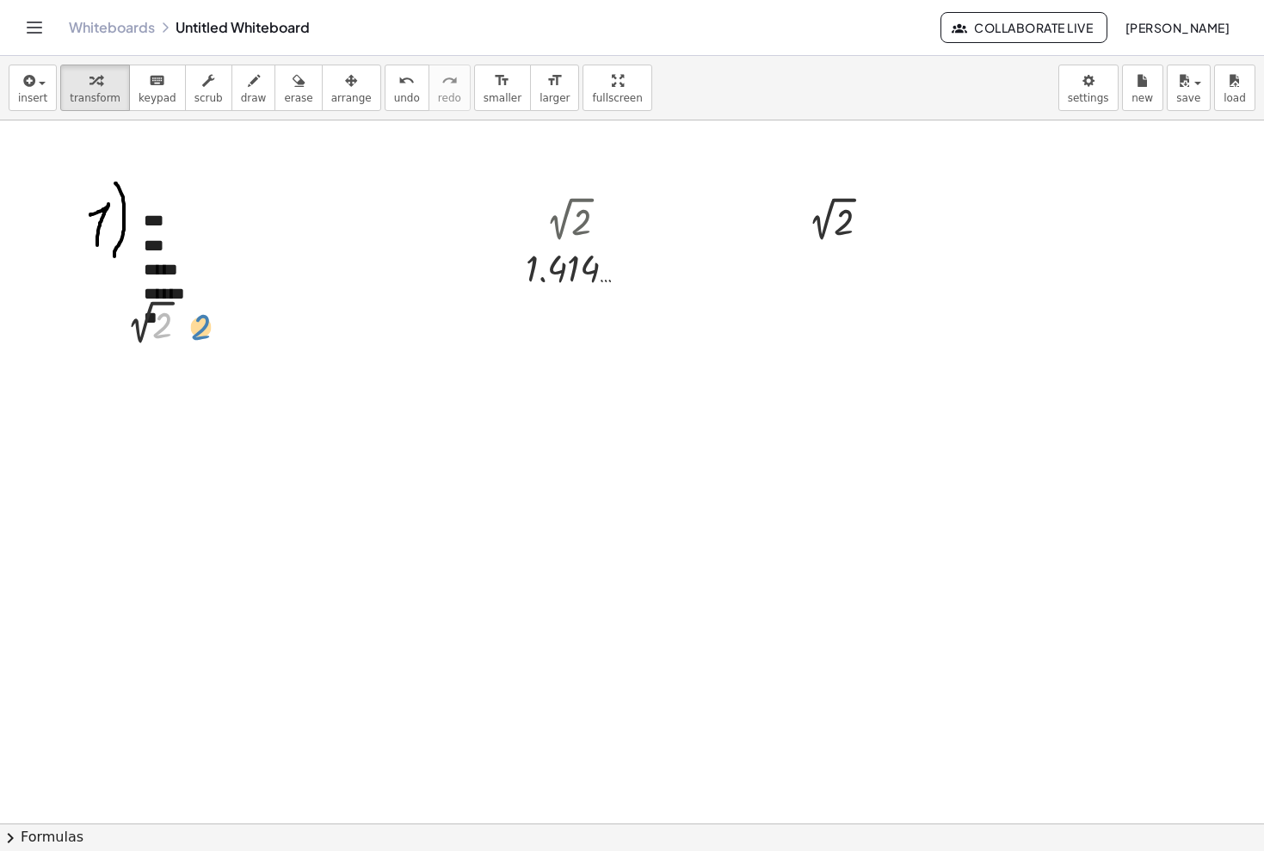
click at [203, 328] on div at bounding box center [160, 323] width 101 height 50
drag, startPoint x: 143, startPoint y: 321, endPoint x: 188, endPoint y: 322, distance: 44.7
click at [188, 321] on div at bounding box center [160, 323] width 101 height 50
click at [138, 320] on div at bounding box center [160, 323] width 101 height 50
click at [123, 323] on div at bounding box center [164, 323] width 132 height 50
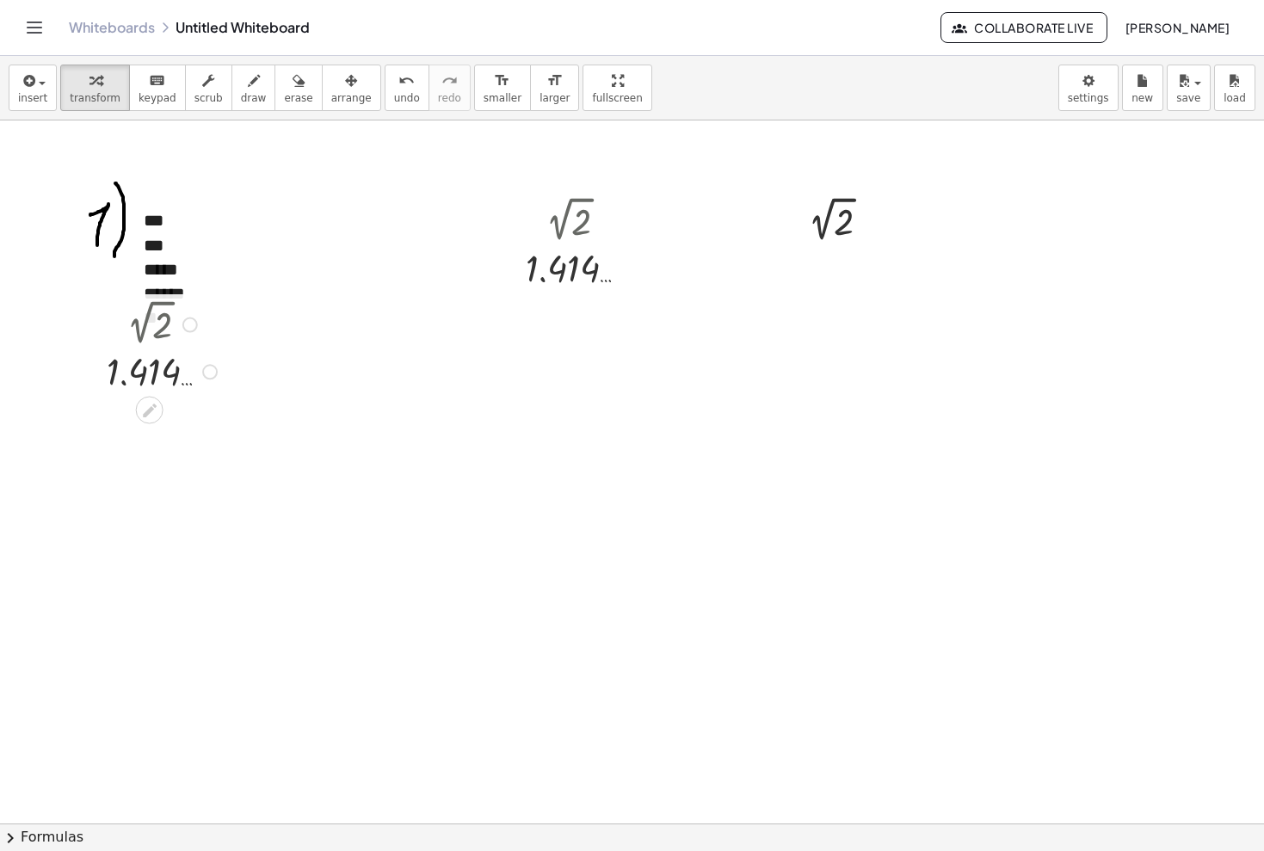
click at [137, 330] on div at bounding box center [164, 323] width 132 height 50
click at [137, 347] on div at bounding box center [164, 370] width 132 height 49
click at [394, 77] on div "undo" at bounding box center [407, 80] width 26 height 21
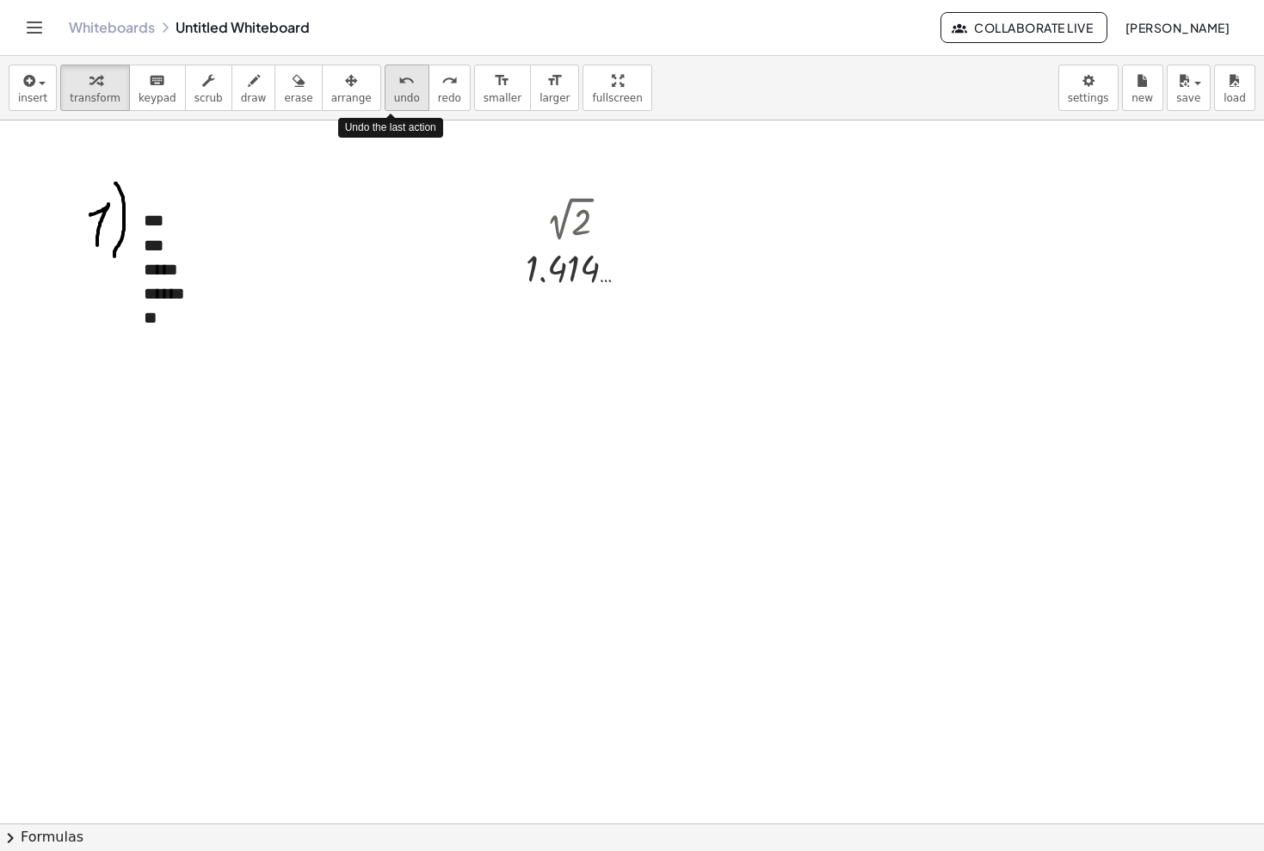
click at [394, 77] on div "undo" at bounding box center [407, 80] width 26 height 21
